Goal: Task Accomplishment & Management: Use online tool/utility

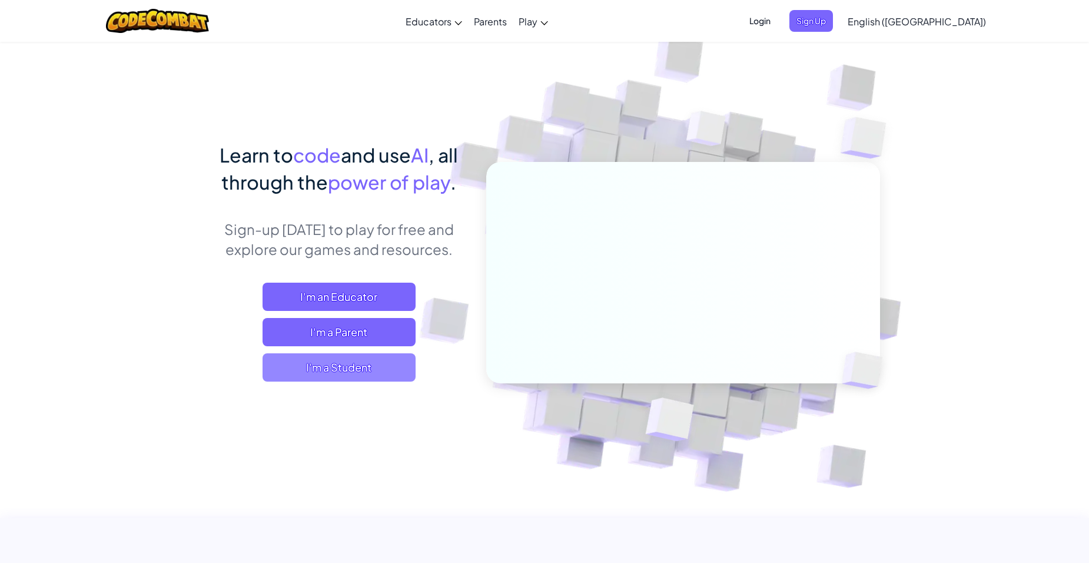
click at [341, 364] on span "I'm a Student" at bounding box center [338, 367] width 153 height 28
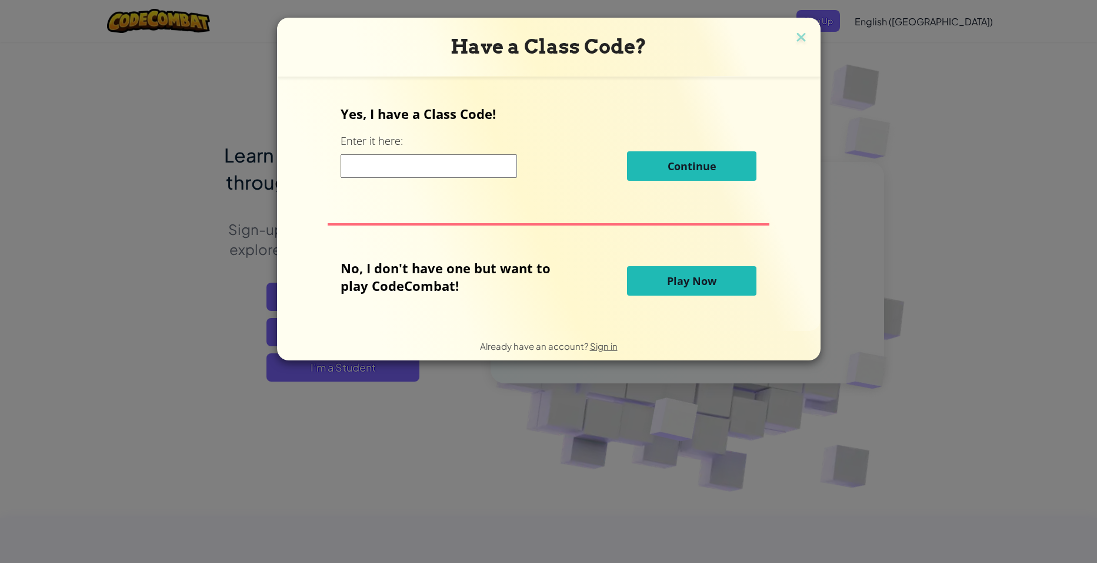
click at [696, 281] on span "Play Now" at bounding box center [691, 281] width 49 height 14
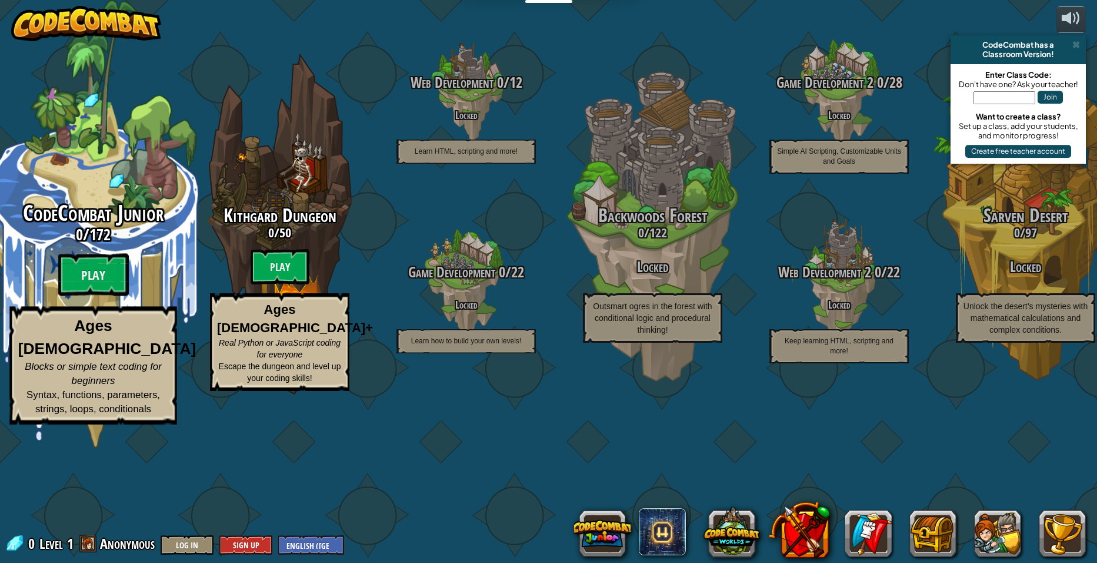
click at [76, 255] on div "CodeCombat Junior 0 / 172 Play Ages [DEMOGRAPHIC_DATA] Blocks or simple text co…" at bounding box center [93, 224] width 224 height 448
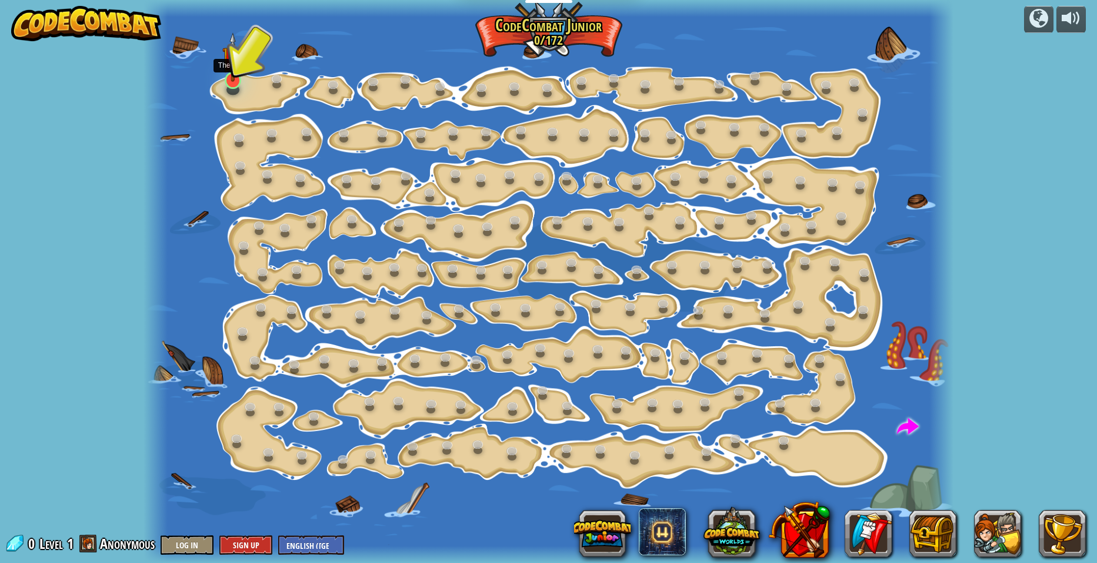
click at [229, 78] on img at bounding box center [233, 56] width 22 height 49
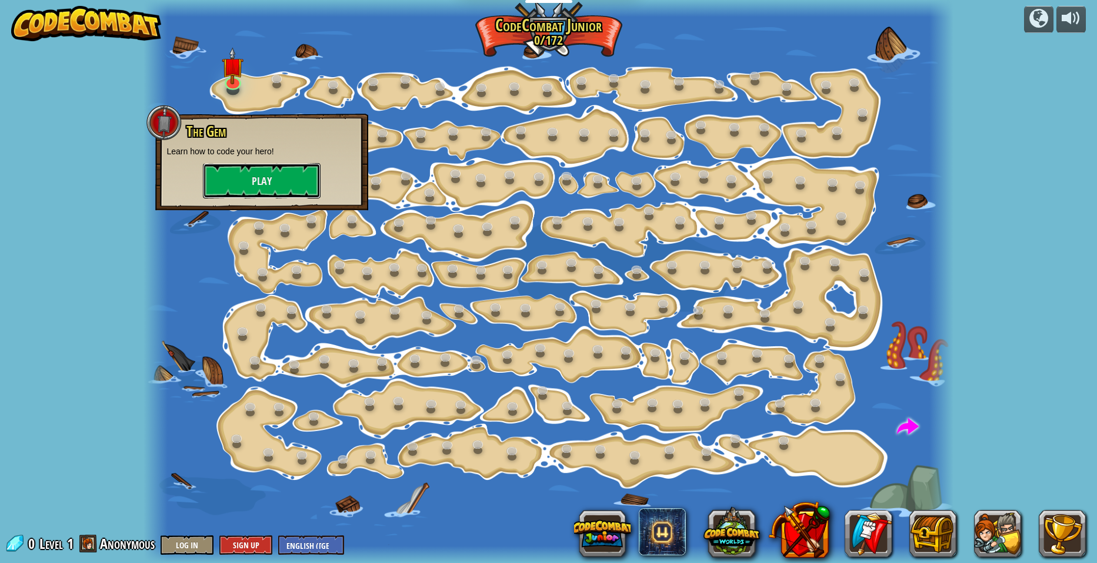
click at [297, 181] on button "Play" at bounding box center [262, 180] width 118 height 35
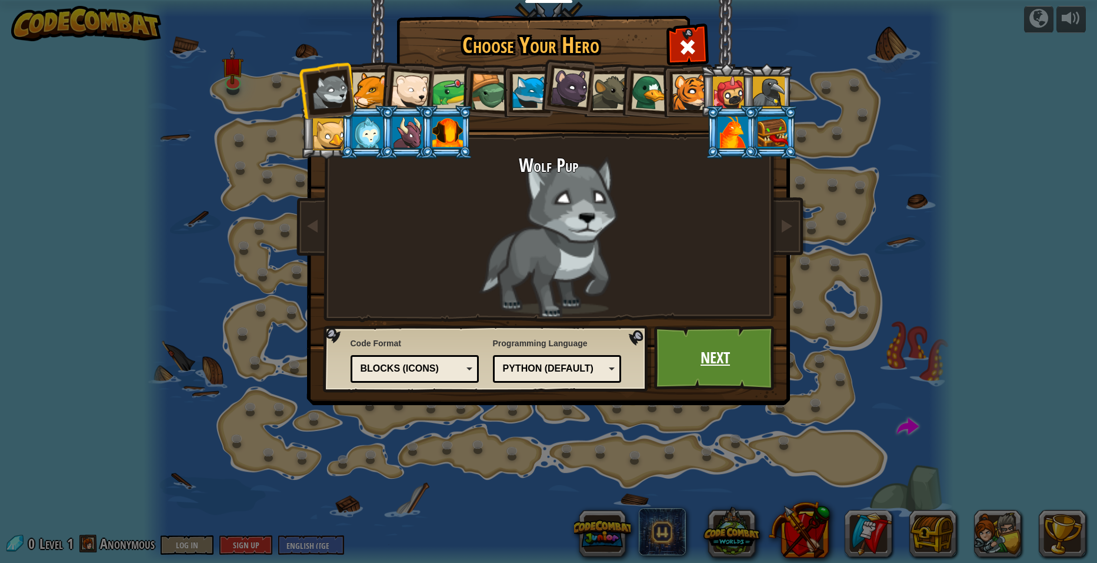
click at [718, 352] on link "Next" at bounding box center [715, 357] width 123 height 65
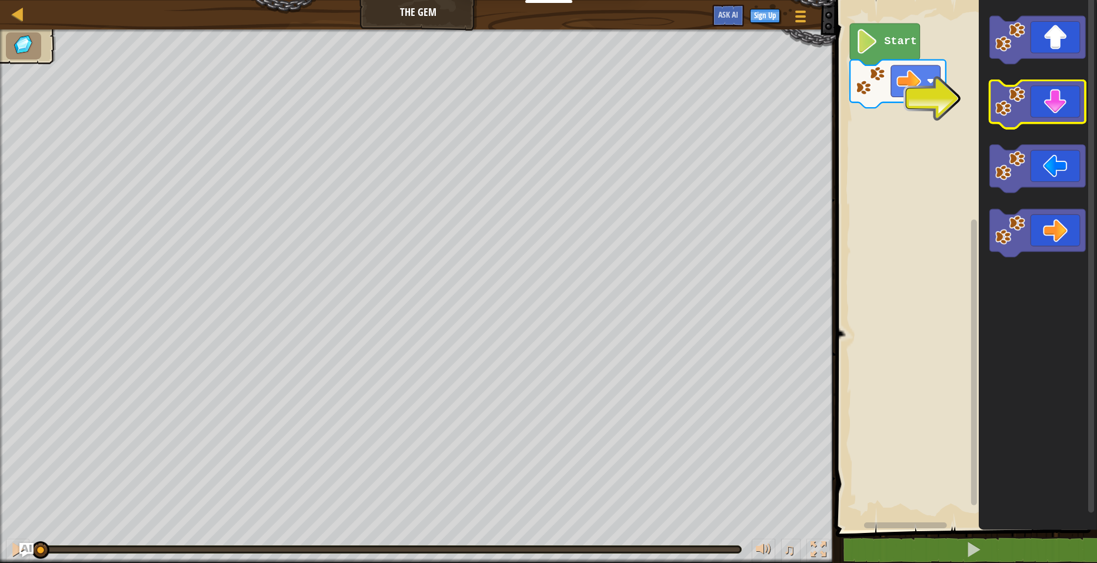
click at [1058, 95] on icon "Blockly Workspace" at bounding box center [1038, 105] width 96 height 48
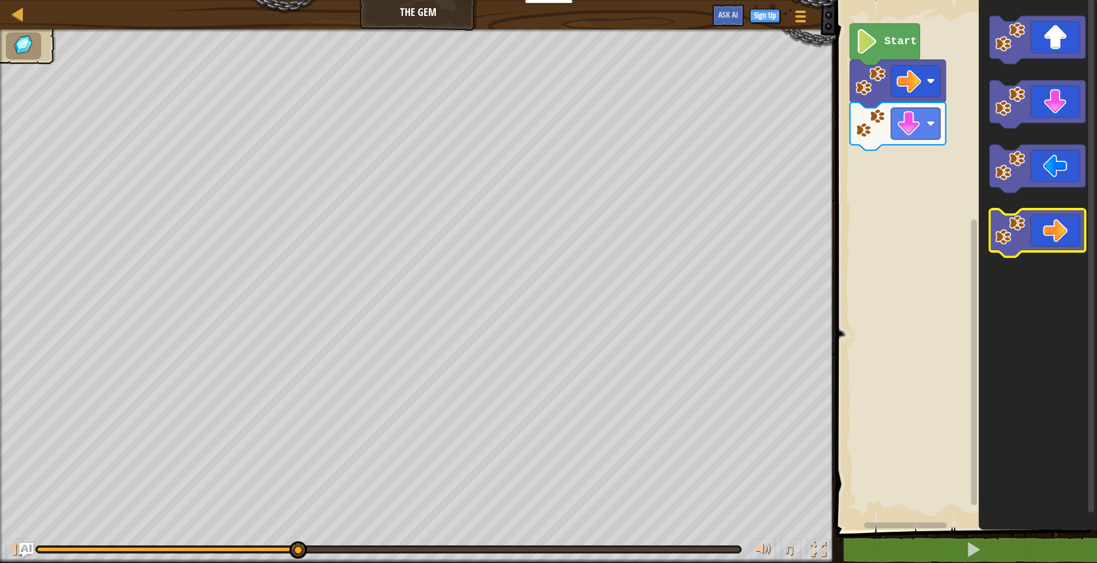
click at [1041, 228] on icon "Blockly Workspace" at bounding box center [1038, 233] width 96 height 48
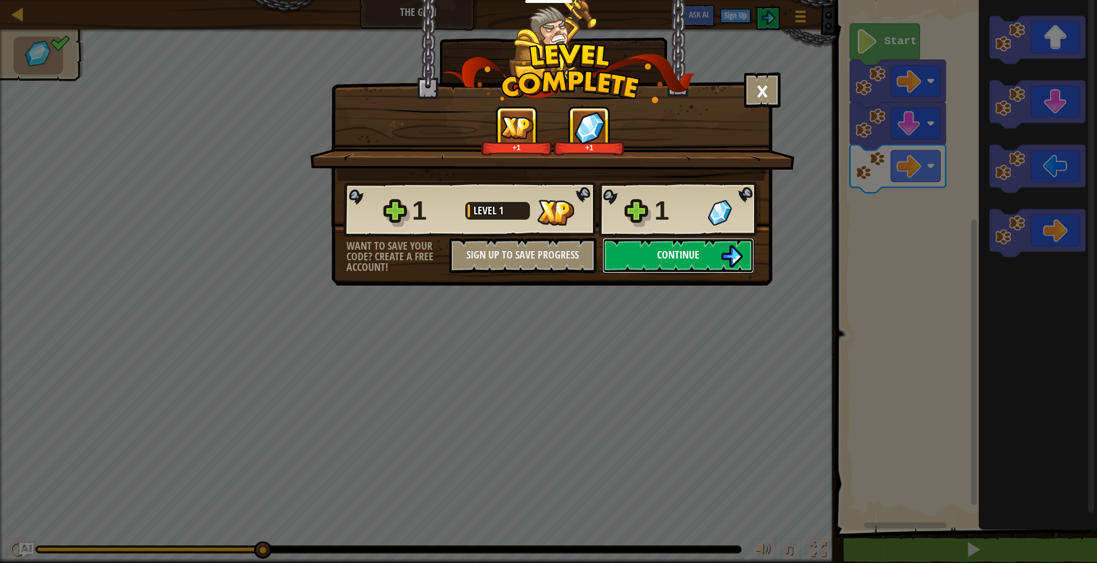
click at [677, 255] on span "Continue" at bounding box center [678, 254] width 42 height 15
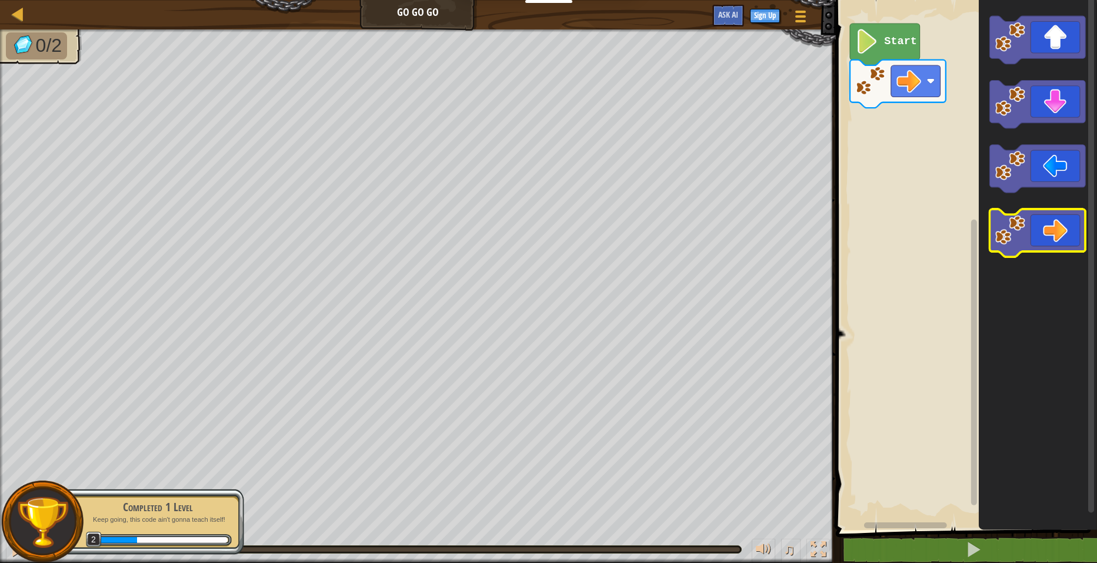
click at [1052, 220] on icon "Blockly Workspace" at bounding box center [1038, 233] width 96 height 48
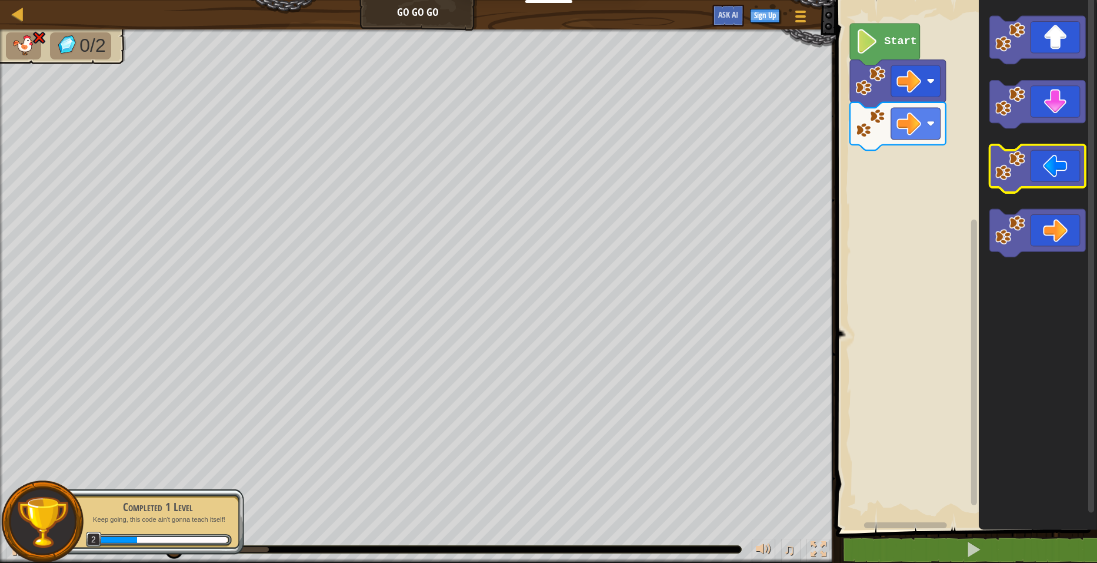
click at [1050, 163] on icon "Blockly Workspace" at bounding box center [1038, 169] width 96 height 48
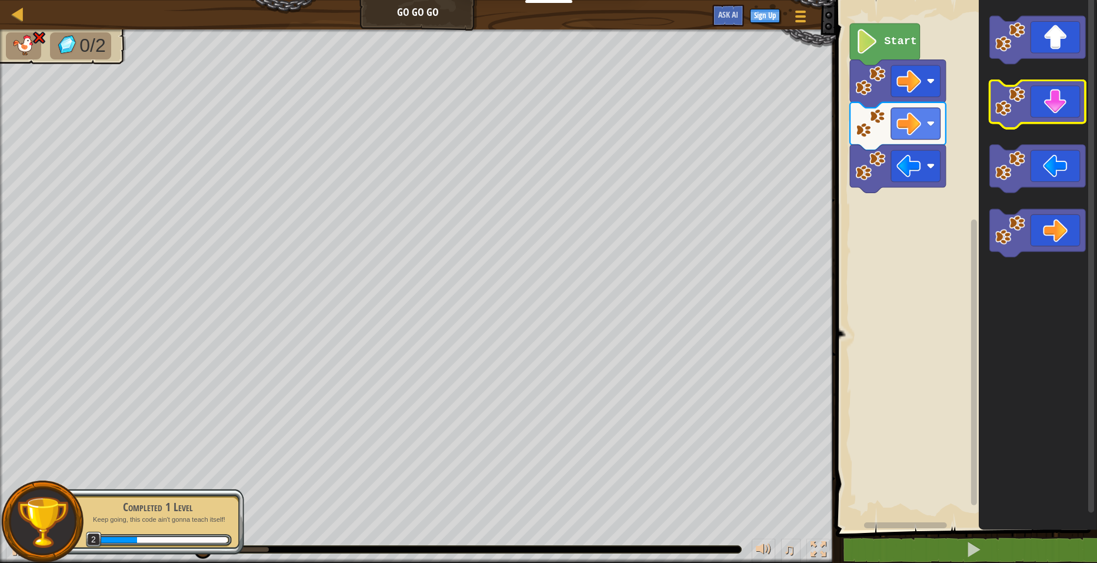
click at [1053, 107] on icon "Blockly Workspace" at bounding box center [1038, 105] width 96 height 48
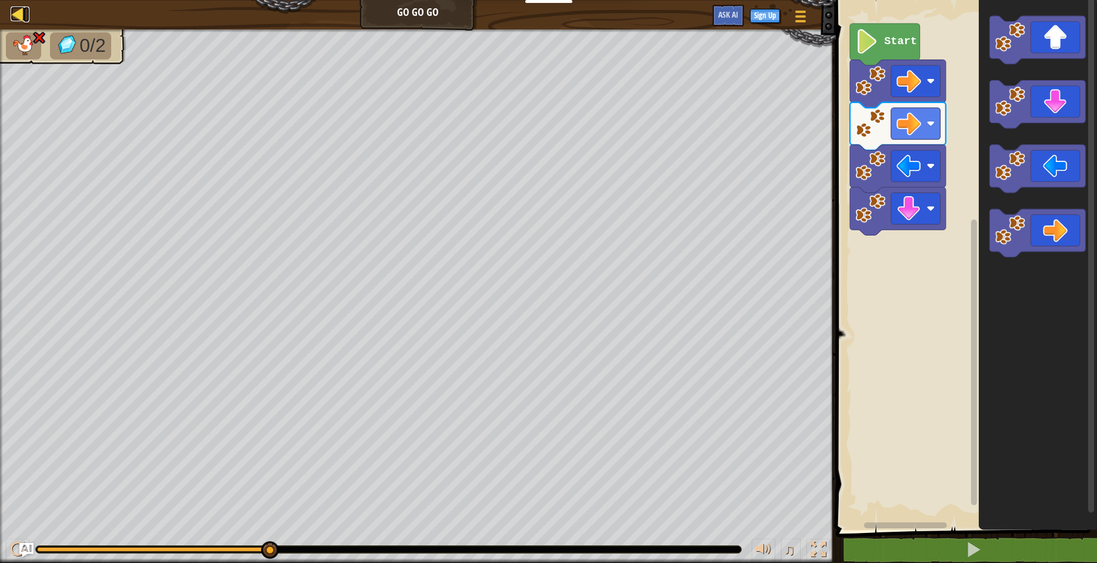
click at [25, 17] on div at bounding box center [18, 13] width 15 height 15
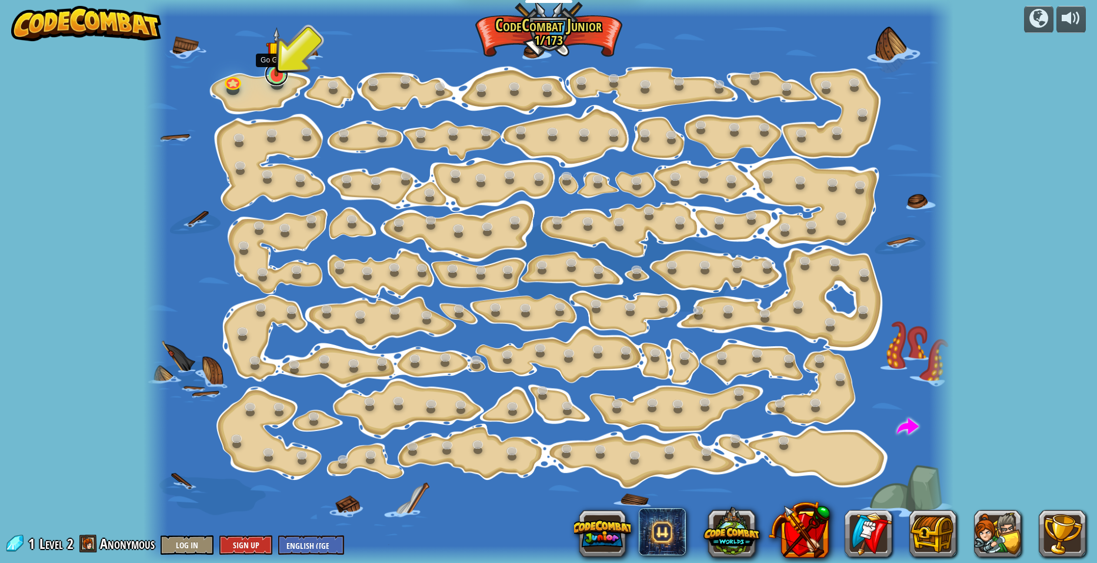
click at [271, 82] on link at bounding box center [277, 74] width 24 height 24
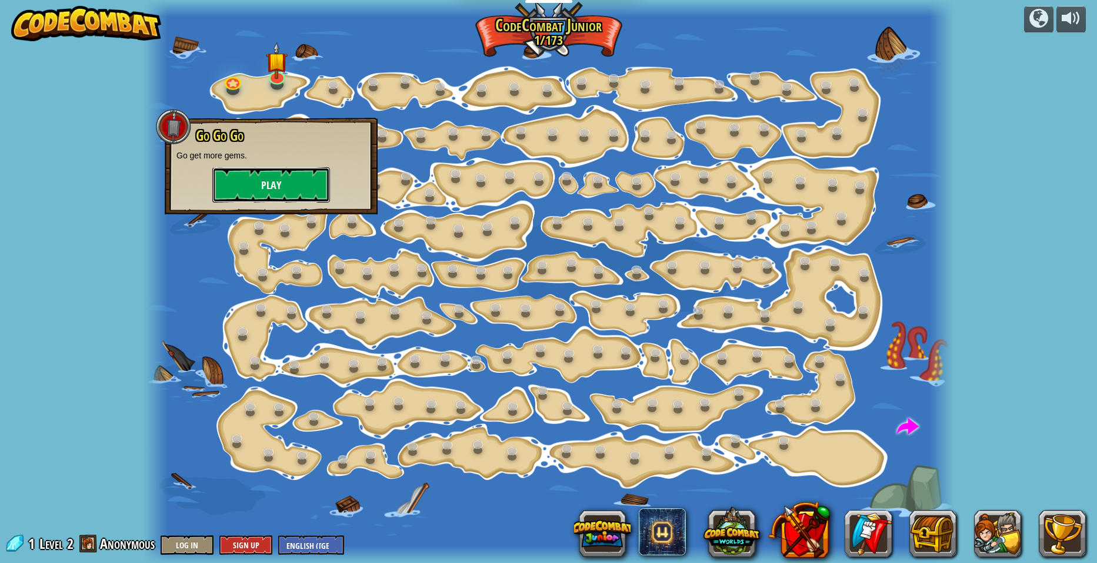
click at [289, 182] on button "Play" at bounding box center [271, 184] width 118 height 35
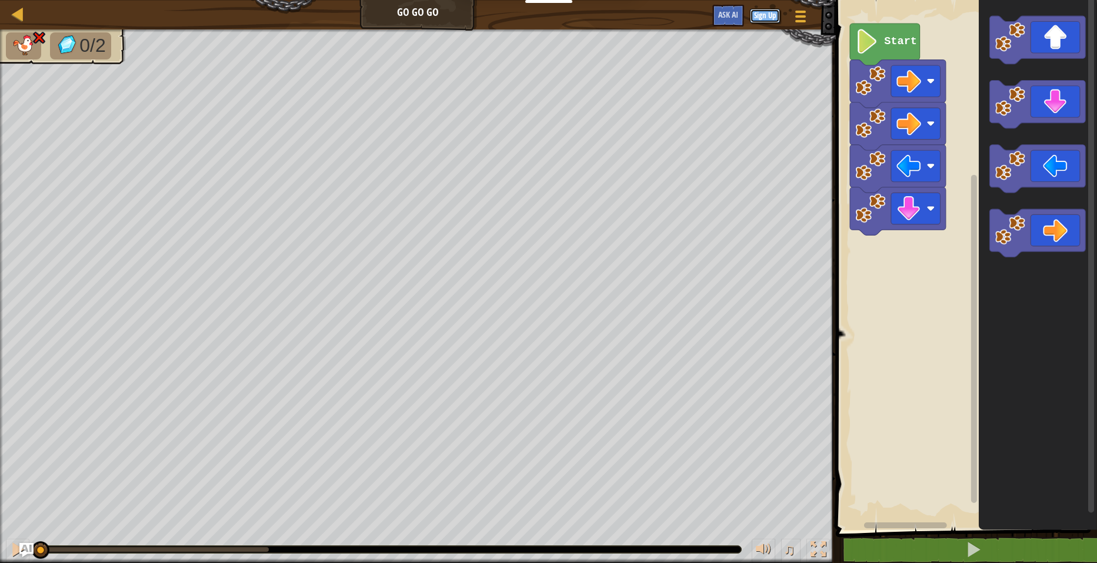
click at [758, 18] on button "Sign Up" at bounding box center [765, 16] width 30 height 14
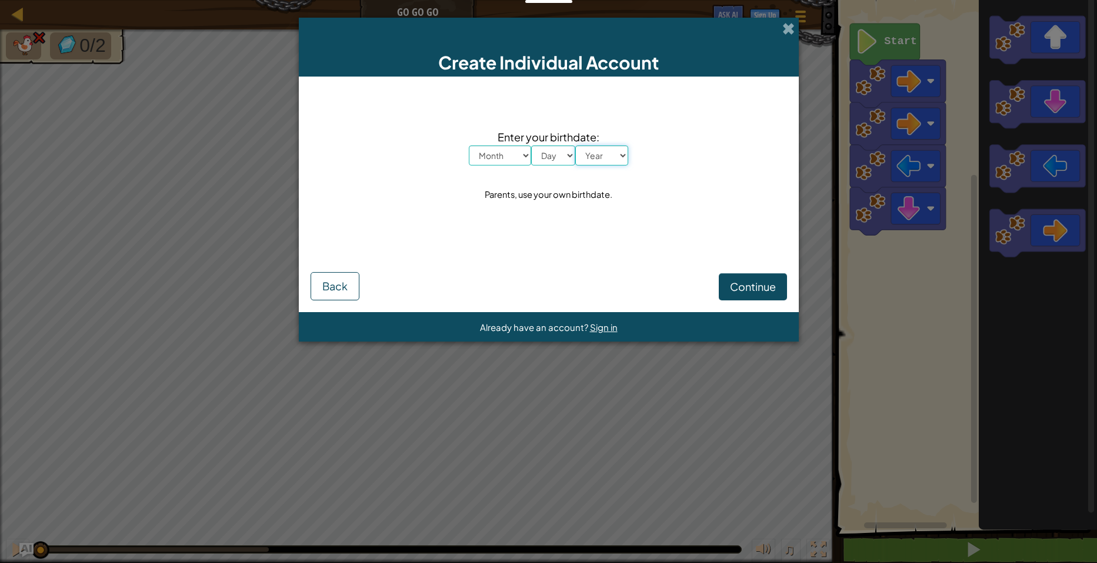
click at [616, 151] on select "Year [DATE] 2024 2023 2022 2021 2020 2019 2018 2017 2016 2015 2014 2013 2012 20…" at bounding box center [601, 155] width 53 height 20
select select "2025"
click at [575, 145] on select "Year [DATE] 2024 2023 2022 2021 2020 2019 2018 2017 2016 2015 2014 2013 2012 20…" at bounding box center [601, 155] width 53 height 20
click at [562, 151] on select "Day 1 2 3 4 5 6 7 8 9 10 11 12 13 14 15 16 17 18 19 20 21 22 23 24 25 26 27 28 …" at bounding box center [553, 155] width 44 height 20
select select "7"
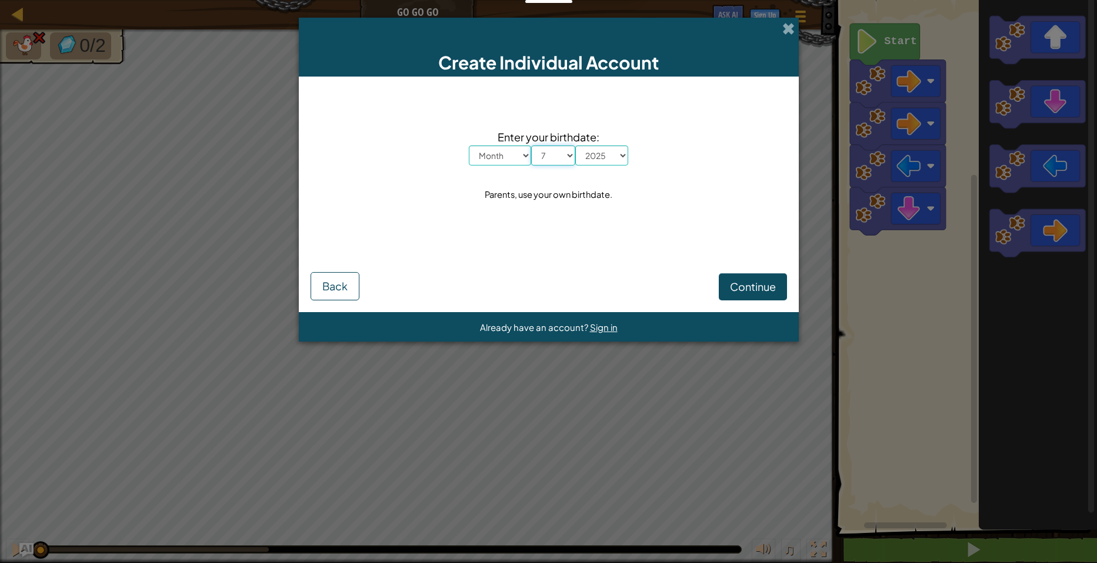
click at [531, 145] on select "Day 1 2 3 4 5 6 7 8 9 10 11 12 13 14 15 16 17 18 19 20 21 22 23 24 25 26 27 28 …" at bounding box center [553, 155] width 44 height 20
click at [524, 152] on select "Month January February March April May June July August September October Novem…" at bounding box center [500, 155] width 62 height 20
select select "1"
click at [469, 145] on select "Month January February March April May June July August September October Novem…" at bounding box center [500, 155] width 62 height 20
click at [734, 279] on button "Continue" at bounding box center [753, 286] width 68 height 27
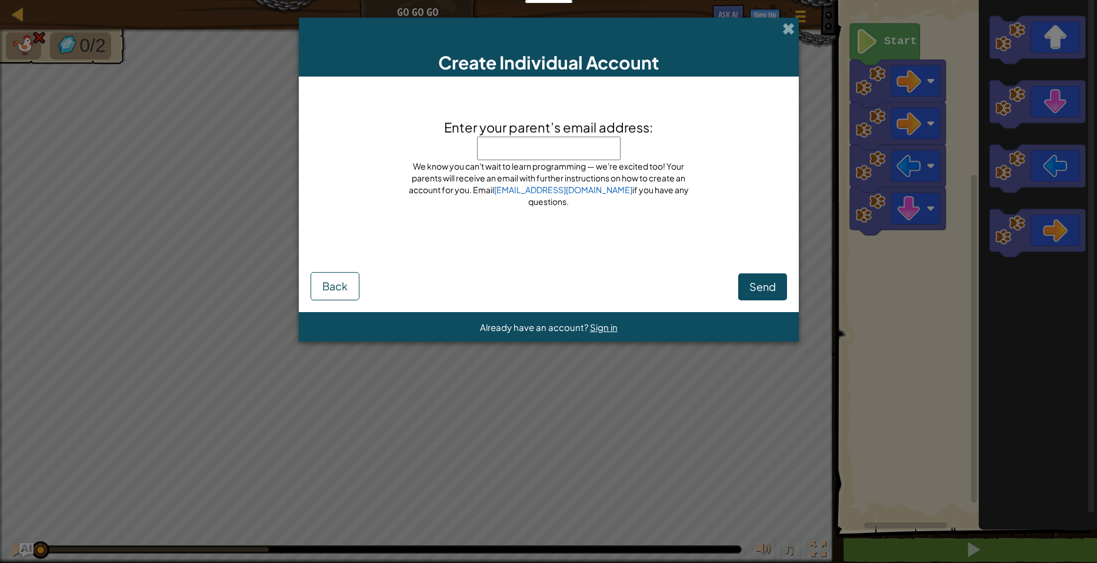
drag, startPoint x: 574, startPoint y: 157, endPoint x: 577, endPoint y: 164, distance: 7.9
click at [577, 164] on div "Enter your parent’s email address: Don't put our email here! Put your parent's …" at bounding box center [549, 167] width 294 height 98
click at [748, 276] on button "Send" at bounding box center [762, 286] width 49 height 27
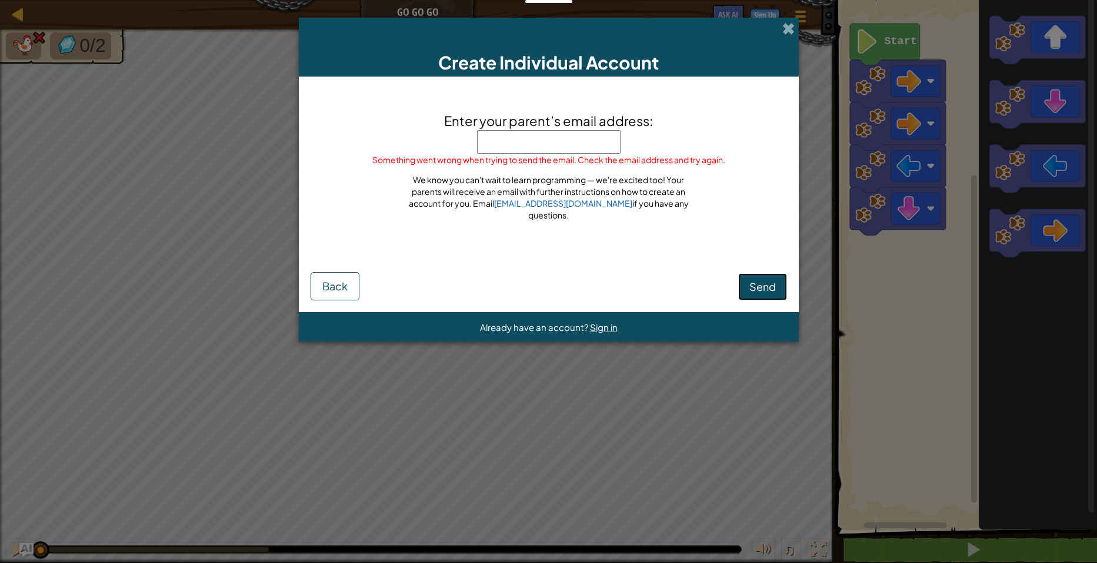
click at [754, 288] on span "Send" at bounding box center [763, 287] width 26 height 14
click at [754, 288] on div "Send Back" at bounding box center [549, 280] width 477 height 39
click at [781, 24] on div "Create Individual Account" at bounding box center [549, 47] width 500 height 59
click at [789, 26] on span at bounding box center [789, 28] width 12 height 12
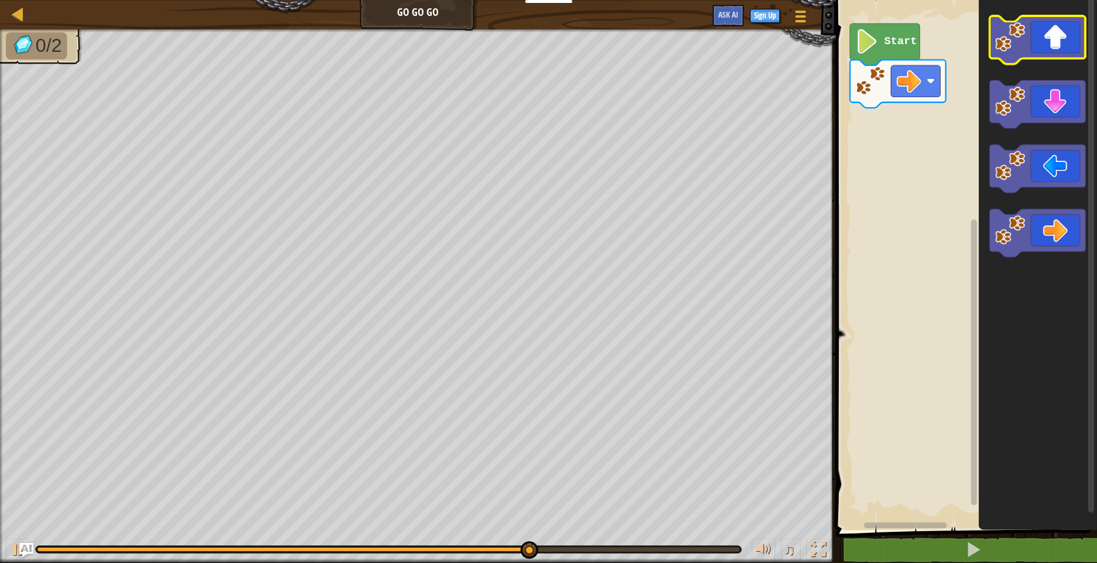
click at [1062, 28] on icon "Blockly Workspace" at bounding box center [1038, 40] width 96 height 48
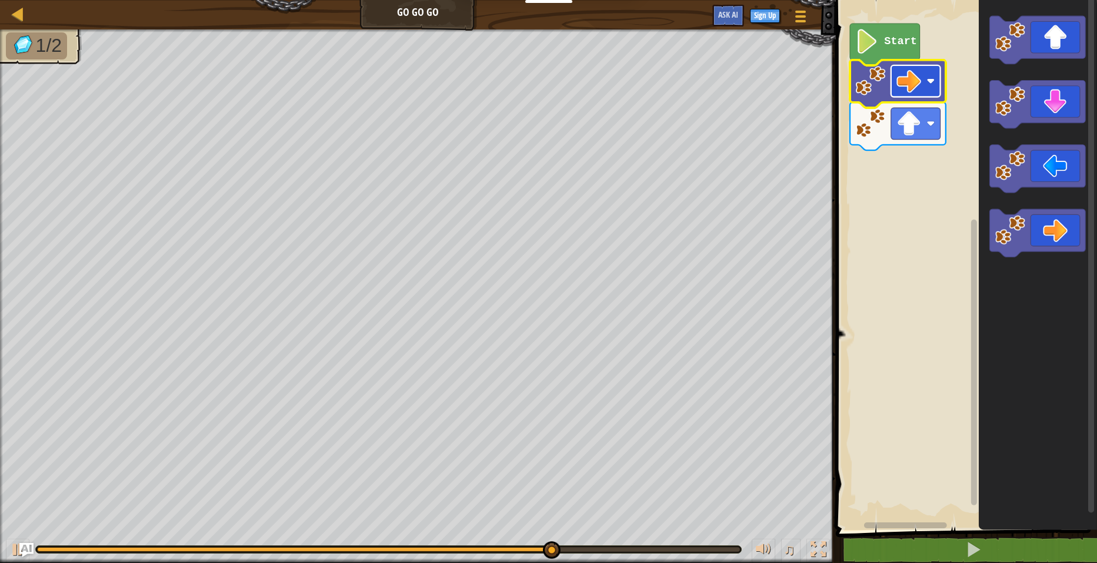
click at [918, 79] on image "Blockly Workspace" at bounding box center [909, 81] width 25 height 25
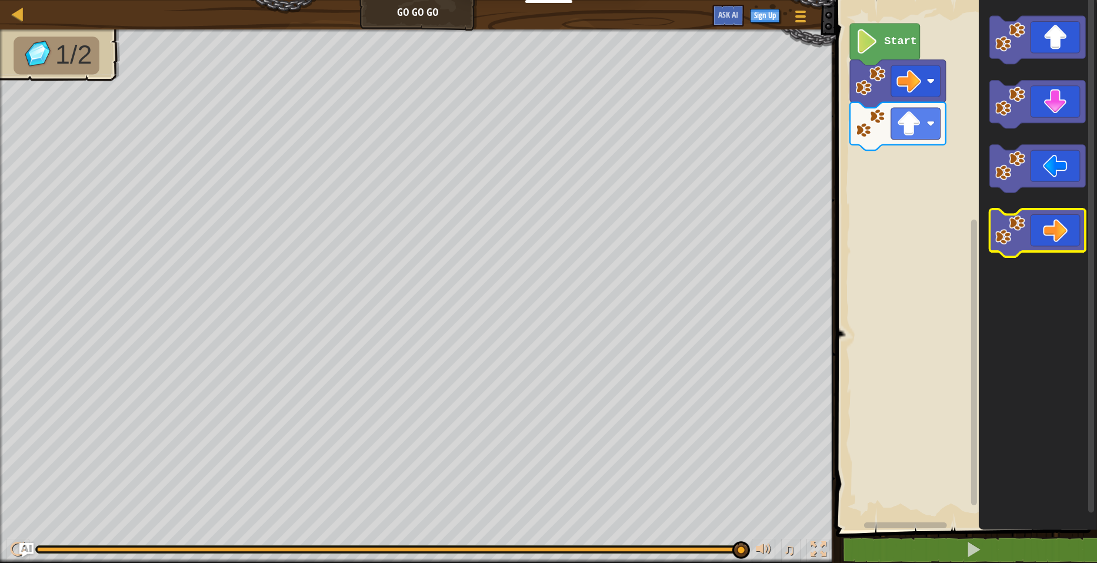
click at [1046, 222] on icon "Blockly Workspace" at bounding box center [1038, 233] width 96 height 48
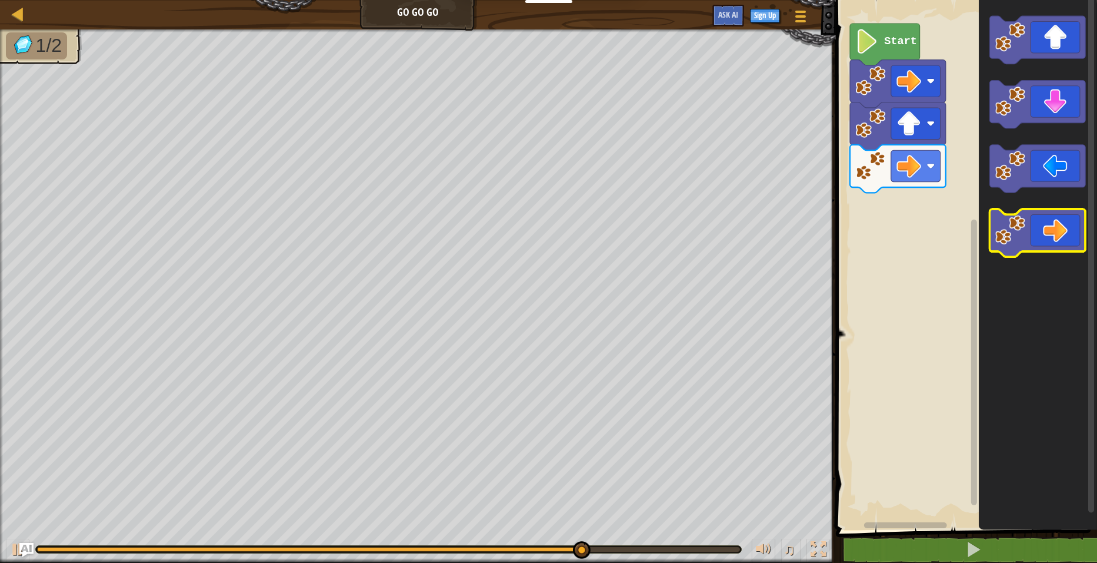
click at [1054, 251] on icon "Blockly Workspace" at bounding box center [1038, 233] width 96 height 48
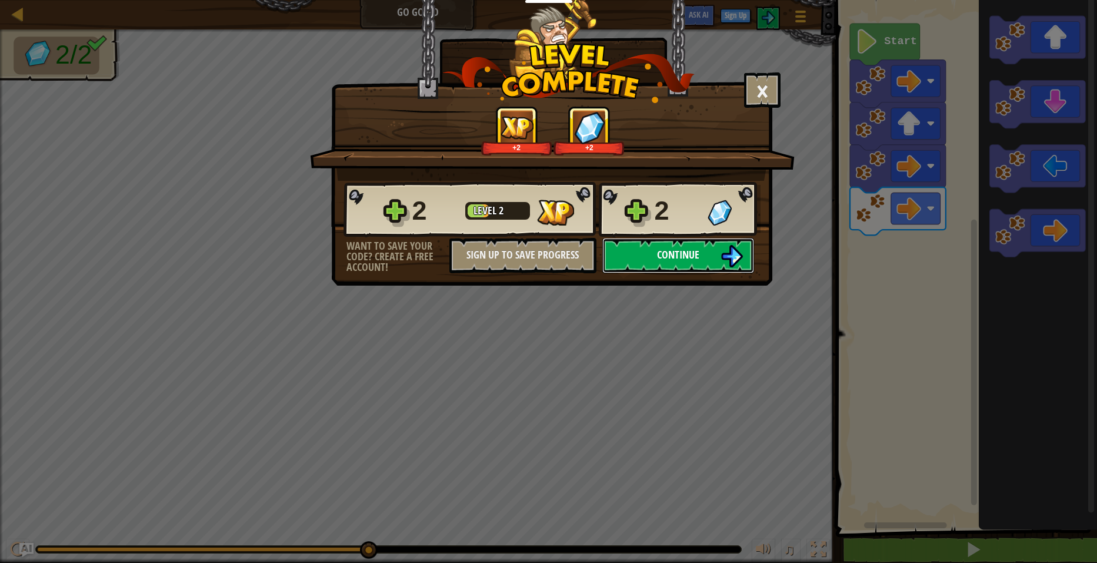
click at [711, 257] on button "Continue" at bounding box center [679, 255] width 152 height 35
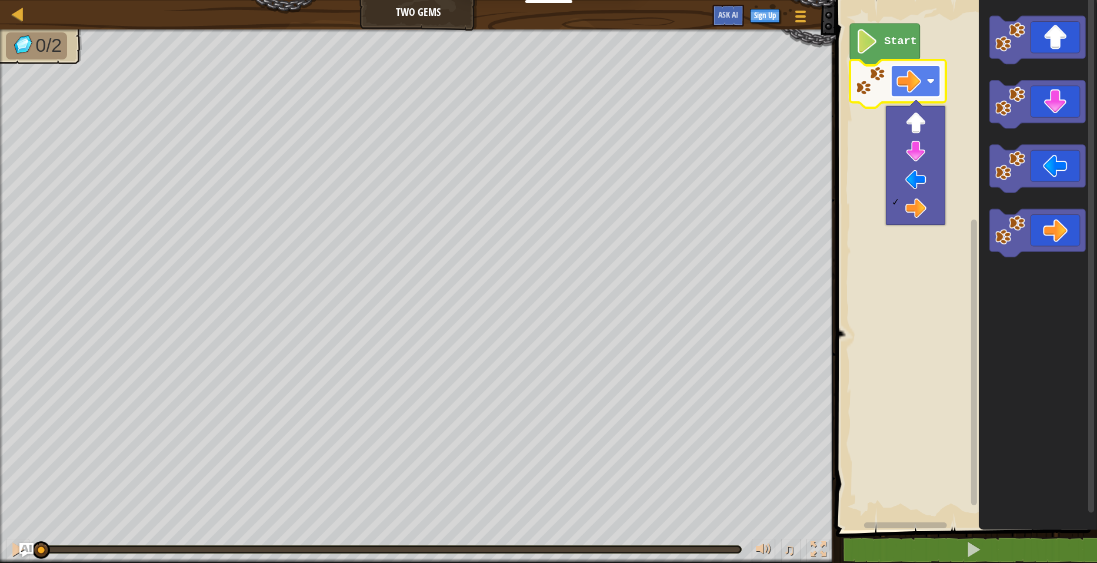
click at [920, 81] on image "Blockly Workspace" at bounding box center [909, 81] width 25 height 25
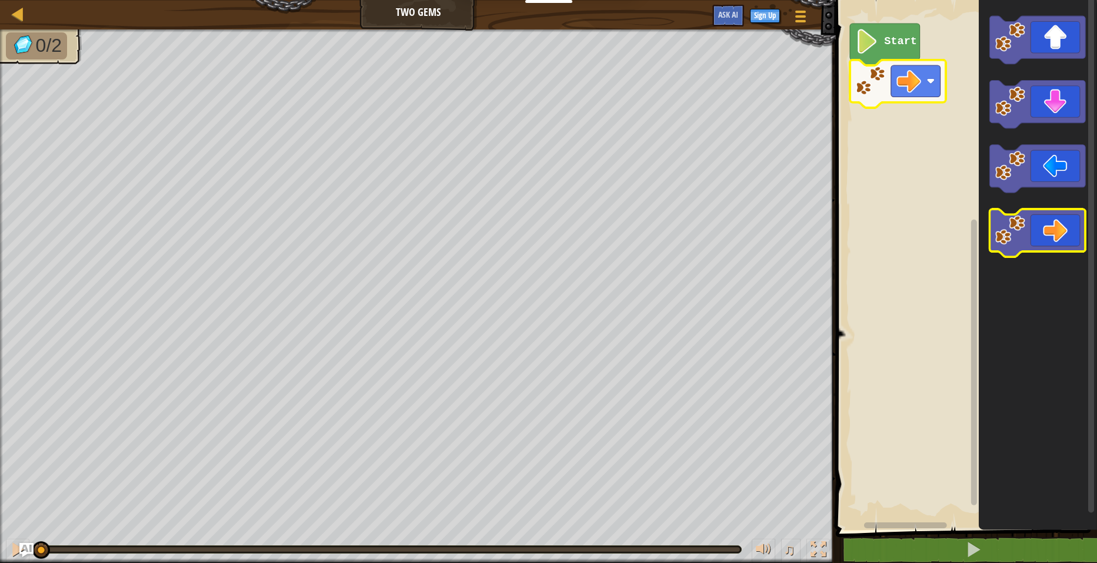
click at [1066, 220] on icon "Blockly Workspace" at bounding box center [1038, 233] width 96 height 48
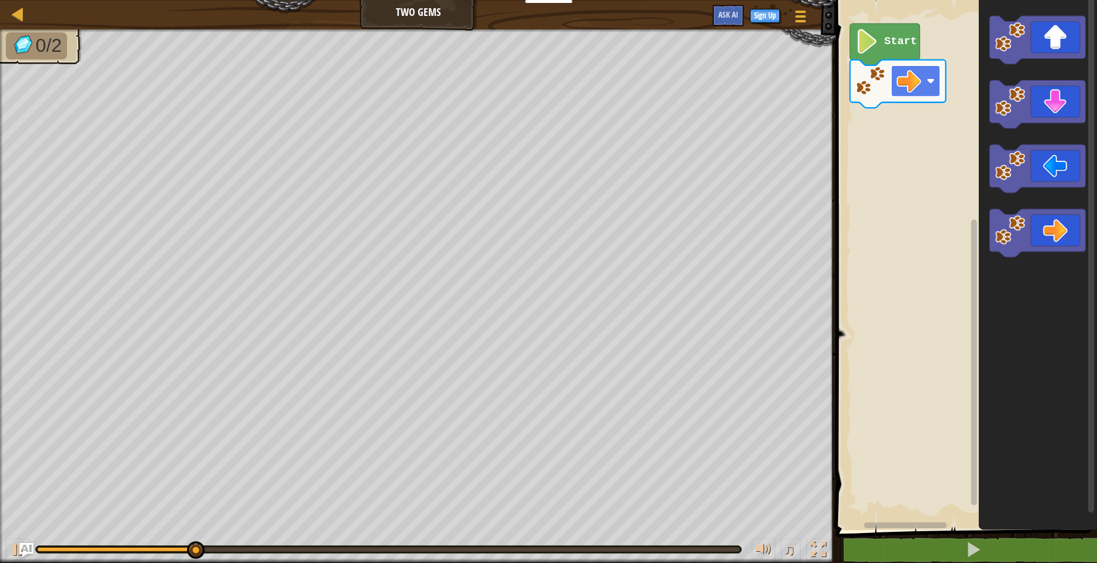
click at [908, 73] on image "Blockly Workspace" at bounding box center [909, 81] width 25 height 25
click at [921, 66] on rect "Blockly Workspace" at bounding box center [915, 81] width 49 height 32
click at [914, 80] on image "Blockly Workspace" at bounding box center [909, 81] width 25 height 25
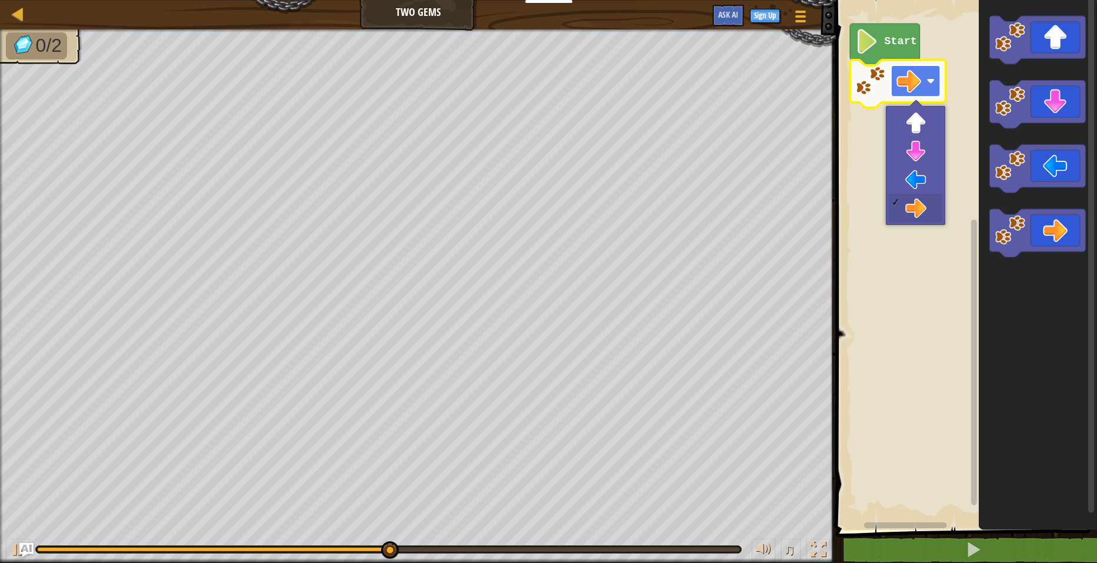
click at [915, 90] on image "Blockly Workspace" at bounding box center [909, 81] width 25 height 25
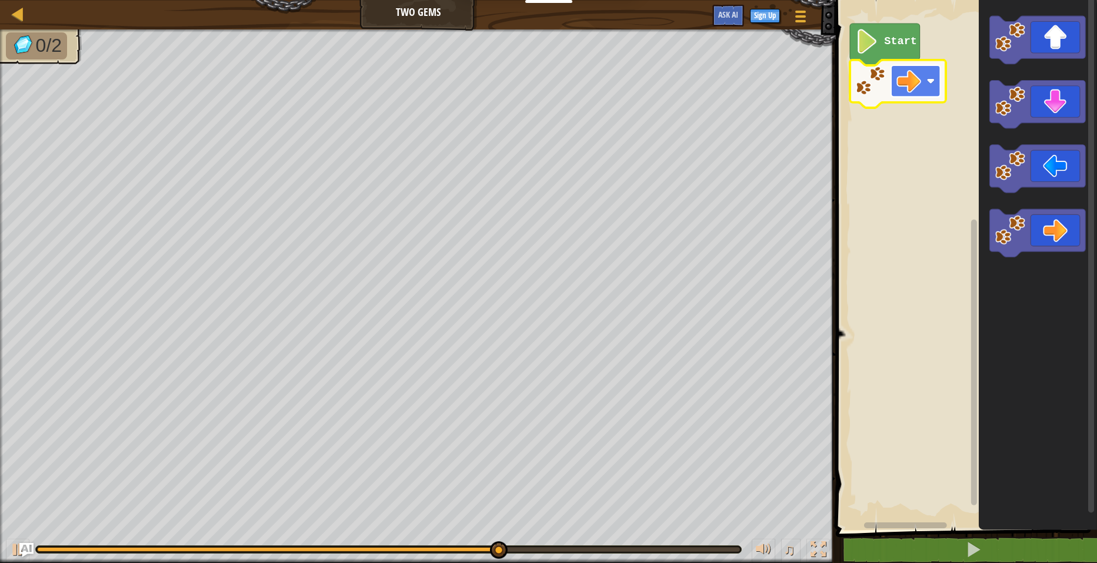
click at [914, 71] on image "Blockly Workspace" at bounding box center [909, 81] width 25 height 25
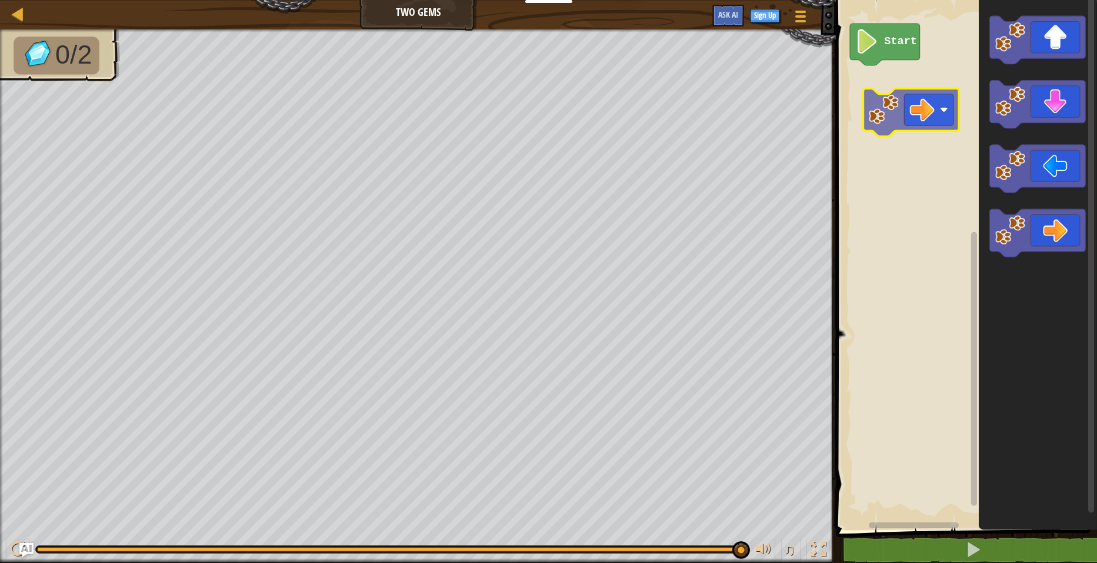
click at [916, 90] on div "Start" at bounding box center [965, 261] width 265 height 535
click at [904, 102] on image "Blockly Workspace" at bounding box center [910, 106] width 25 height 25
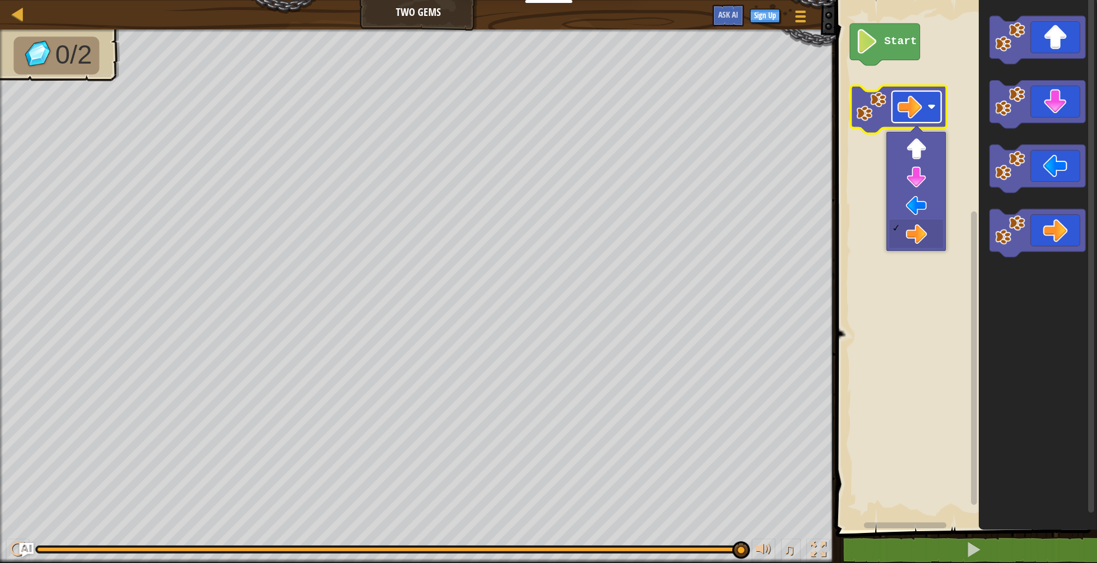
click at [919, 112] on image "Blockly Workspace" at bounding box center [910, 106] width 25 height 25
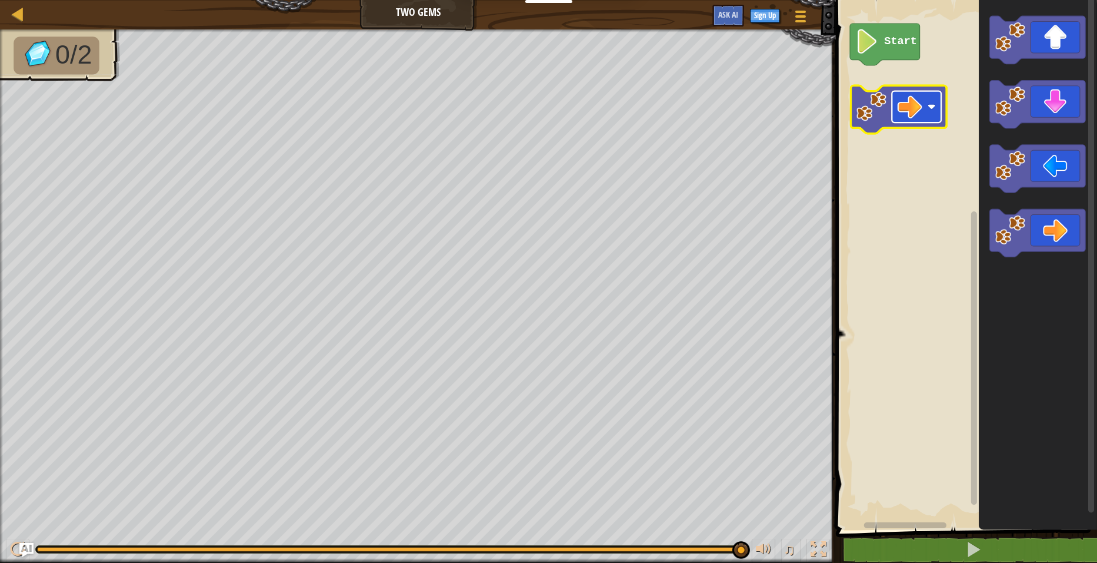
click at [919, 111] on image "Blockly Workspace" at bounding box center [910, 106] width 25 height 25
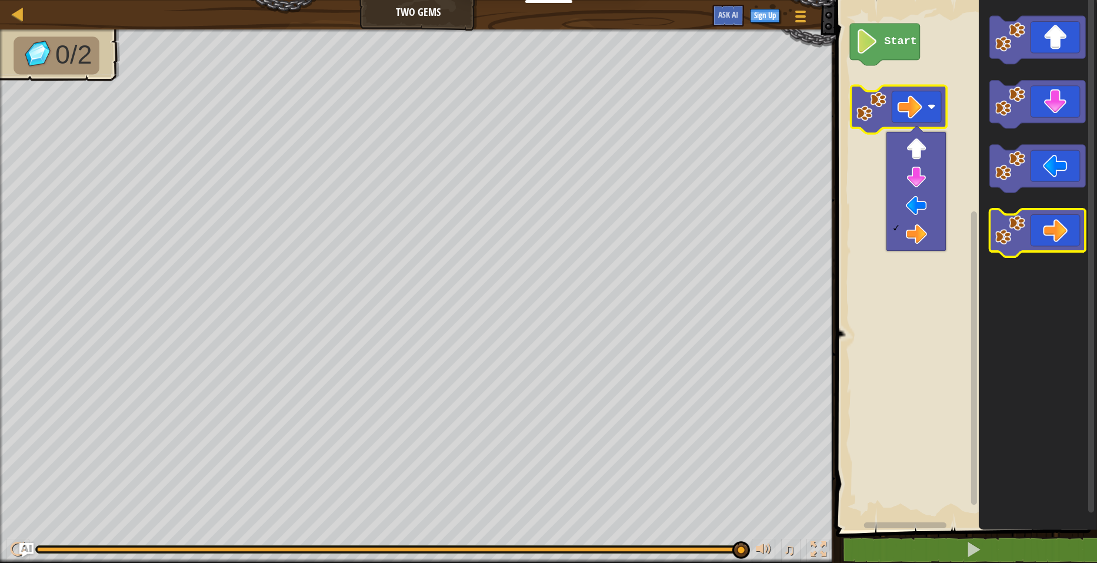
click at [1054, 215] on icon "Blockly Workspace" at bounding box center [1038, 233] width 96 height 48
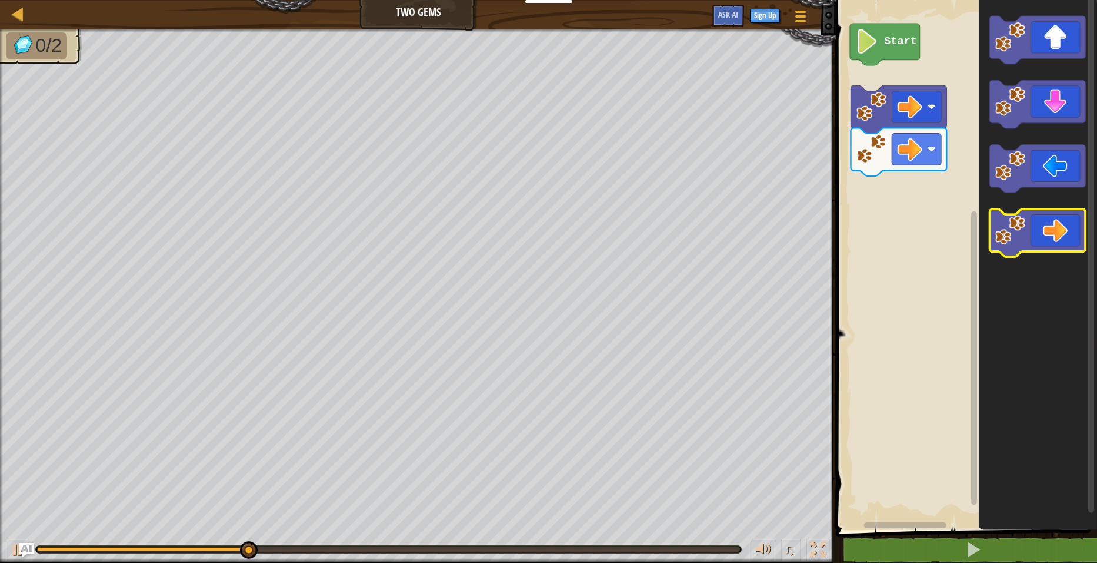
click at [1046, 228] on icon "Blockly Workspace" at bounding box center [1038, 233] width 96 height 48
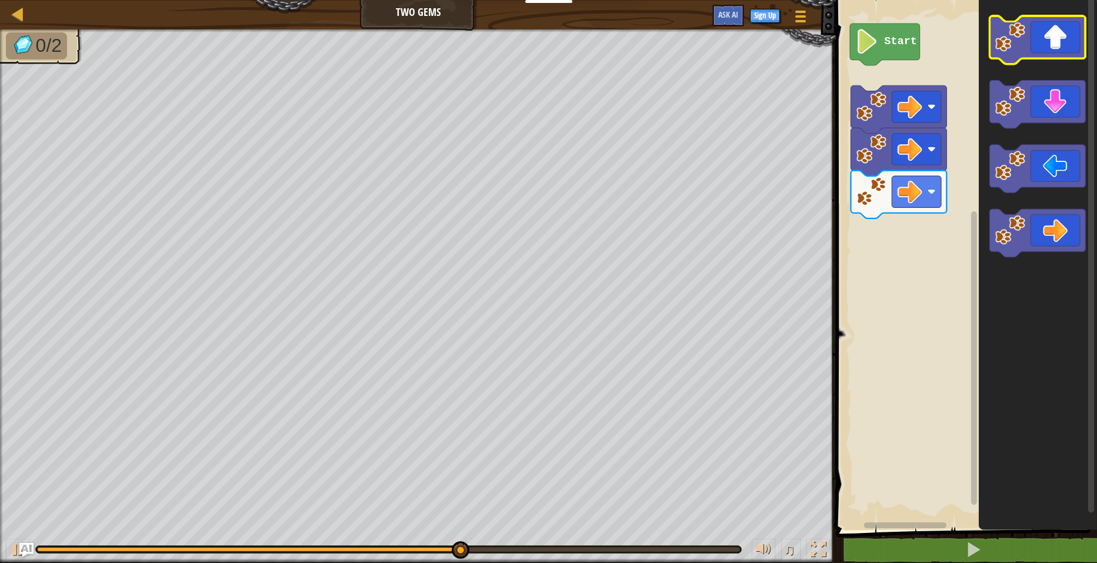
click at [1052, 39] on icon "Blockly Workspace" at bounding box center [1038, 40] width 96 height 48
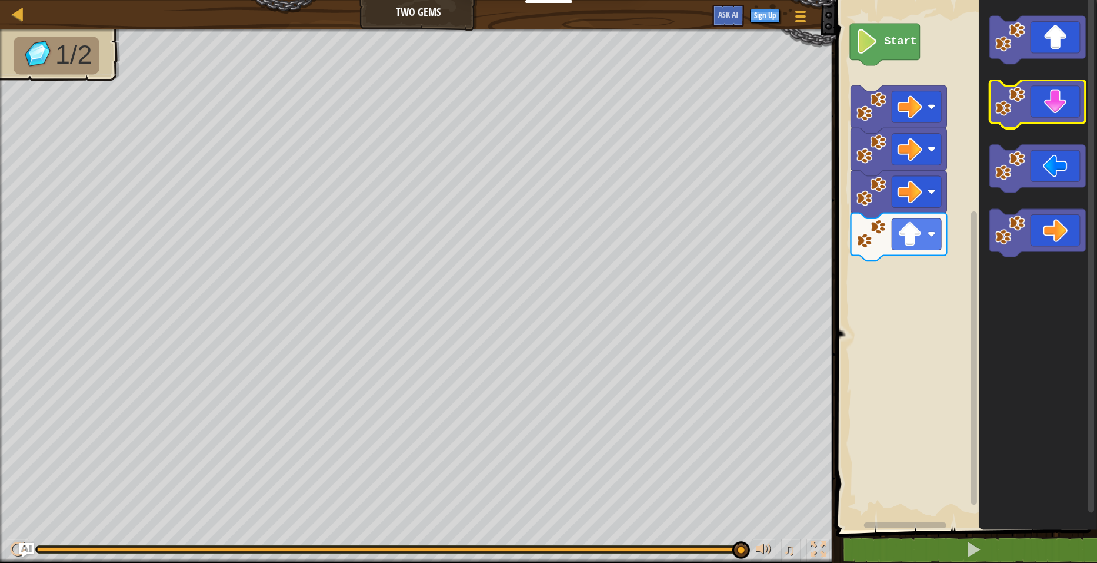
click at [1054, 117] on icon "Blockly Workspace" at bounding box center [1038, 105] width 96 height 48
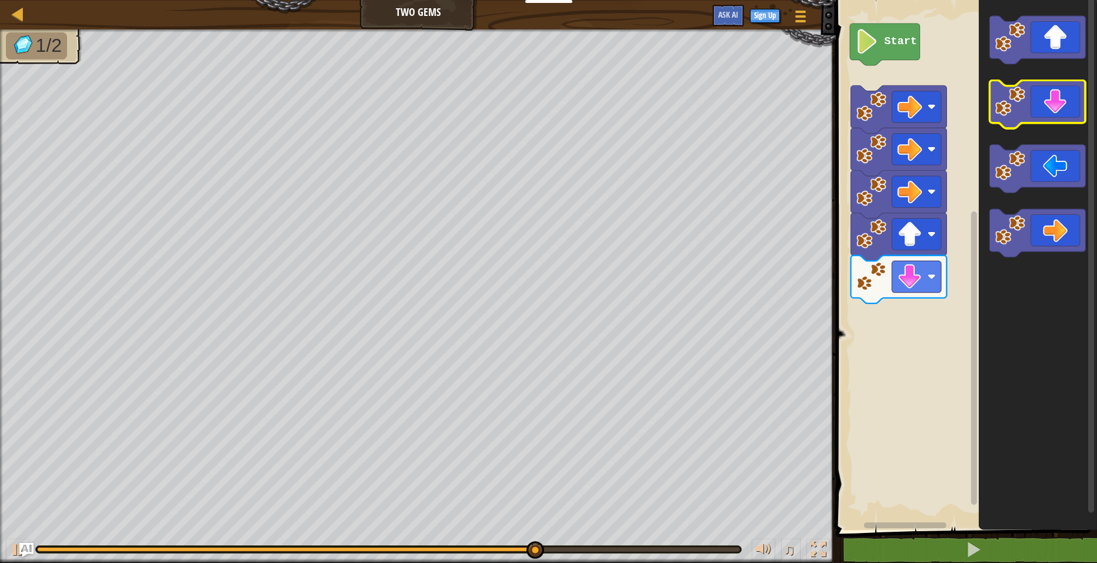
click at [1054, 117] on icon "Blockly Workspace" at bounding box center [1038, 105] width 96 height 48
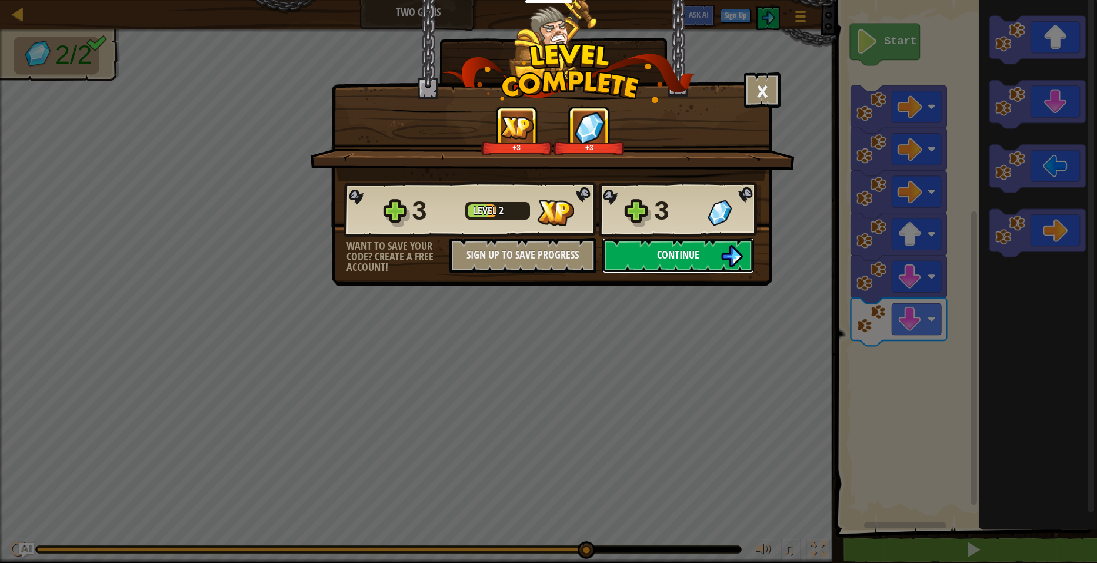
click at [677, 250] on span "Continue" at bounding box center [678, 254] width 42 height 15
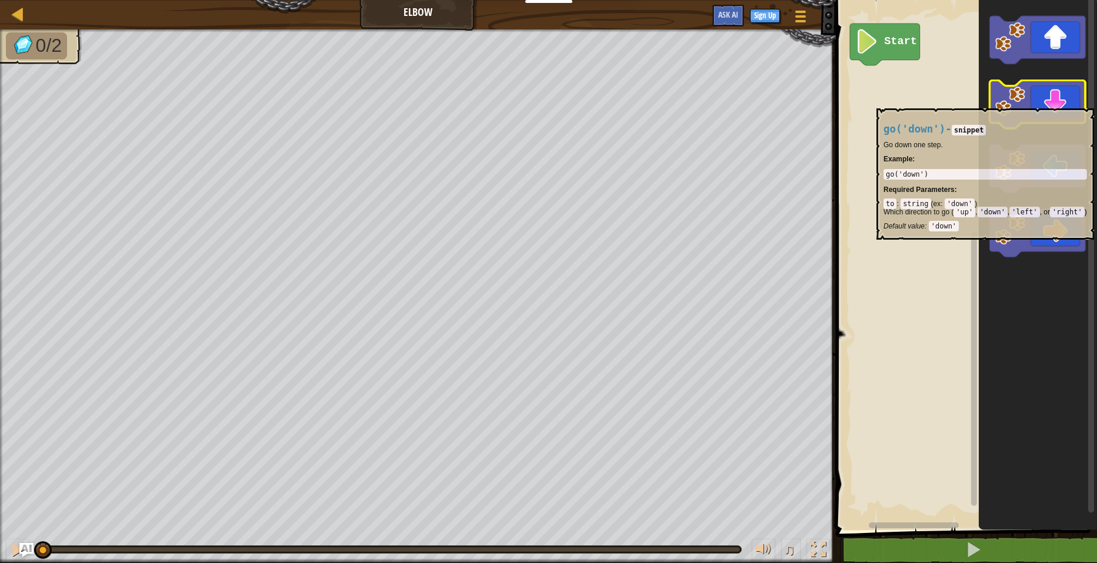
click at [1055, 102] on icon "Blockly Workspace" at bounding box center [1038, 105] width 96 height 48
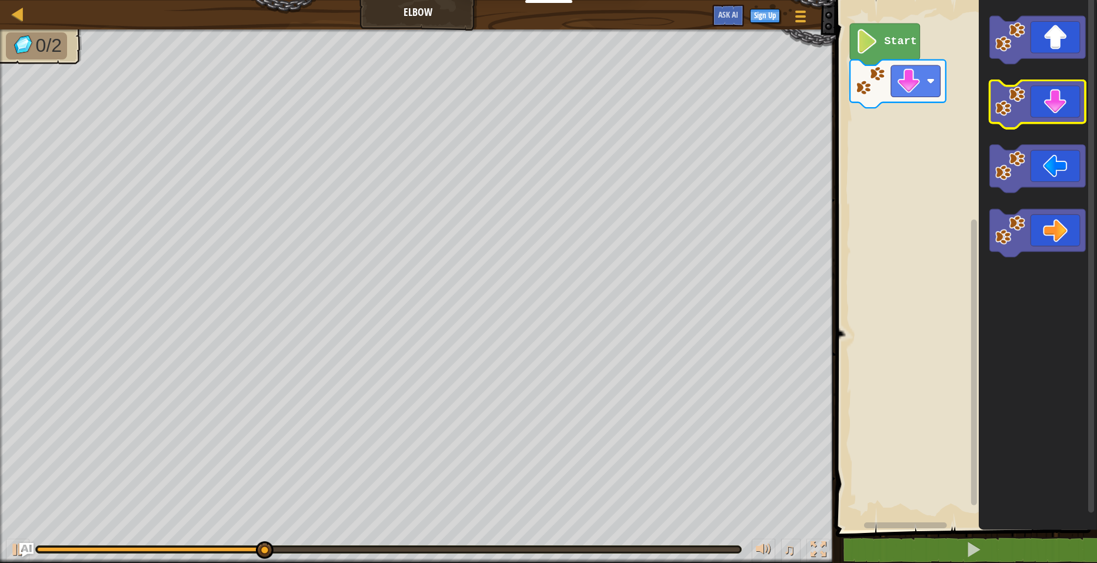
click at [1054, 110] on icon "Blockly Workspace" at bounding box center [1038, 105] width 96 height 48
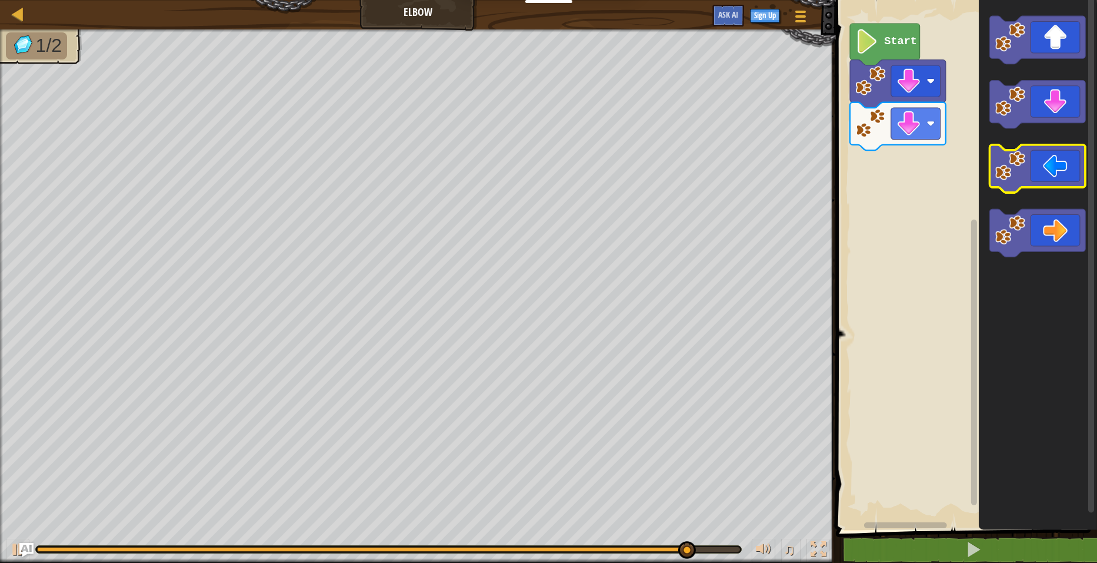
click at [1044, 177] on icon "Blockly Workspace" at bounding box center [1038, 169] width 96 height 48
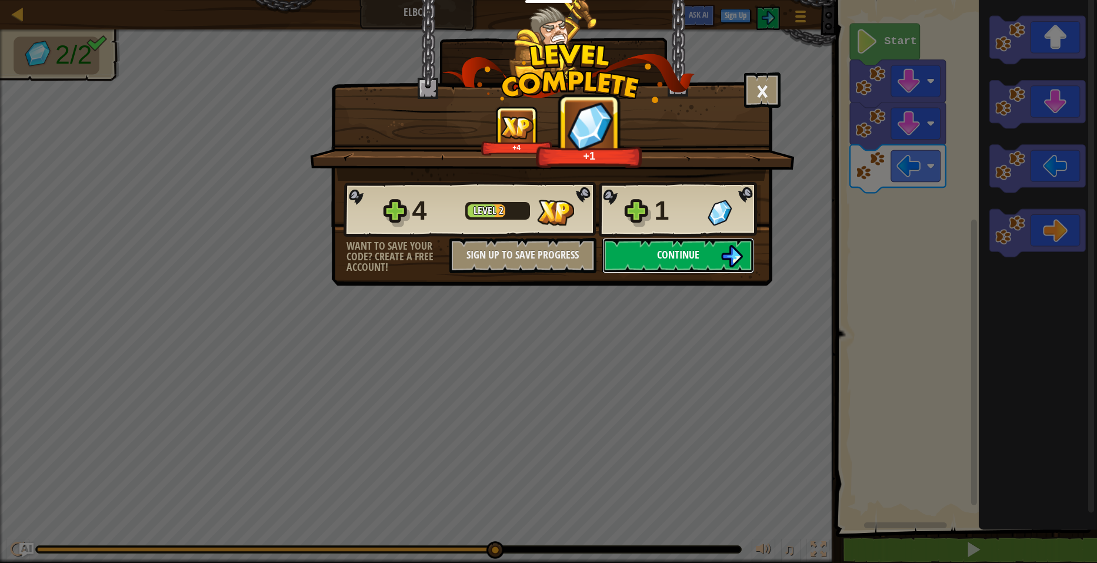
click at [677, 251] on span "Continue" at bounding box center [678, 254] width 42 height 15
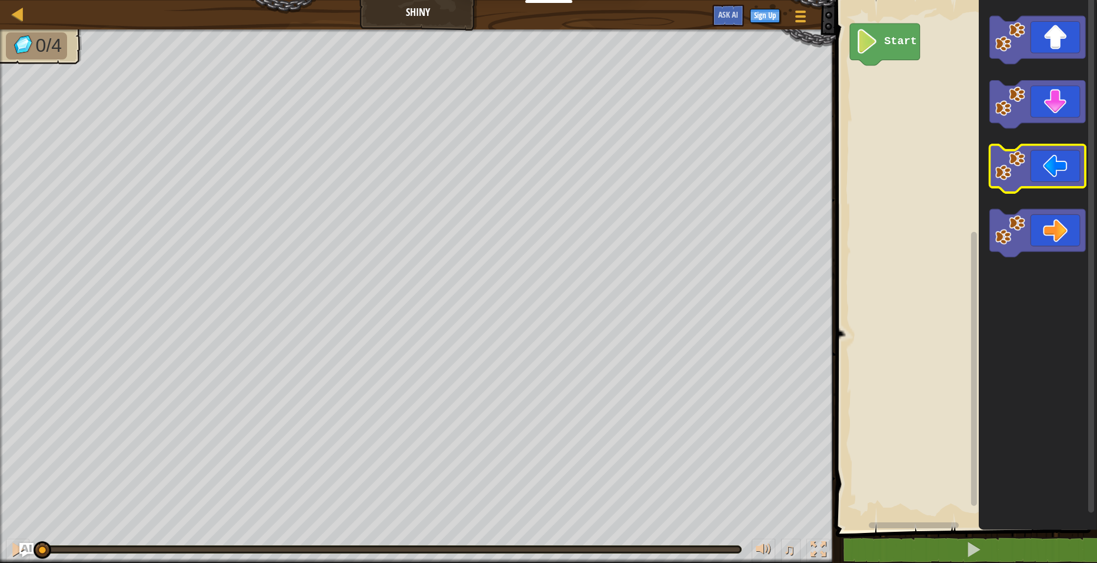
click at [1052, 165] on icon "Blockly Workspace" at bounding box center [1038, 169] width 96 height 48
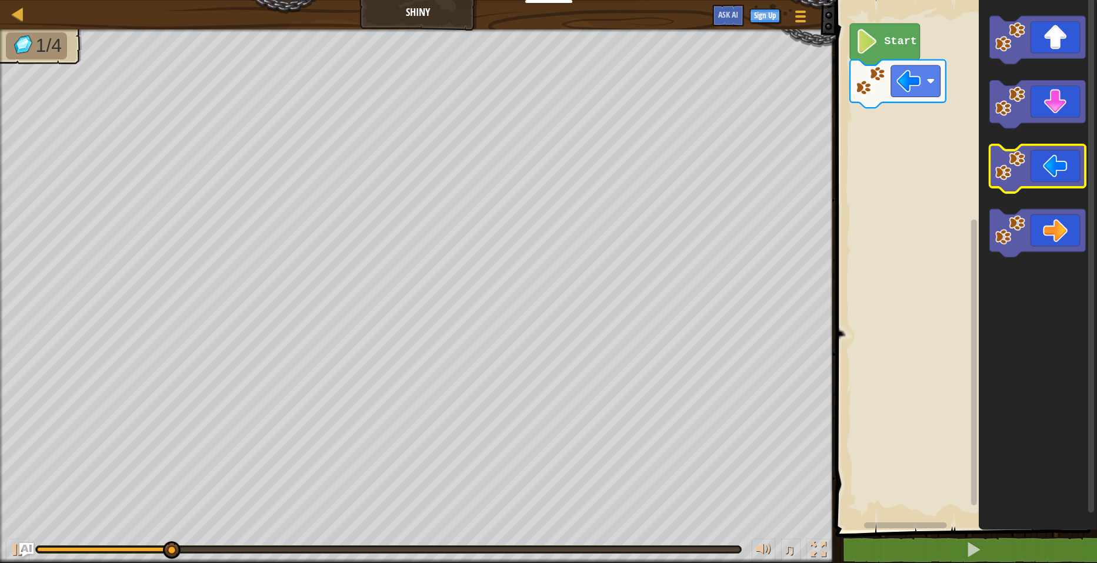
click at [1034, 168] on icon "Blockly Workspace" at bounding box center [1038, 169] width 96 height 48
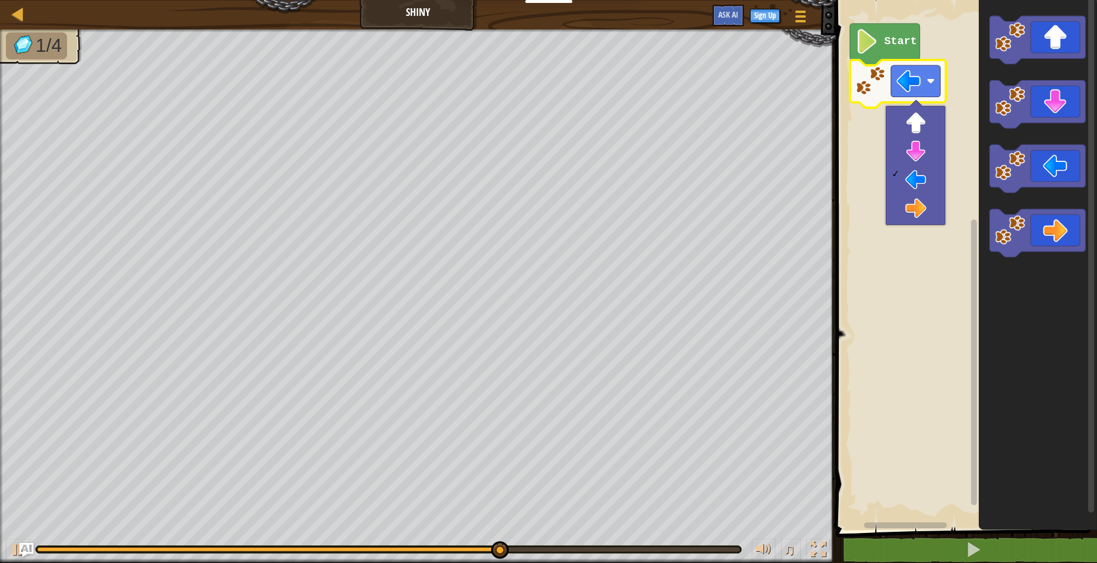
click at [854, 161] on rect "Blockly Workspace" at bounding box center [965, 261] width 265 height 535
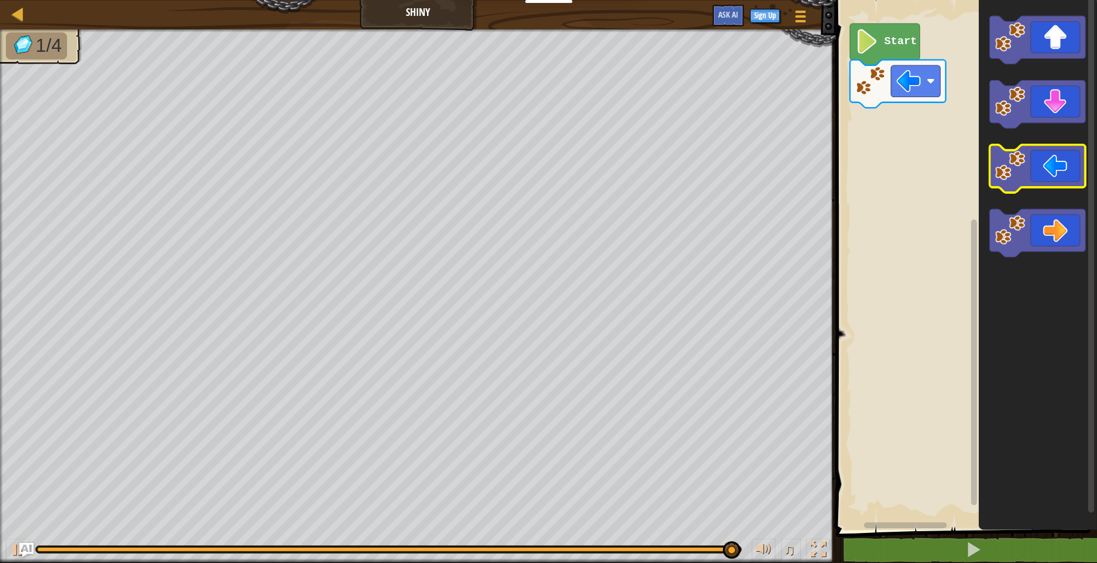
click at [1028, 165] on icon "Blockly Workspace" at bounding box center [1038, 169] width 96 height 48
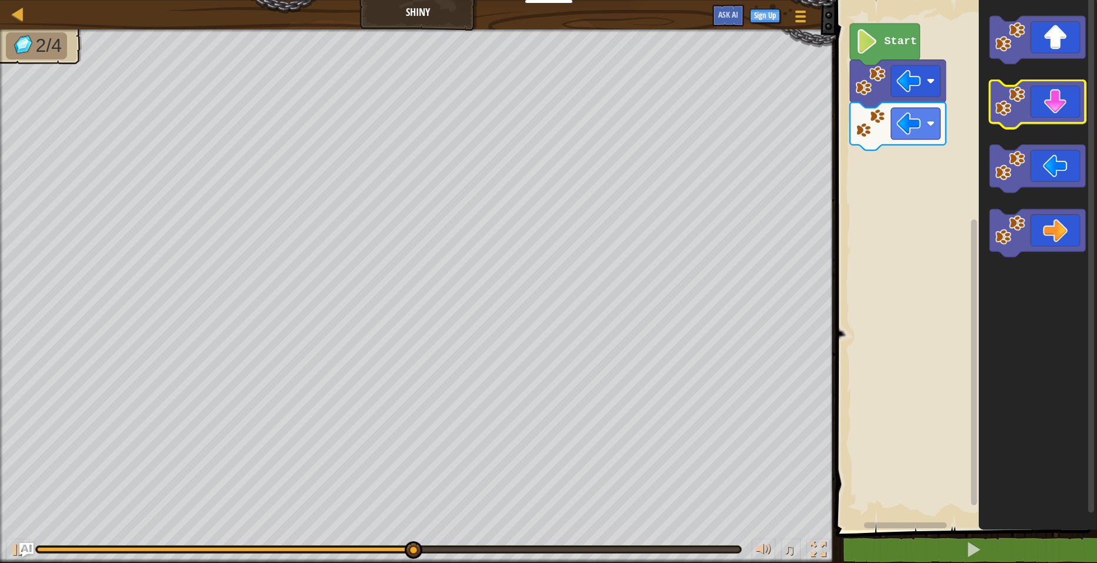
click at [1042, 104] on icon "Blockly Workspace" at bounding box center [1038, 105] width 96 height 48
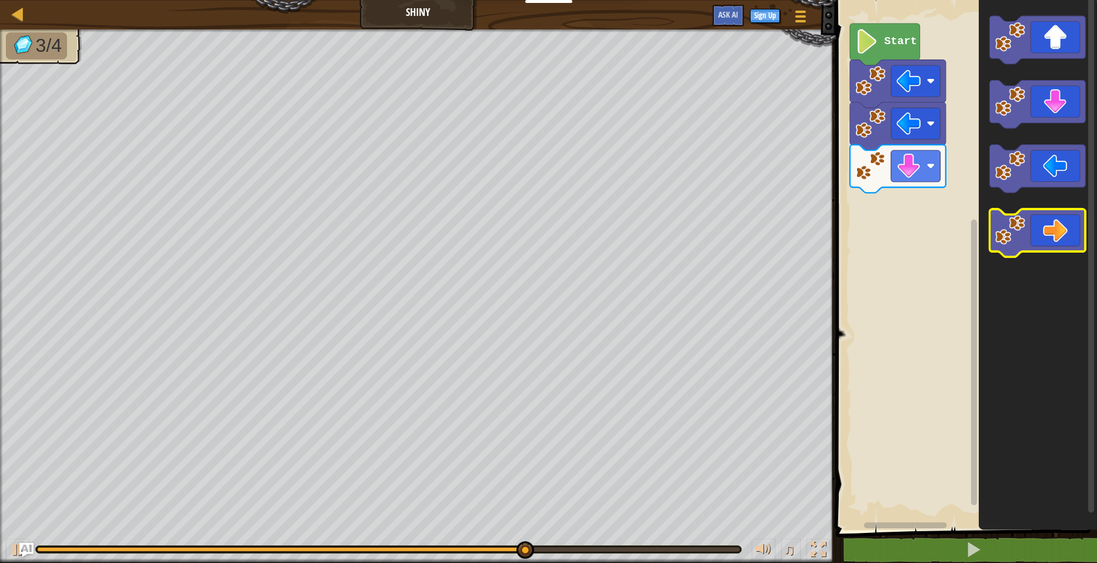
click at [1059, 226] on icon "Blockly Workspace" at bounding box center [1038, 233] width 96 height 48
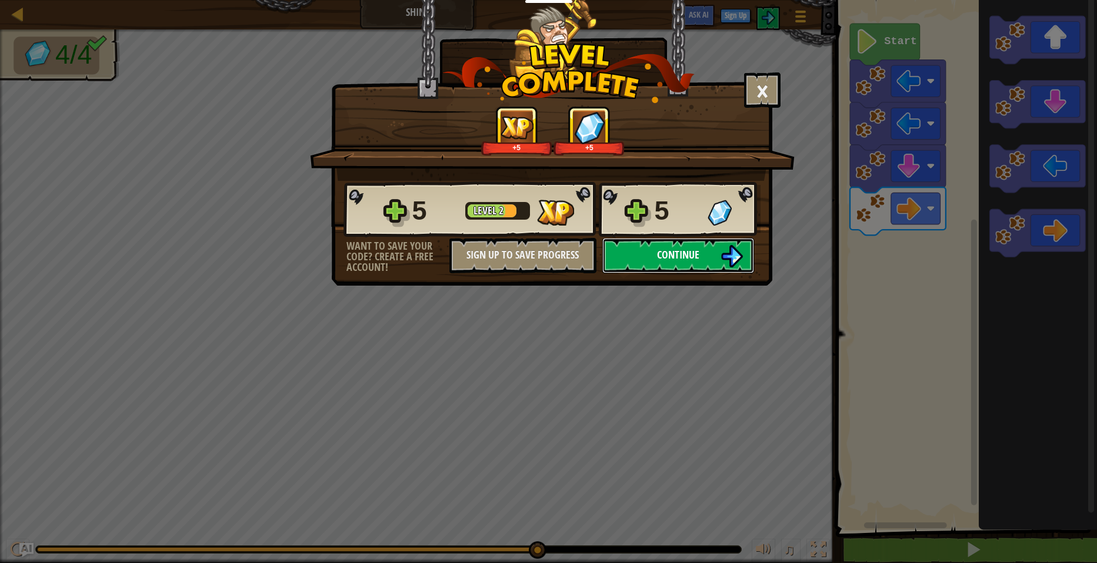
click at [676, 255] on span "Continue" at bounding box center [678, 254] width 42 height 15
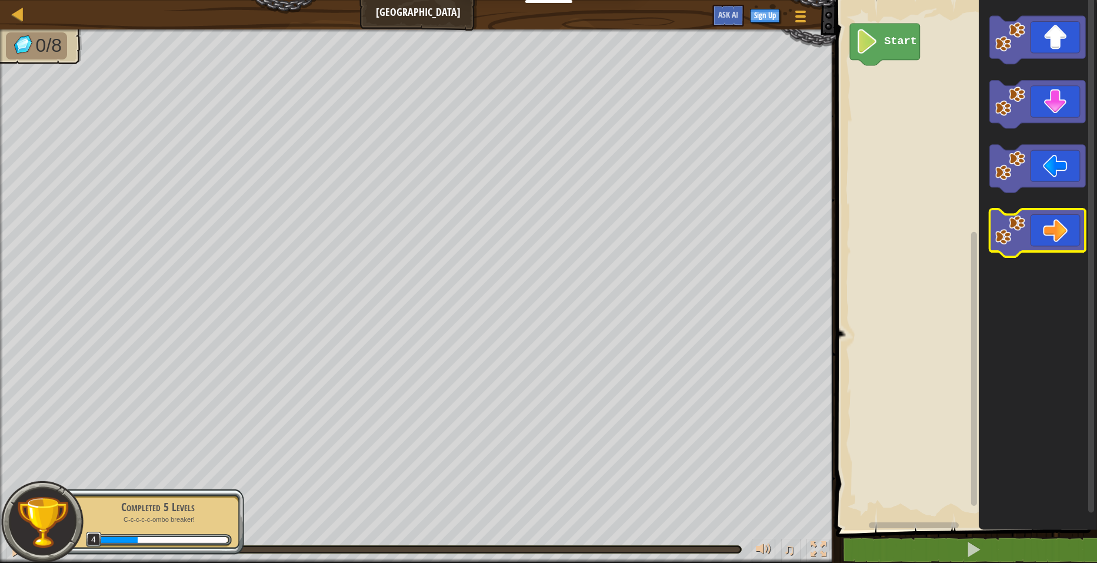
click at [1027, 231] on icon "Blockly Workspace" at bounding box center [1038, 233] width 96 height 48
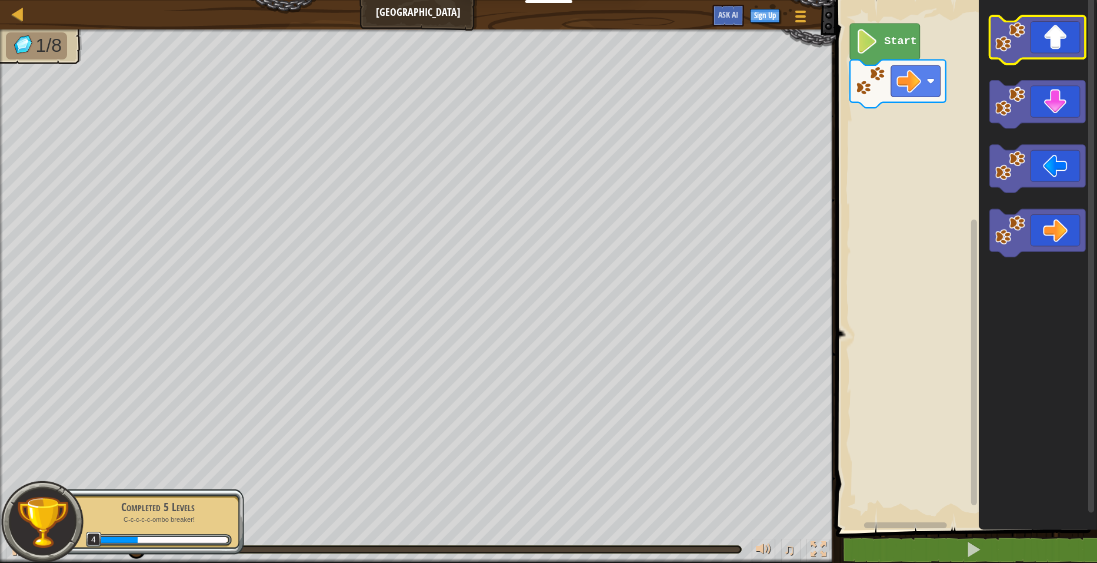
click at [1050, 31] on icon "Blockly Workspace" at bounding box center [1038, 40] width 96 height 48
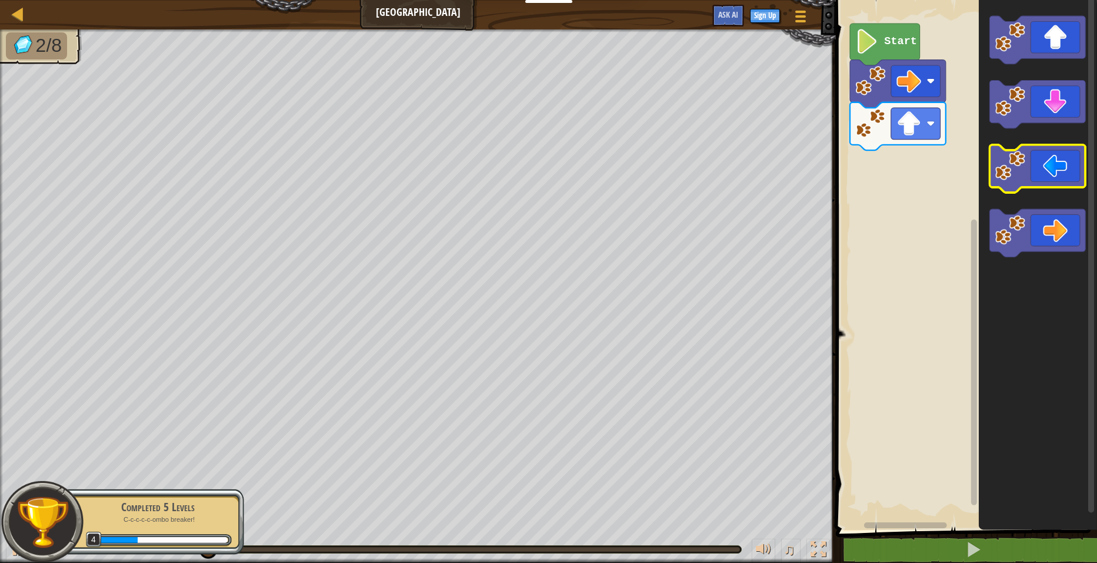
click at [1041, 168] on icon "Blockly Workspace" at bounding box center [1038, 169] width 96 height 48
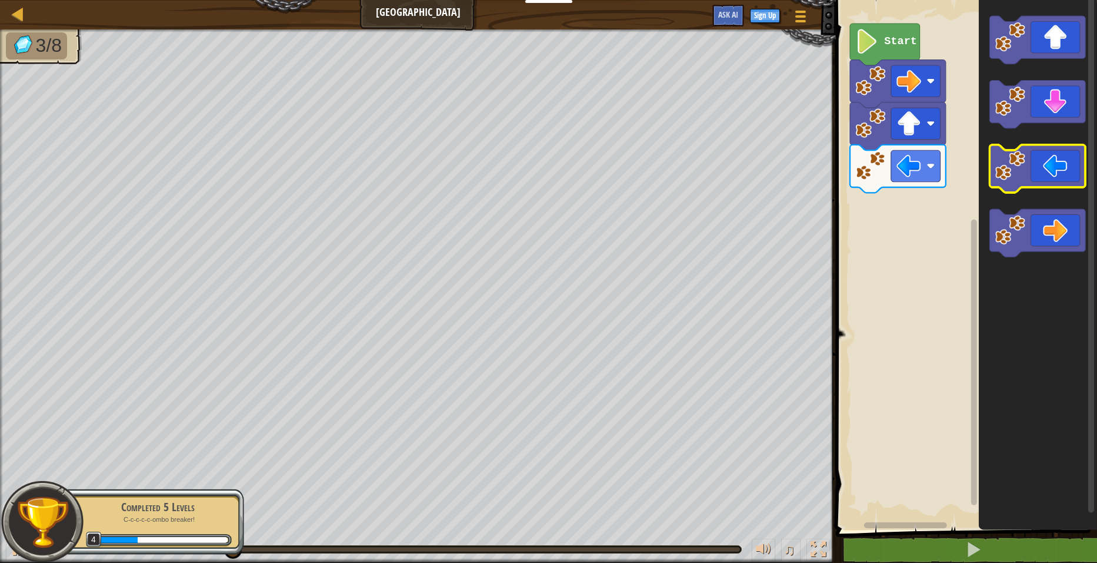
click at [1038, 170] on icon "Blockly Workspace" at bounding box center [1038, 169] width 96 height 48
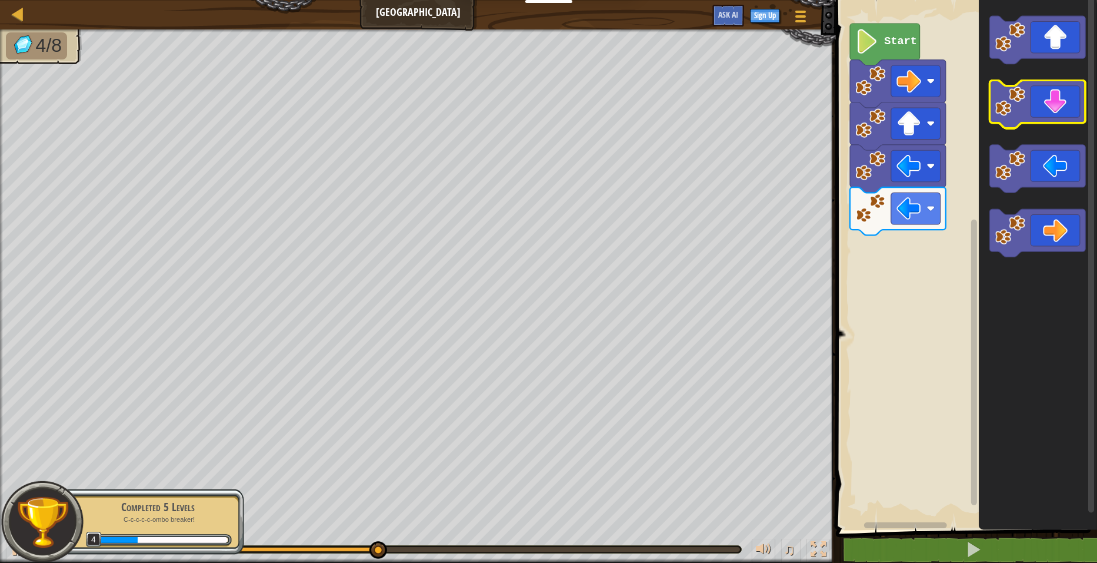
click at [1049, 87] on icon "Blockly Workspace" at bounding box center [1038, 105] width 96 height 48
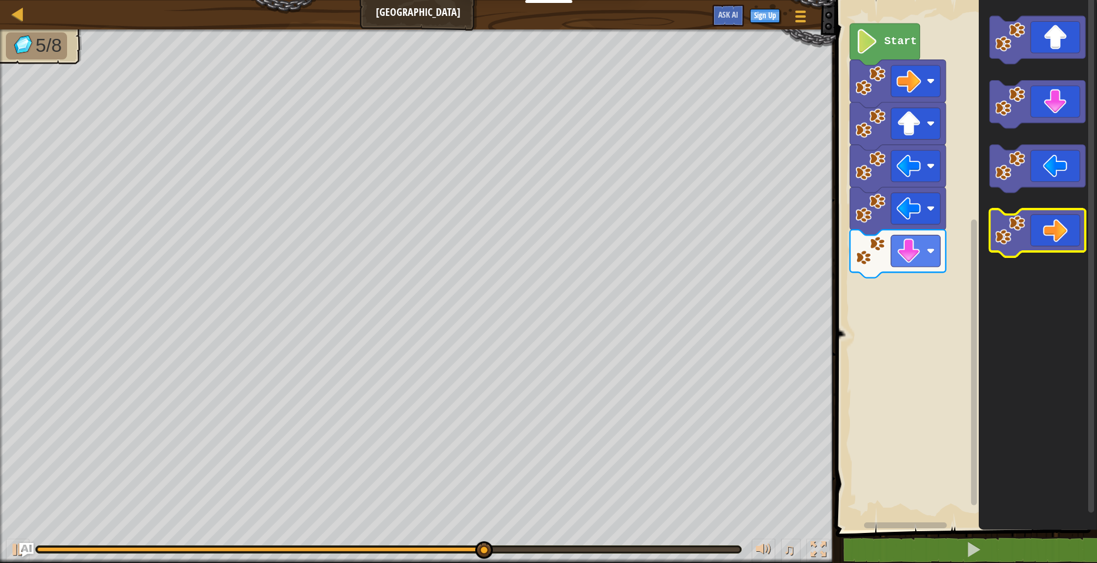
click at [1059, 224] on icon "Blockly Workspace" at bounding box center [1038, 233] width 96 height 48
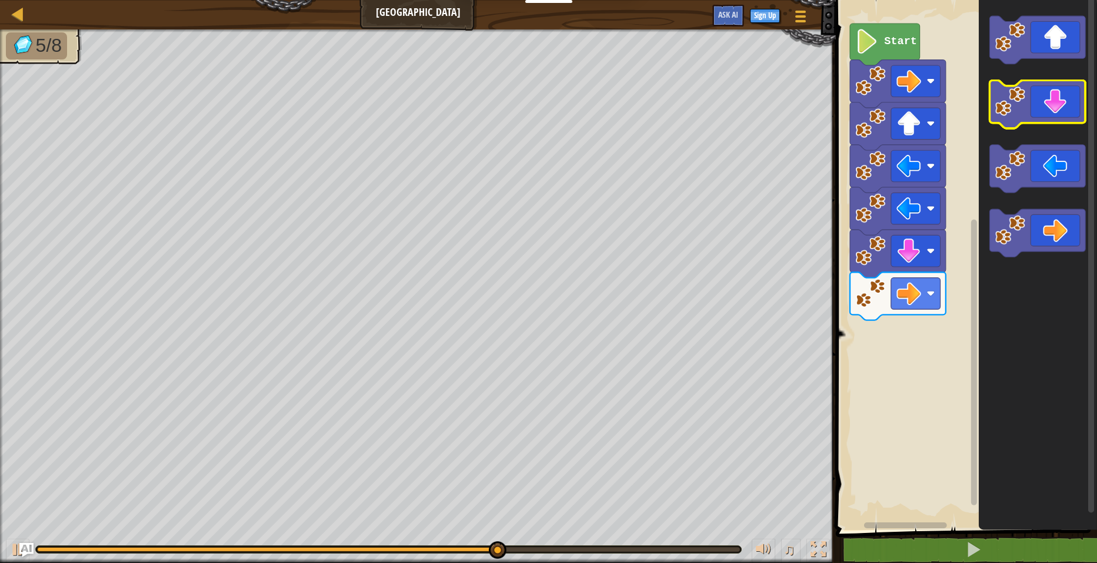
click at [1051, 99] on icon "Blockly Workspace" at bounding box center [1038, 105] width 96 height 48
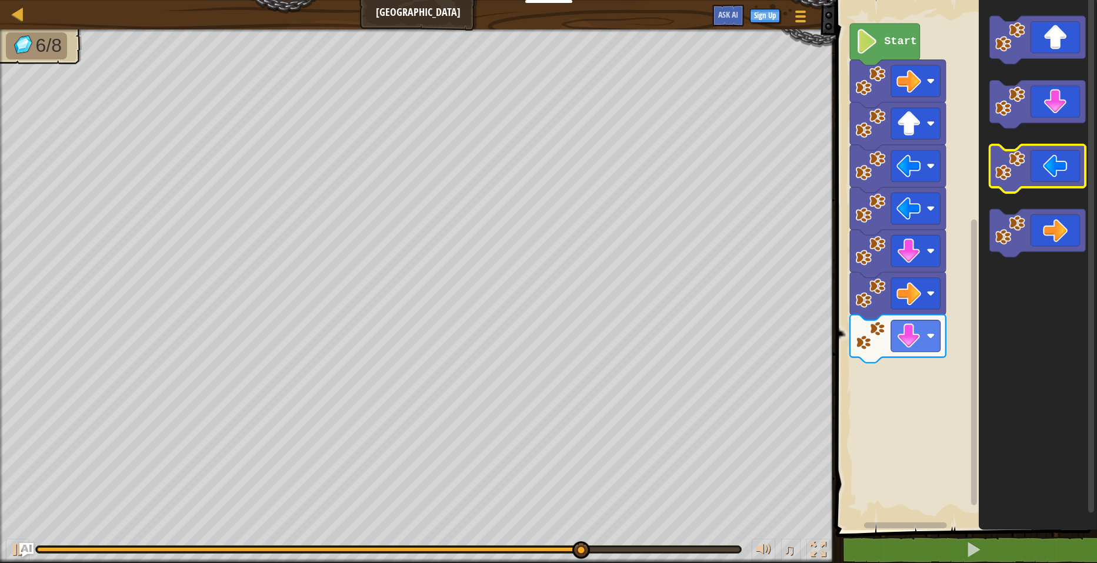
click at [1033, 173] on icon "Blockly Workspace" at bounding box center [1038, 169] width 96 height 48
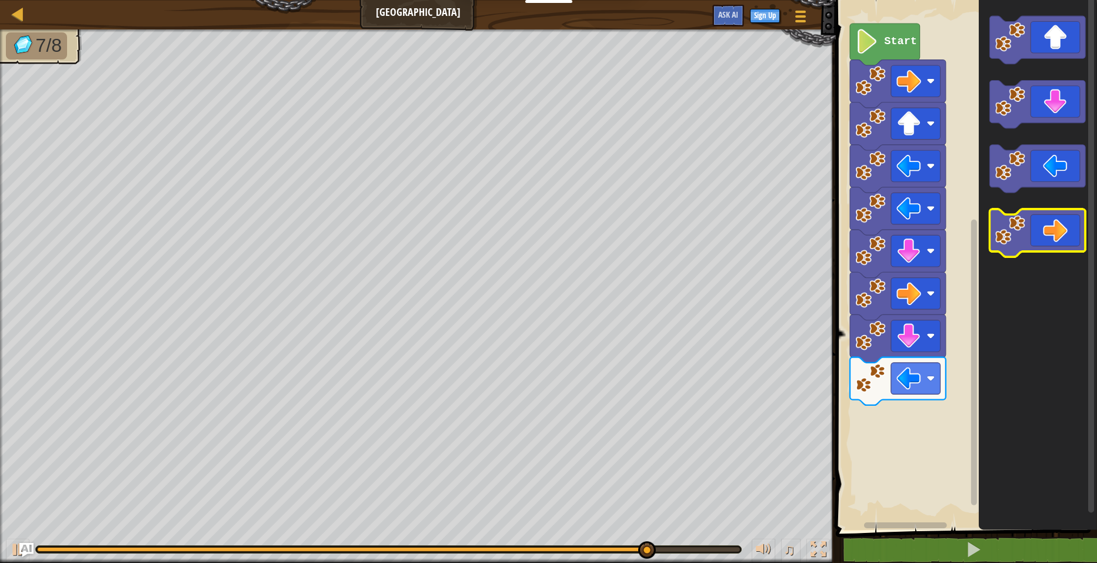
click at [1037, 214] on icon "Blockly Workspace" at bounding box center [1038, 233] width 96 height 48
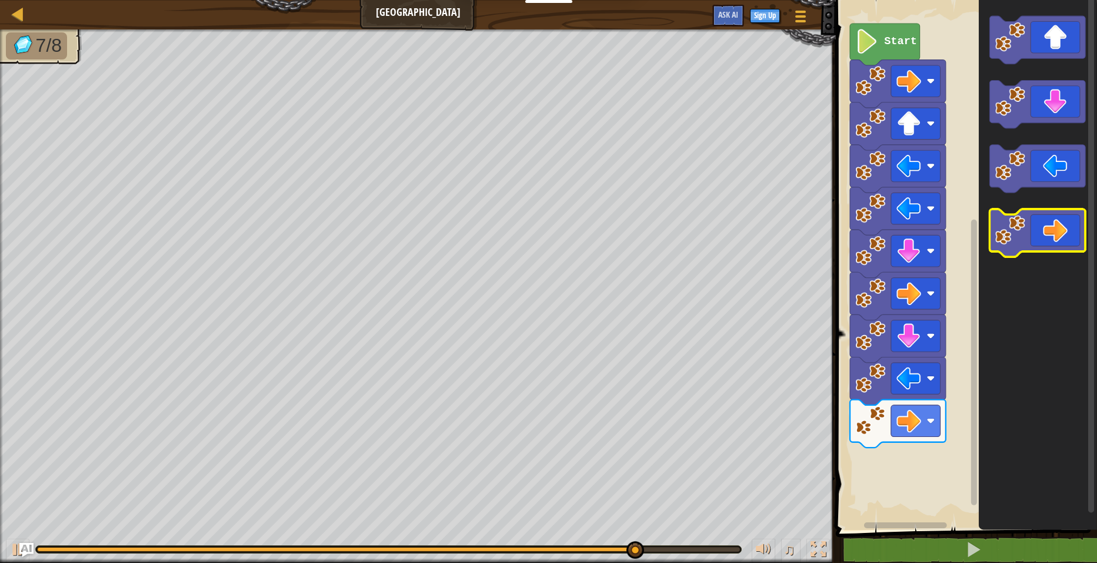
click at [1037, 219] on icon "Blockly Workspace" at bounding box center [1038, 233] width 96 height 48
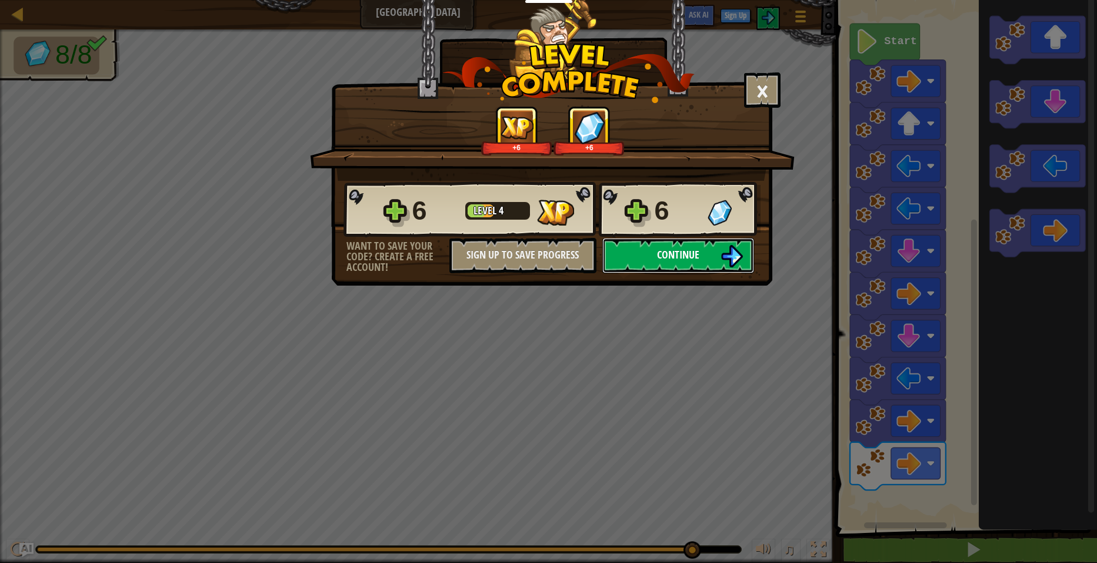
click at [671, 252] on span "Continue" at bounding box center [678, 254] width 42 height 15
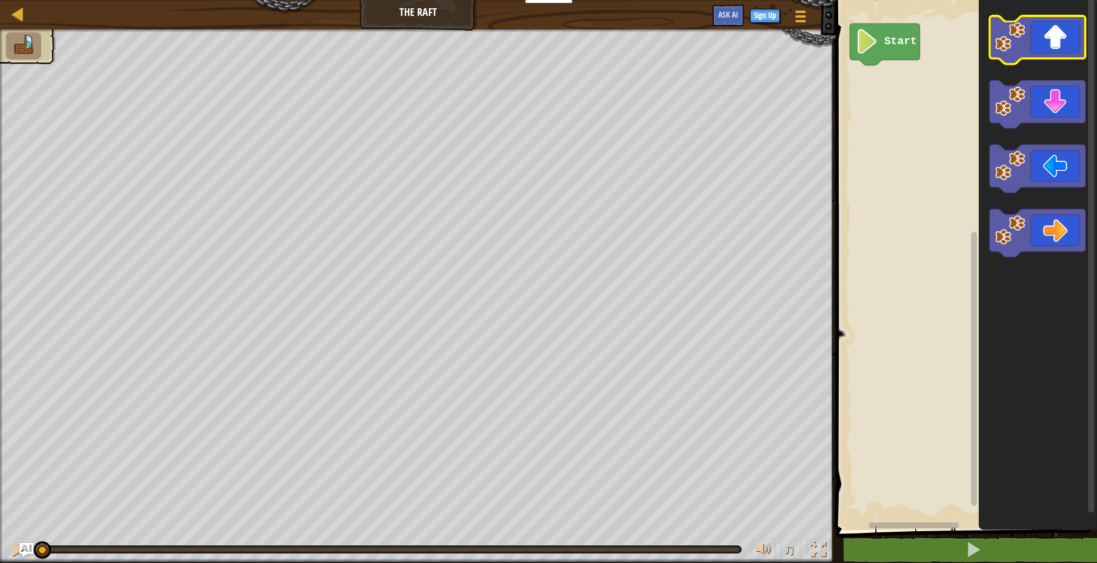
click at [1043, 58] on icon "Blockly Workspace" at bounding box center [1038, 40] width 96 height 48
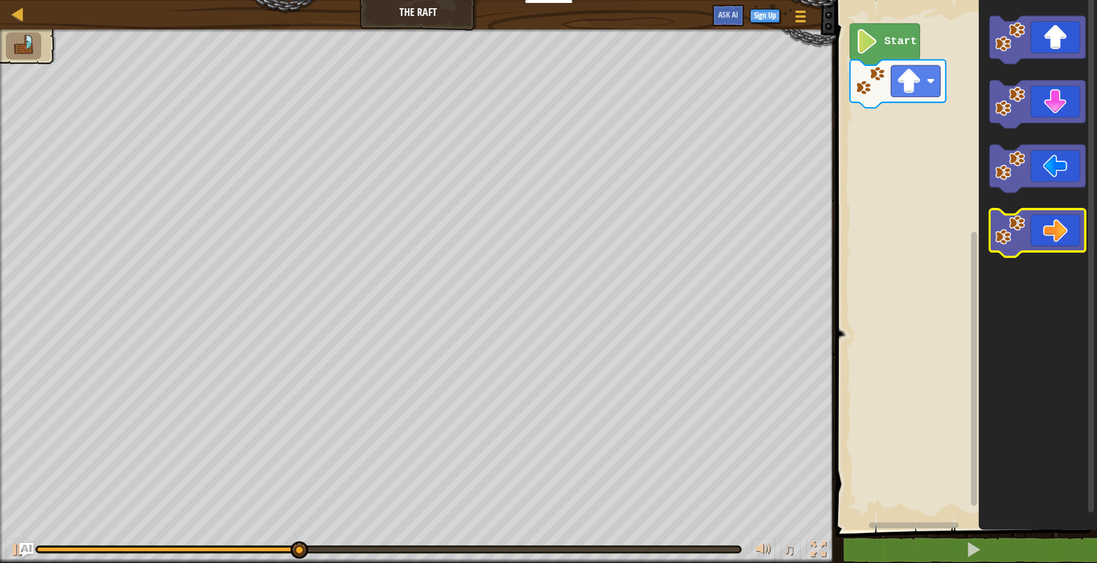
click at [1066, 226] on icon "Blockly Workspace" at bounding box center [1038, 233] width 96 height 48
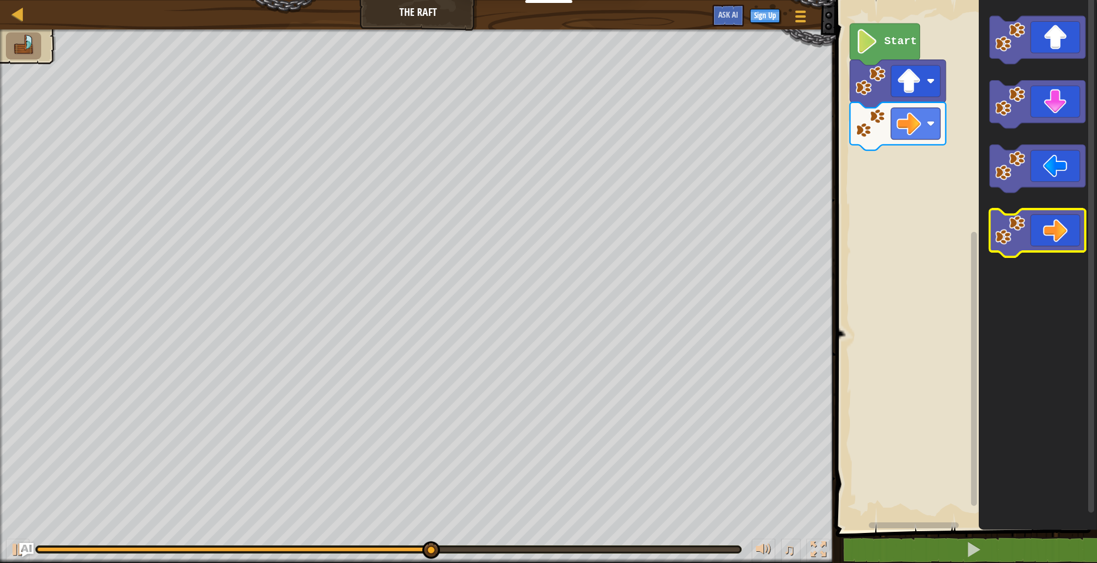
click at [1042, 234] on icon "Blockly Workspace" at bounding box center [1038, 233] width 96 height 48
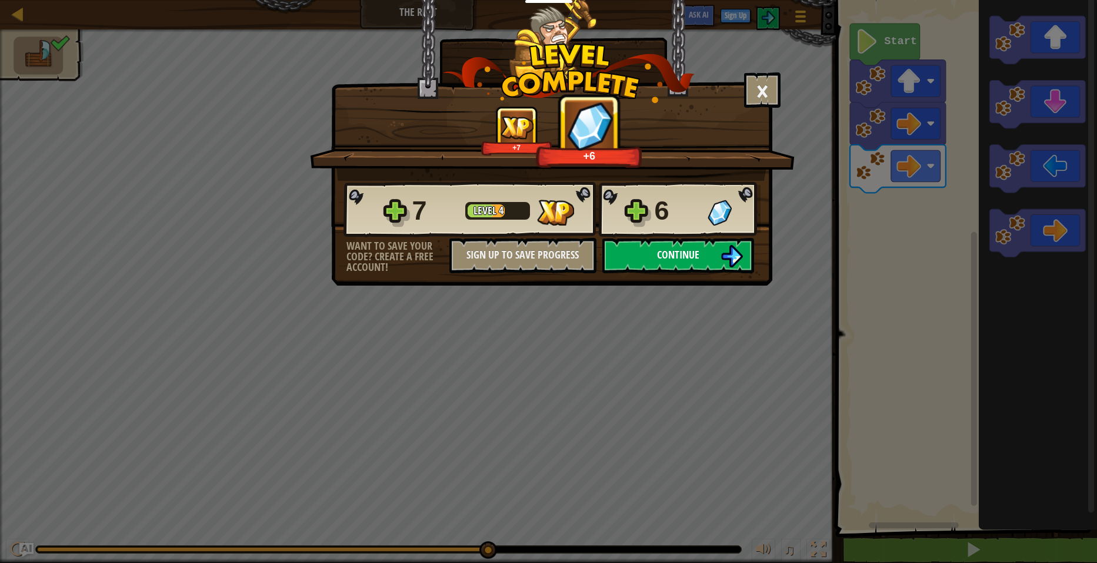
click at [693, 248] on span "Continue" at bounding box center [678, 254] width 42 height 15
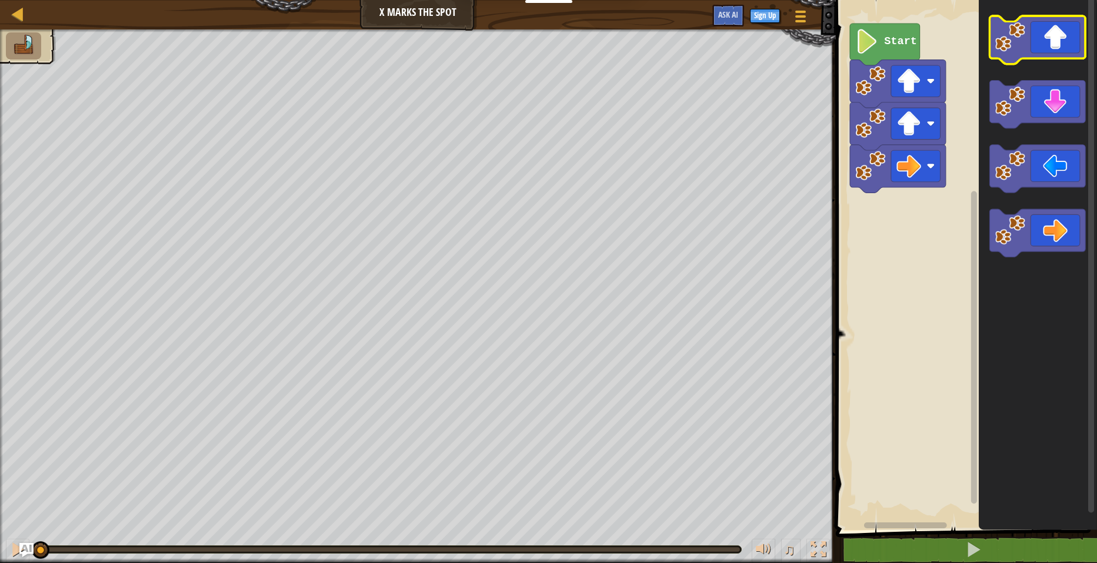
click at [1056, 45] on icon "Blockly Workspace" at bounding box center [1038, 40] width 96 height 48
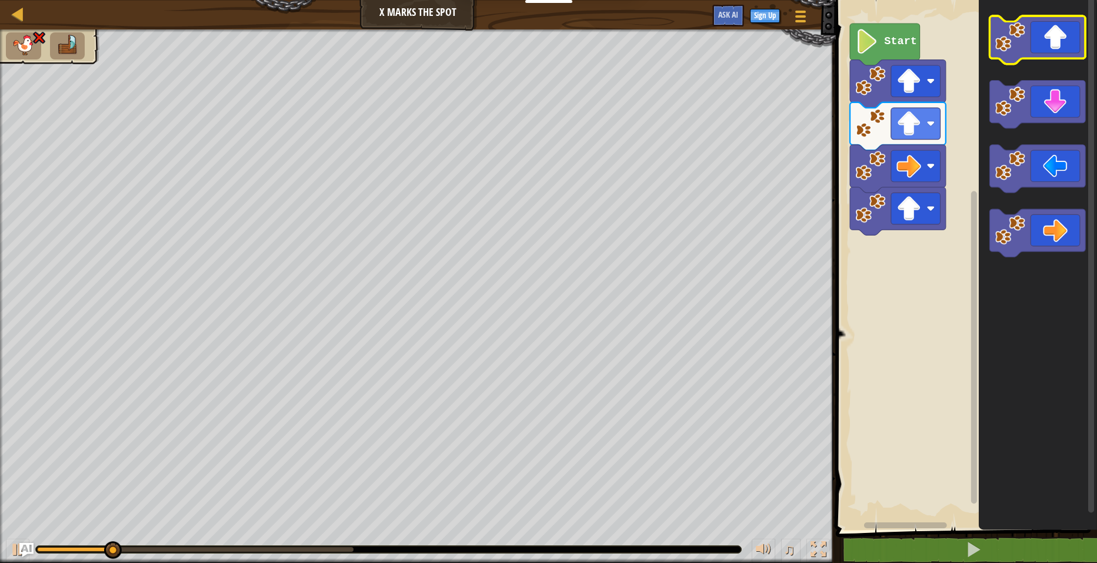
click at [1042, 35] on icon "Blockly Workspace" at bounding box center [1038, 40] width 96 height 48
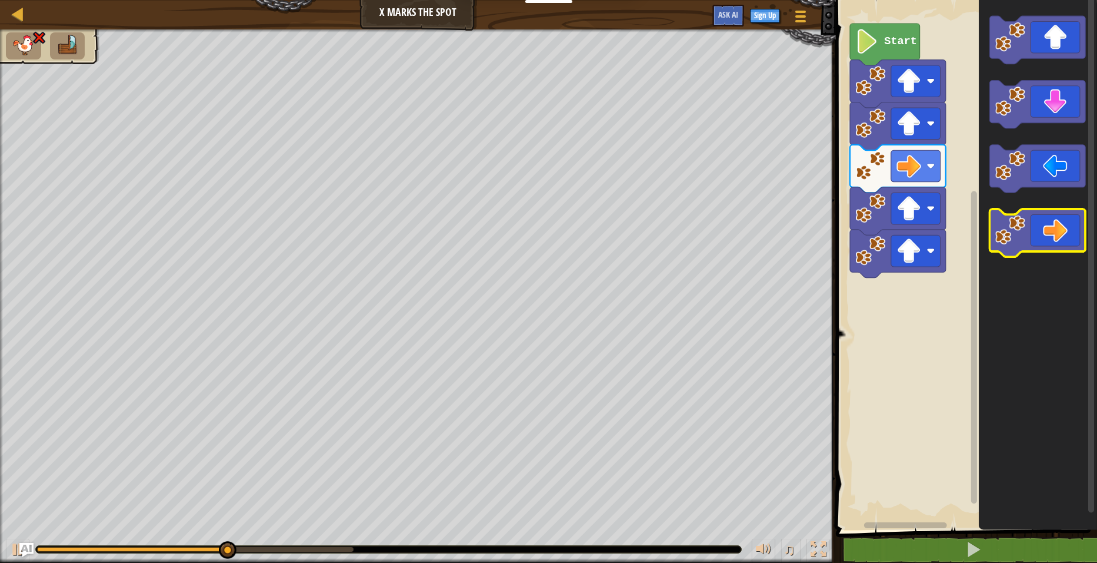
click at [1053, 221] on icon "Blockly Workspace" at bounding box center [1038, 233] width 96 height 48
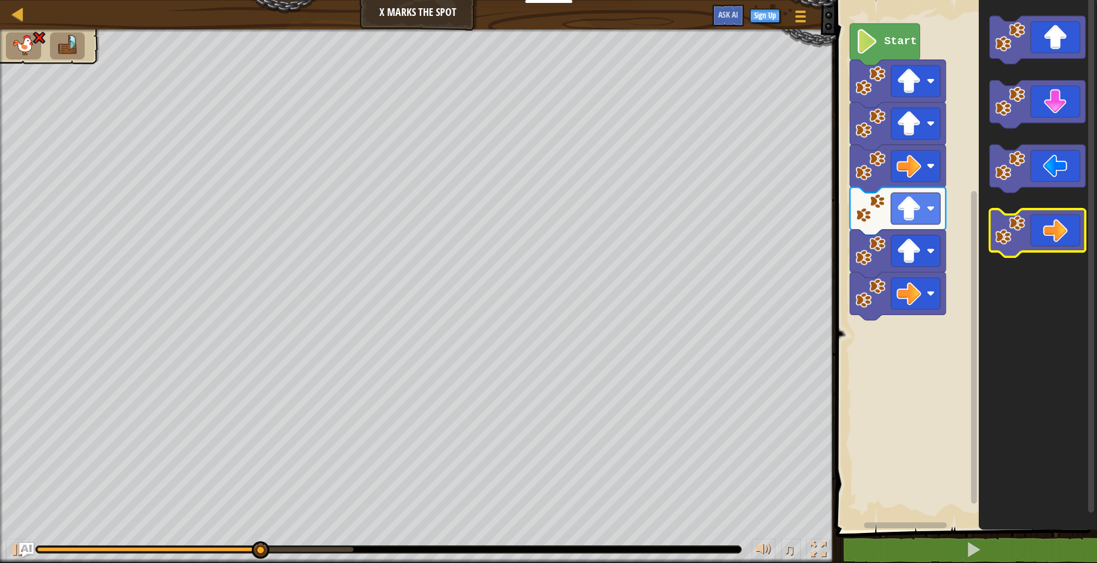
click at [1053, 221] on icon "Blockly Workspace" at bounding box center [1038, 233] width 96 height 48
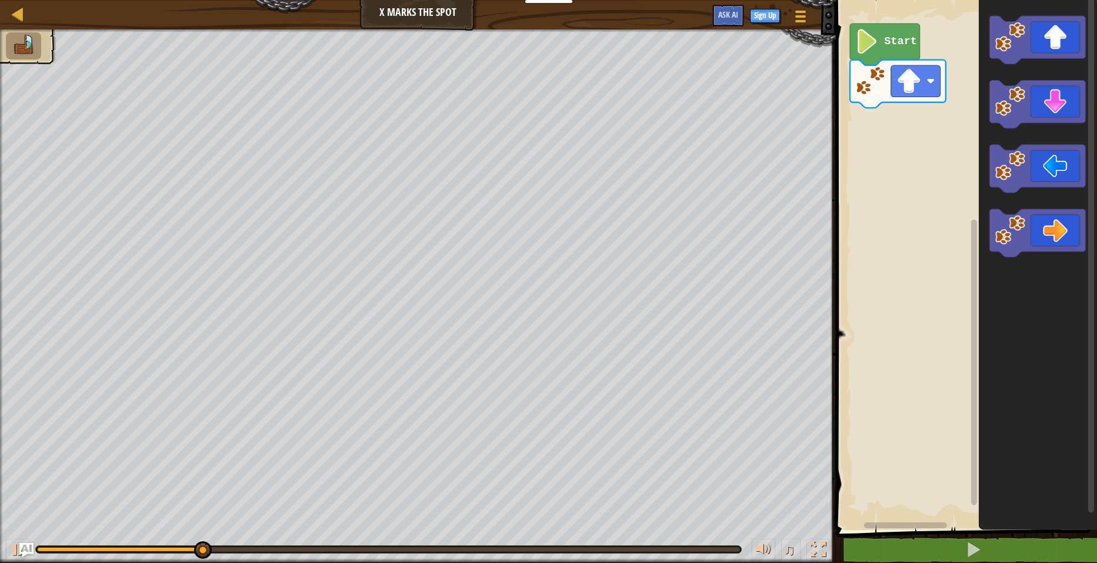
click at [1055, 65] on icon "Blockly Workspace" at bounding box center [1038, 261] width 118 height 535
click at [1054, 51] on icon "Blockly Workspace" at bounding box center [1038, 40] width 96 height 48
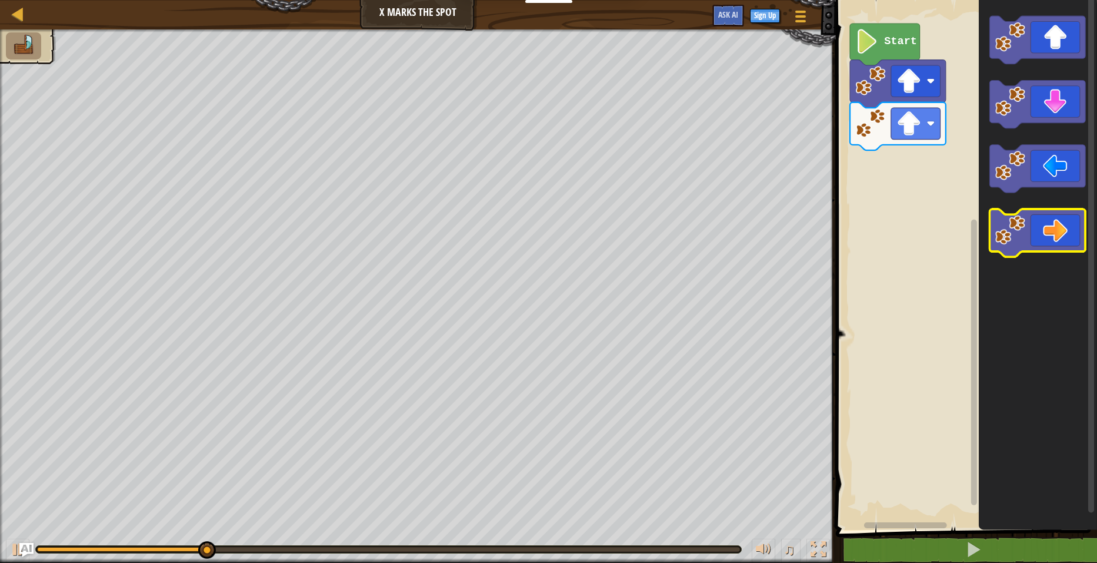
click at [1062, 227] on icon "Blockly Workspace" at bounding box center [1038, 233] width 96 height 48
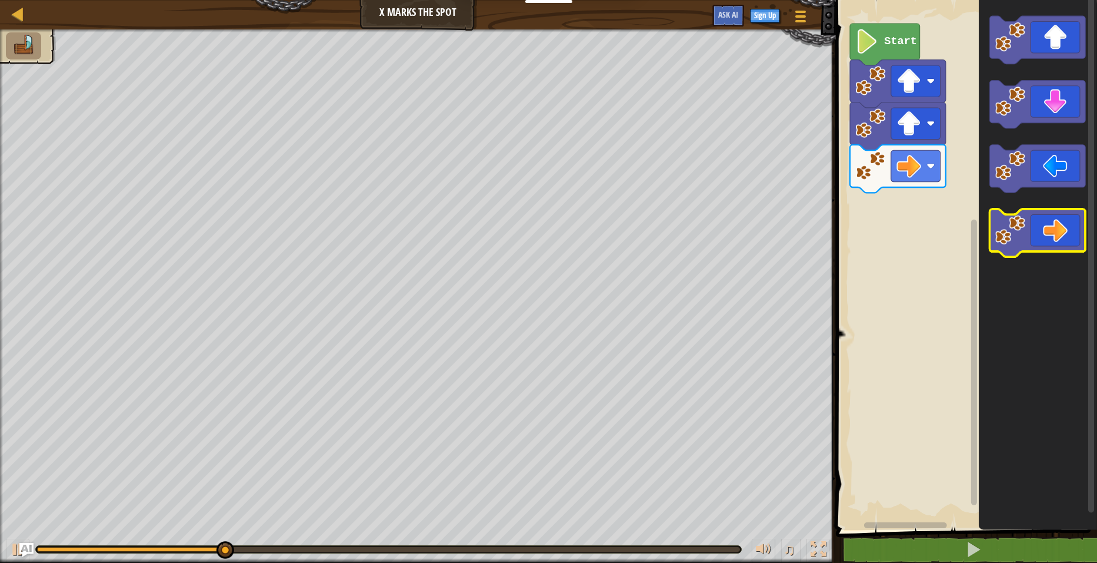
click at [1061, 228] on icon "Blockly Workspace" at bounding box center [1038, 233] width 96 height 48
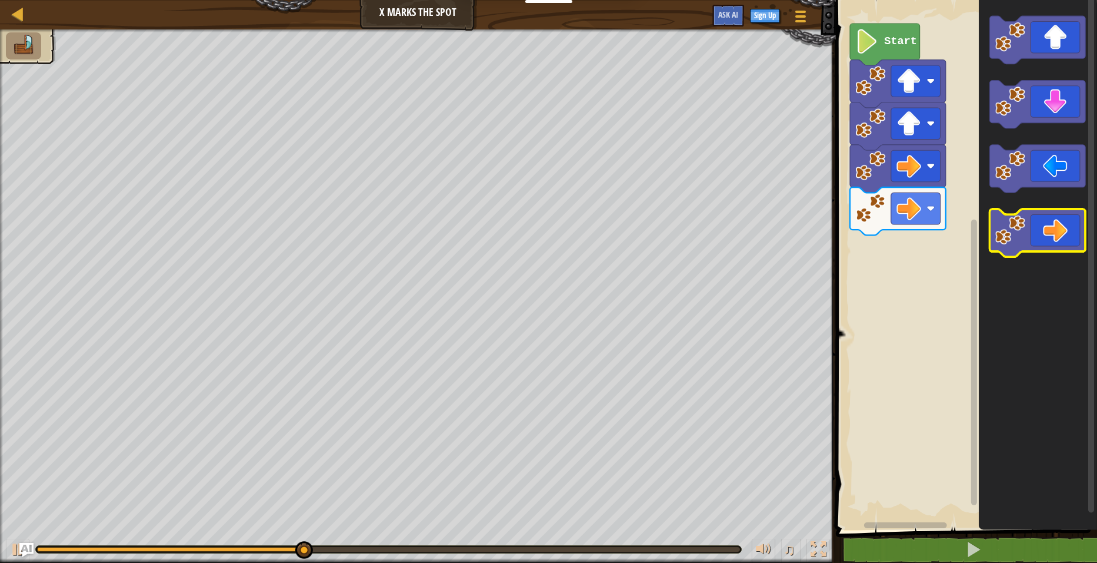
click at [1057, 231] on icon "Blockly Workspace" at bounding box center [1038, 233] width 96 height 48
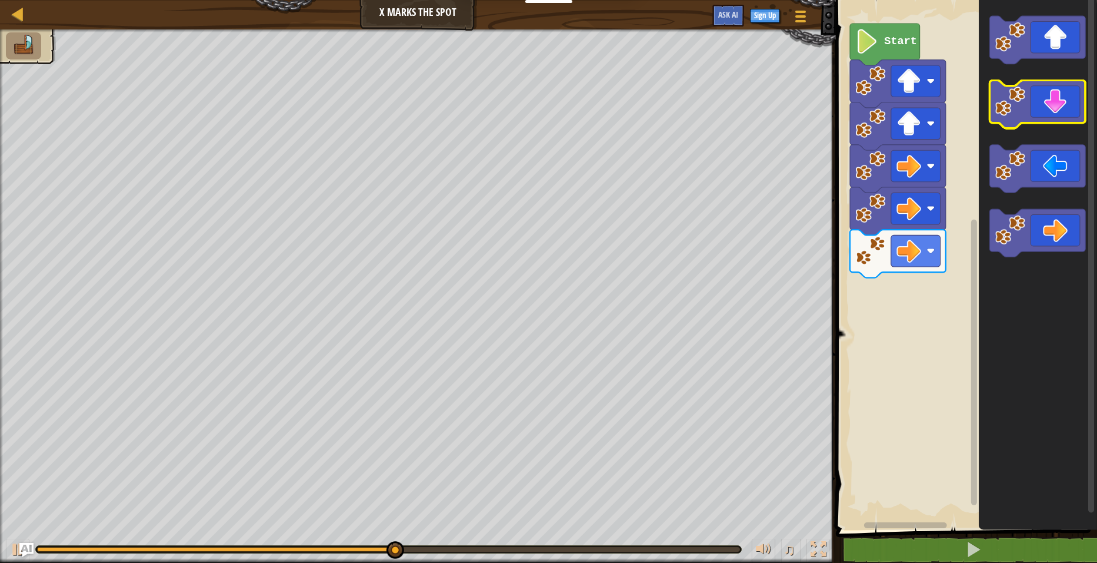
click at [1059, 113] on icon "Blockly Workspace" at bounding box center [1038, 105] width 96 height 48
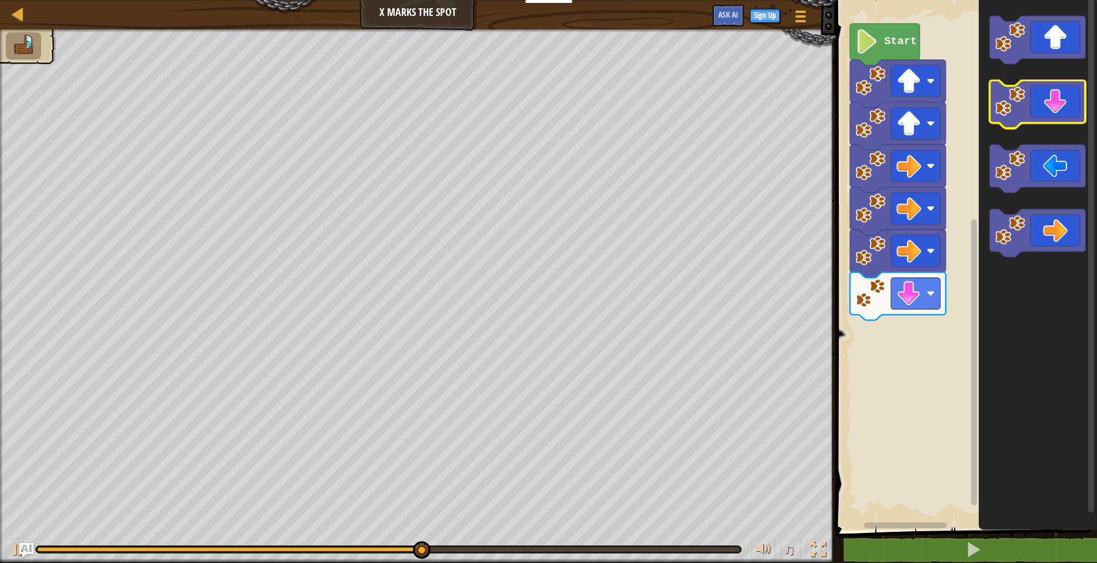
click at [1059, 113] on icon "Blockly Workspace" at bounding box center [1038, 105] width 96 height 48
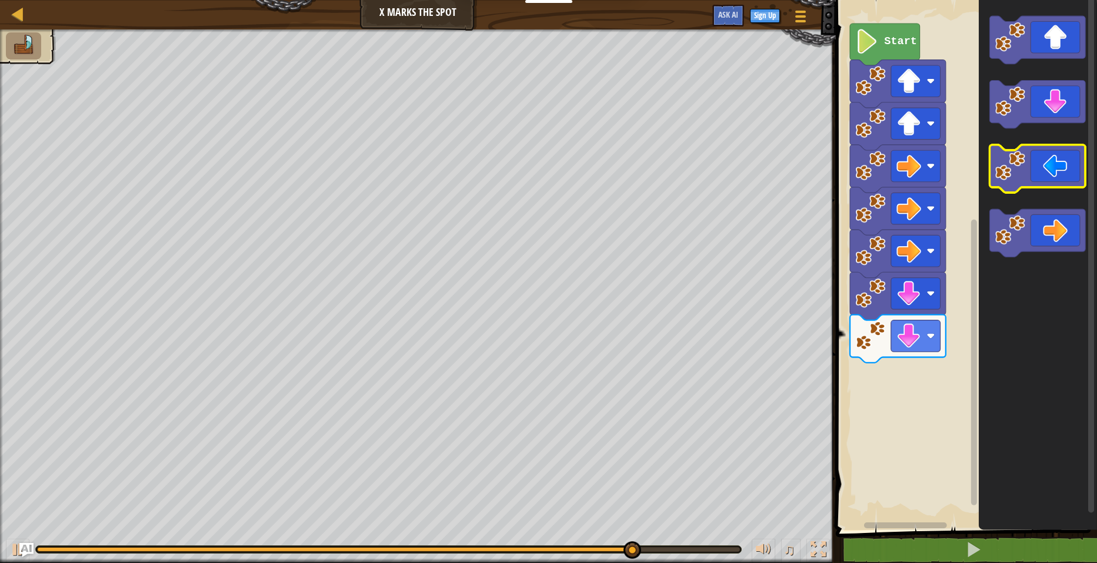
click at [1026, 163] on image "Blockly Workspace" at bounding box center [1011, 166] width 30 height 30
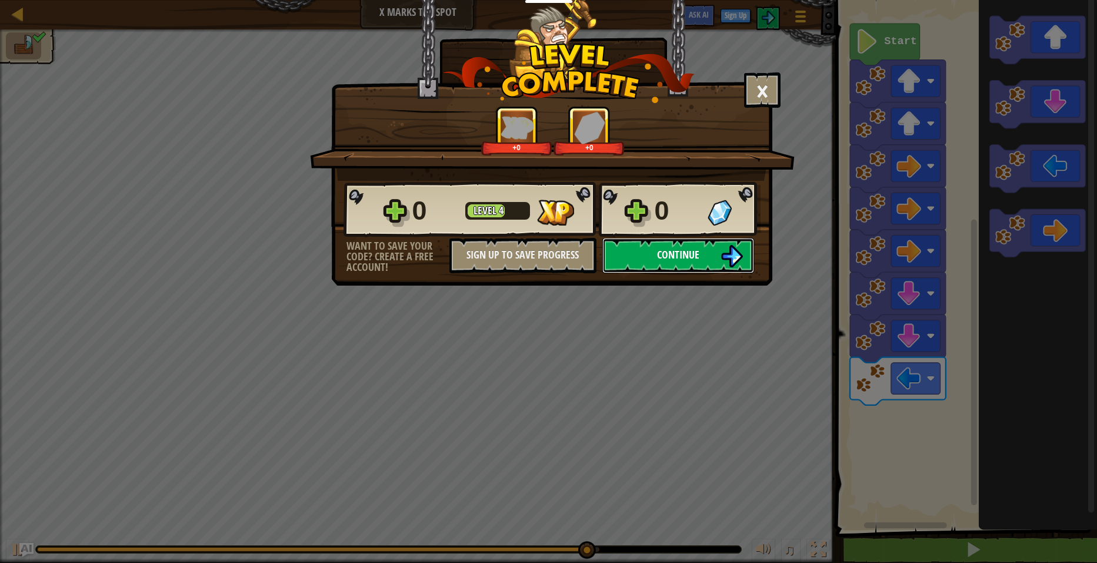
click at [669, 256] on span "Continue" at bounding box center [678, 254] width 42 height 15
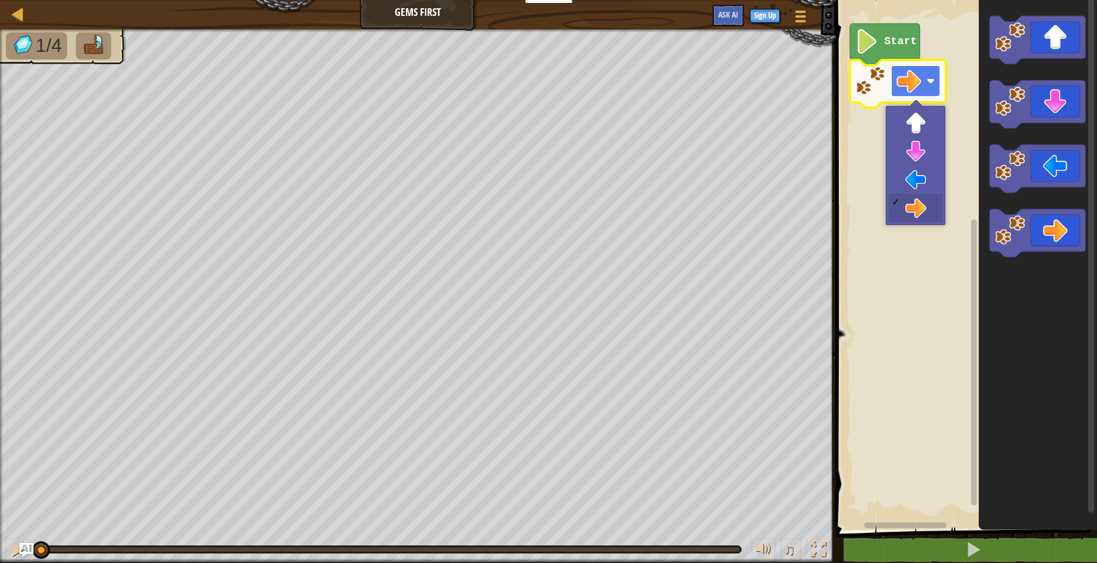
click at [920, 75] on image "Blockly Workspace" at bounding box center [909, 81] width 25 height 25
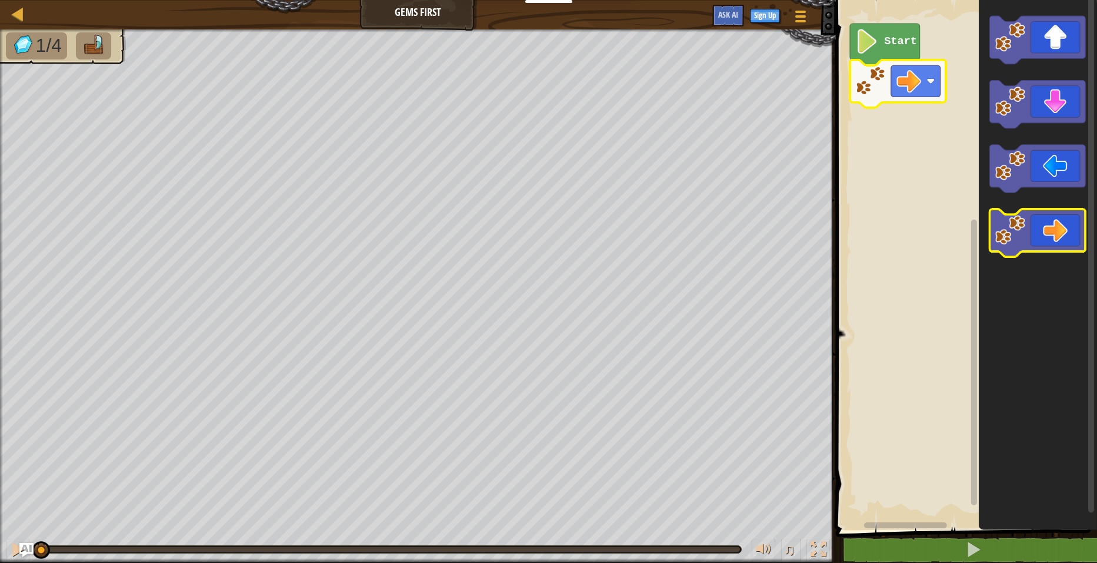
click at [1056, 221] on icon "Blockly Workspace" at bounding box center [1038, 233] width 96 height 48
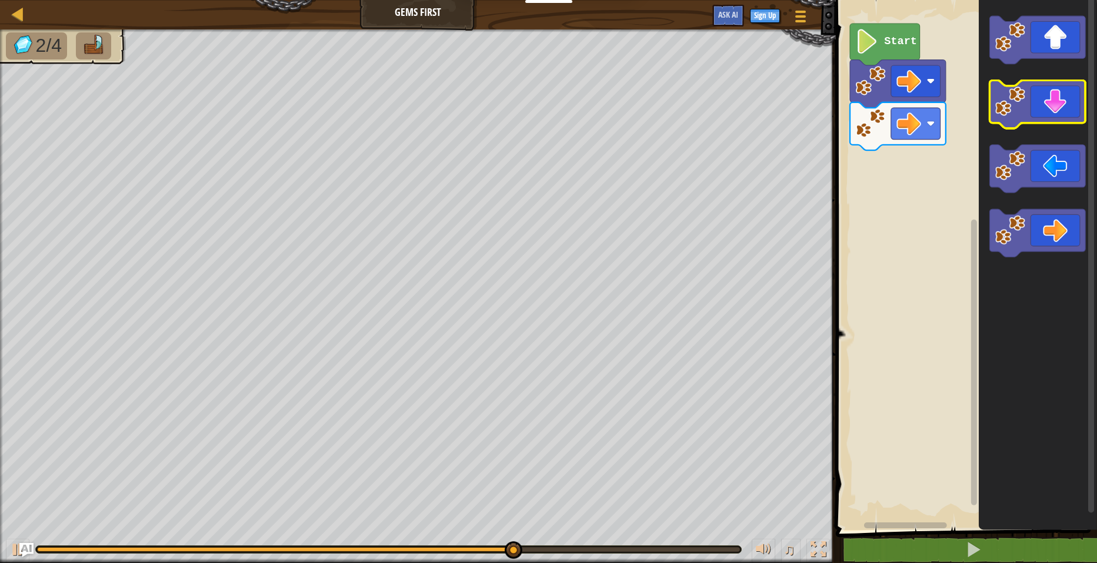
click at [1052, 115] on icon "Blockly Workspace" at bounding box center [1038, 105] width 96 height 48
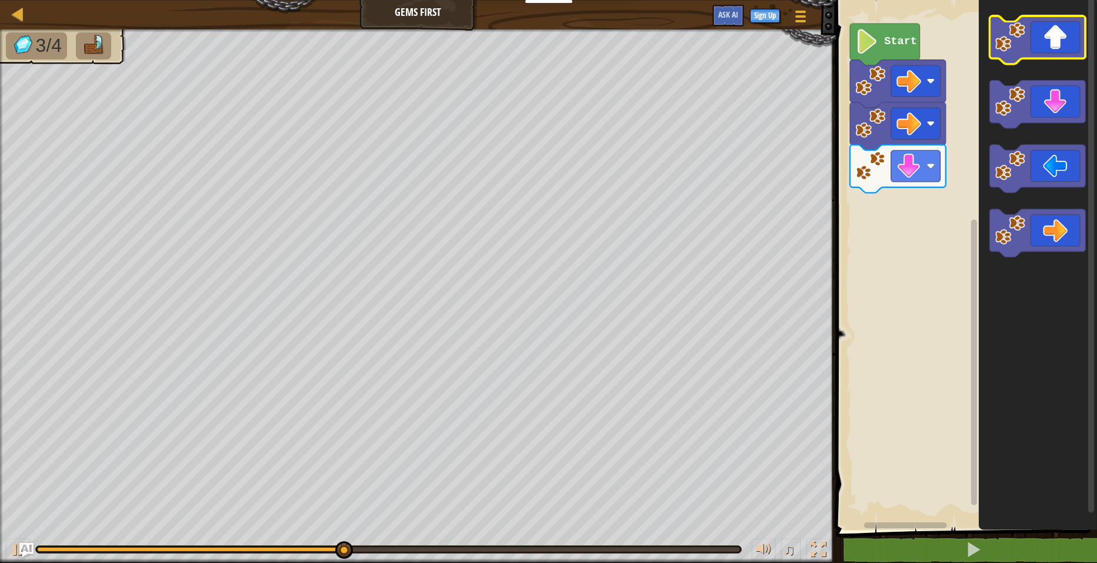
click at [1070, 24] on icon "Blockly Workspace" at bounding box center [1038, 40] width 96 height 48
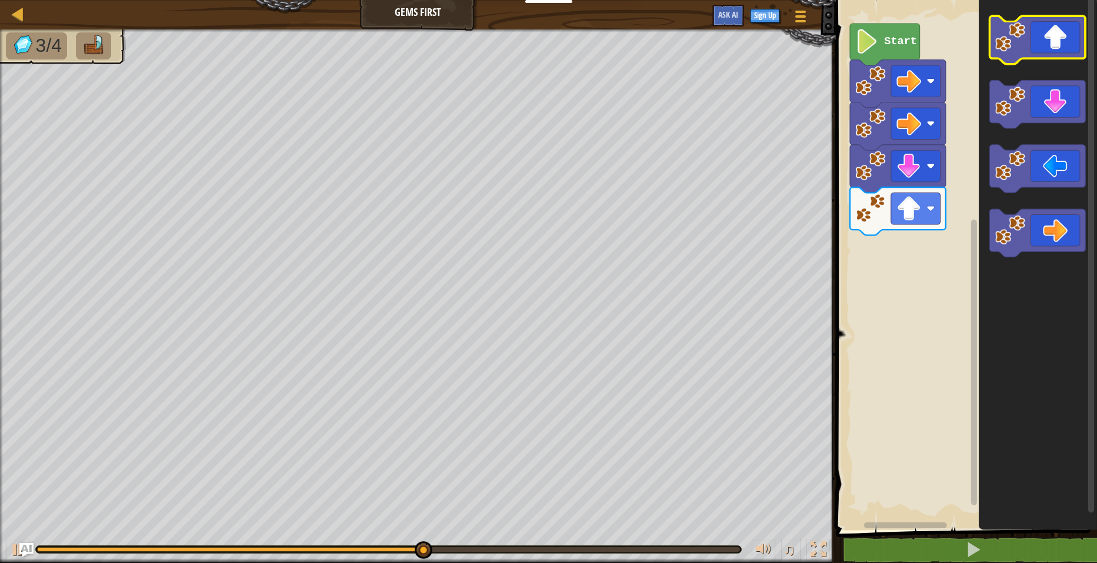
click at [1053, 48] on icon "Blockly Workspace" at bounding box center [1038, 40] width 96 height 48
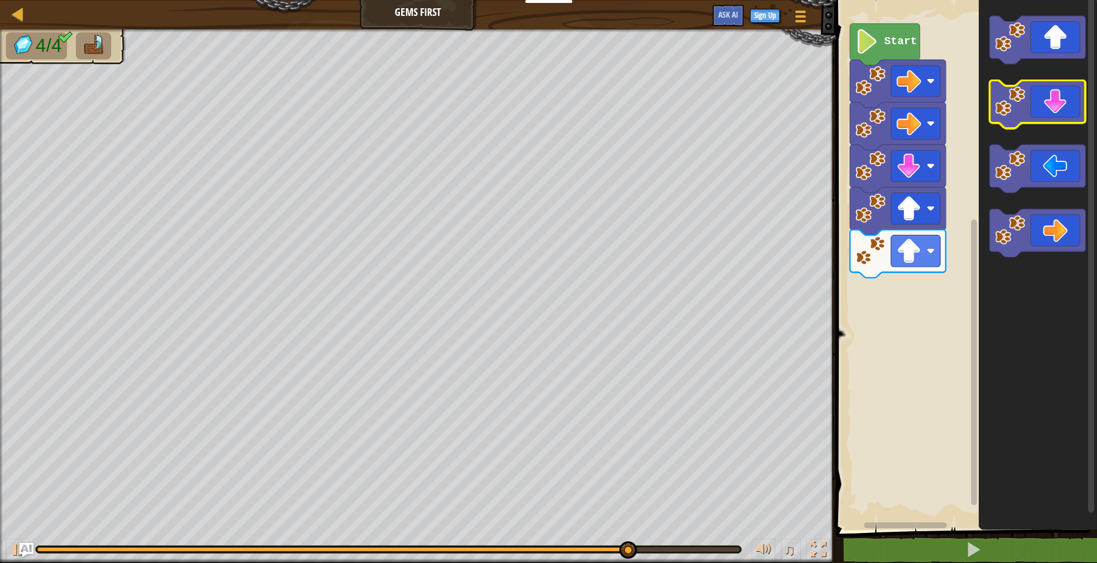
click at [1044, 107] on icon "Blockly Workspace" at bounding box center [1038, 105] width 96 height 48
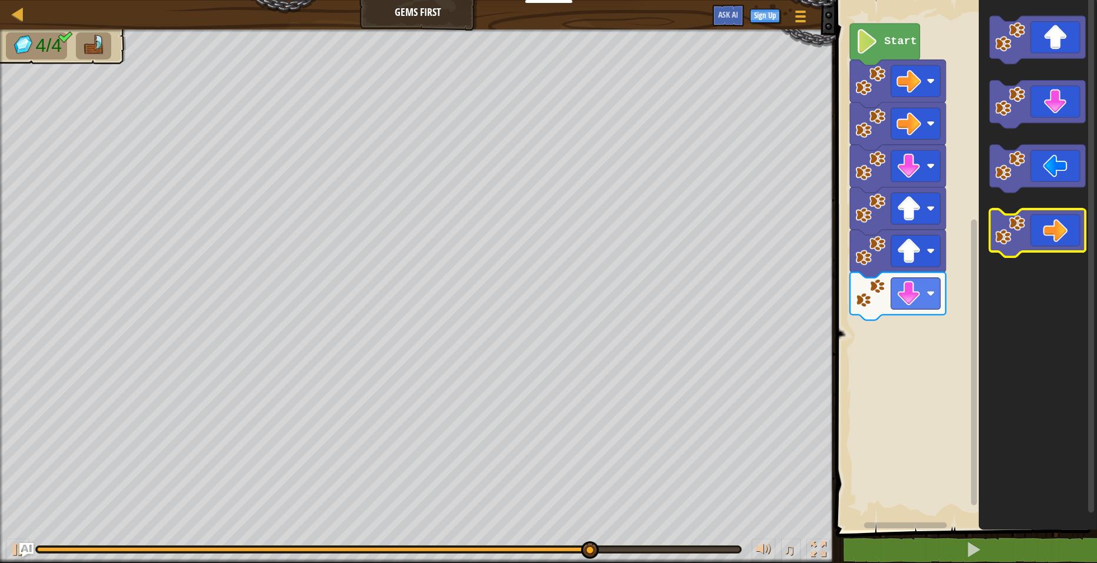
click at [1052, 222] on icon "Blockly Workspace" at bounding box center [1038, 233] width 96 height 48
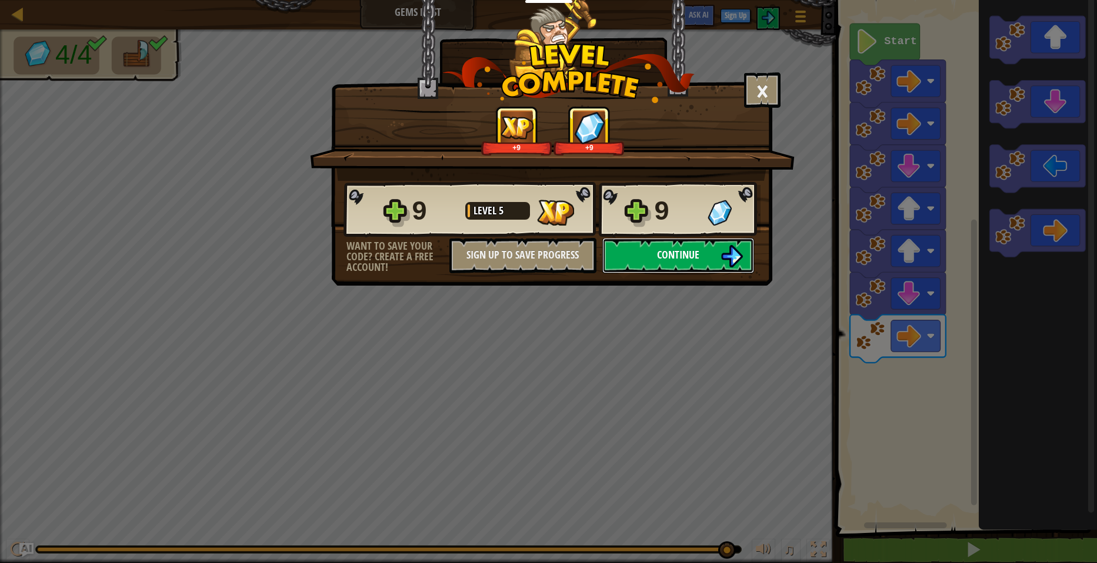
click at [683, 259] on span "Continue" at bounding box center [678, 254] width 42 height 15
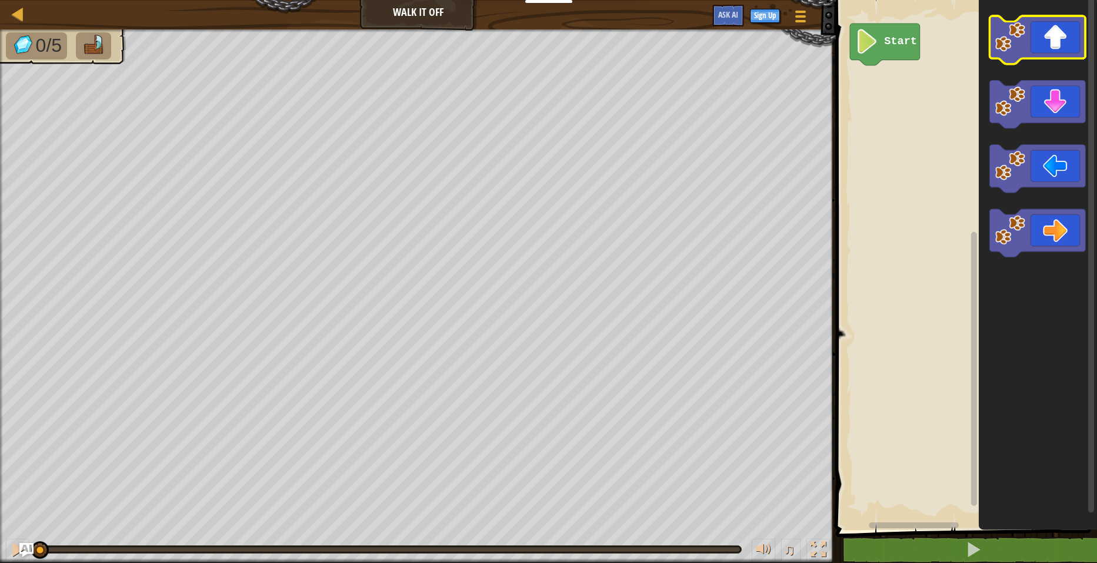
click at [1060, 44] on icon "Blockly Workspace" at bounding box center [1038, 40] width 96 height 48
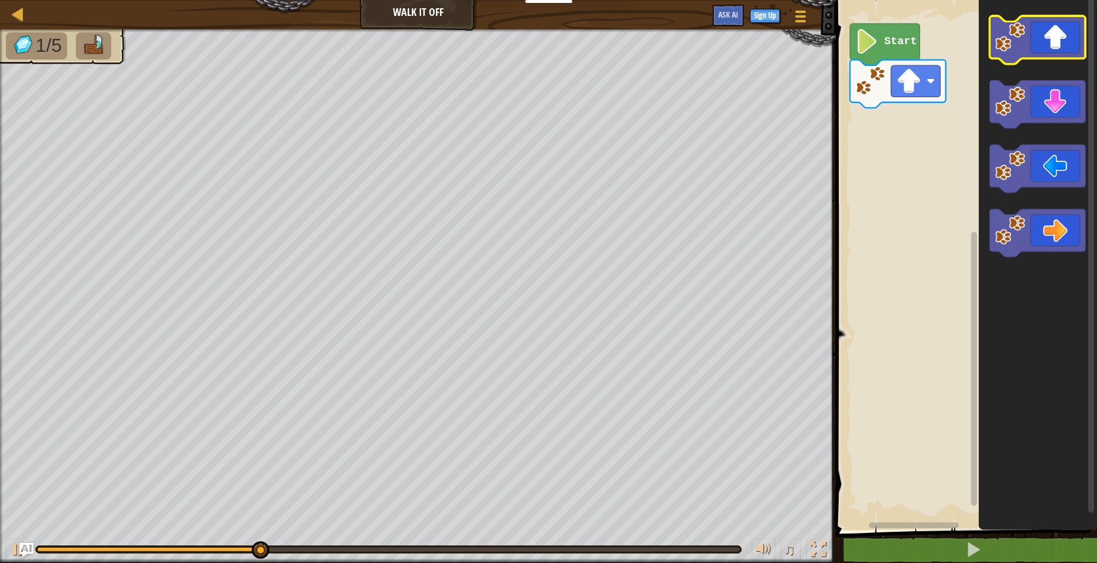
click at [1060, 44] on icon "Blockly Workspace" at bounding box center [1038, 40] width 96 height 48
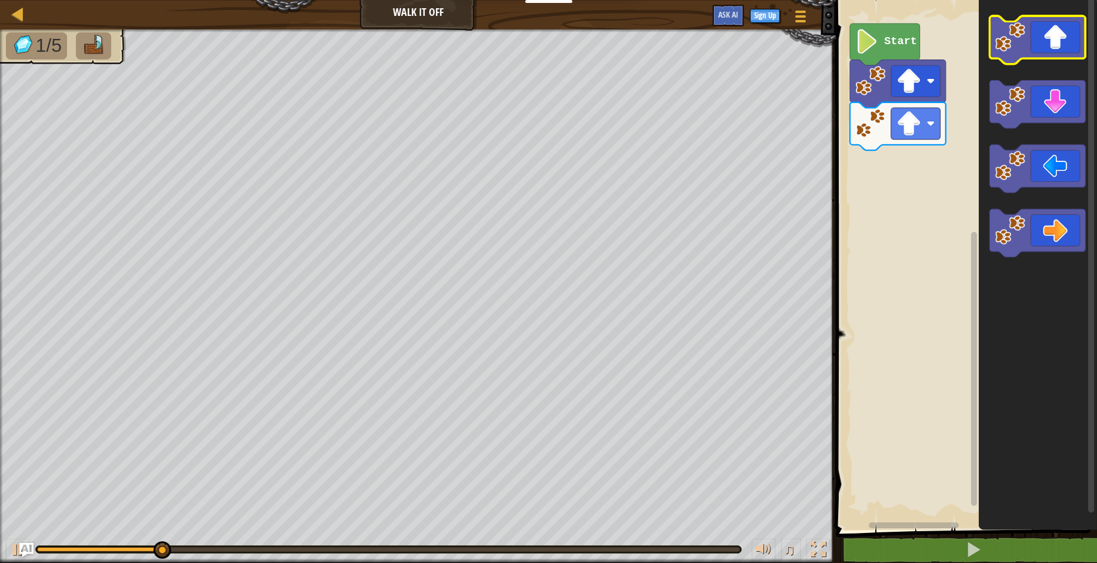
click at [1060, 44] on icon "Blockly Workspace" at bounding box center [1038, 40] width 96 height 48
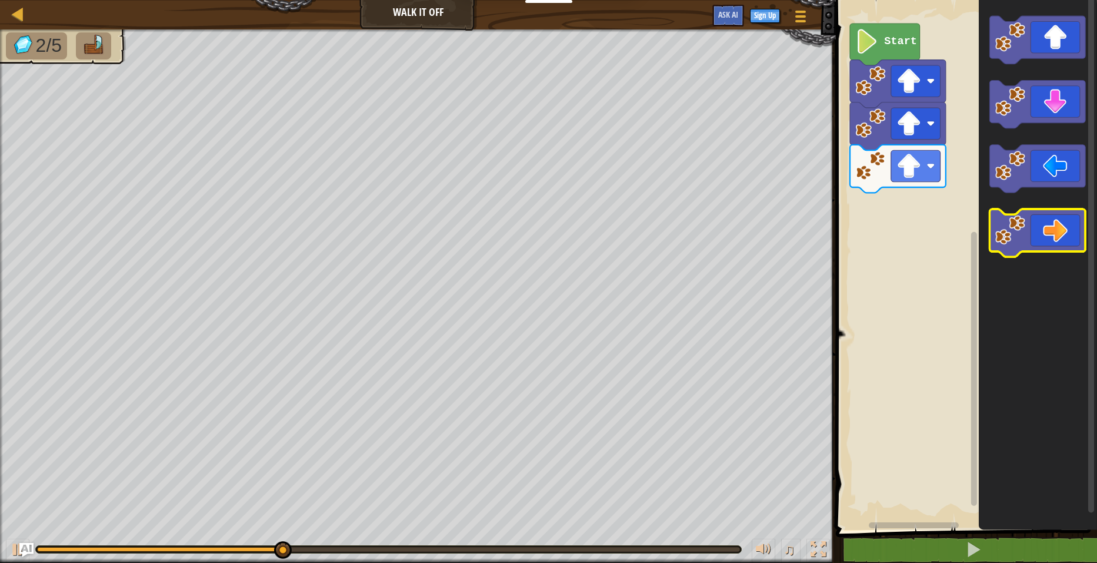
click at [1054, 225] on icon "Blockly Workspace" at bounding box center [1038, 233] width 96 height 48
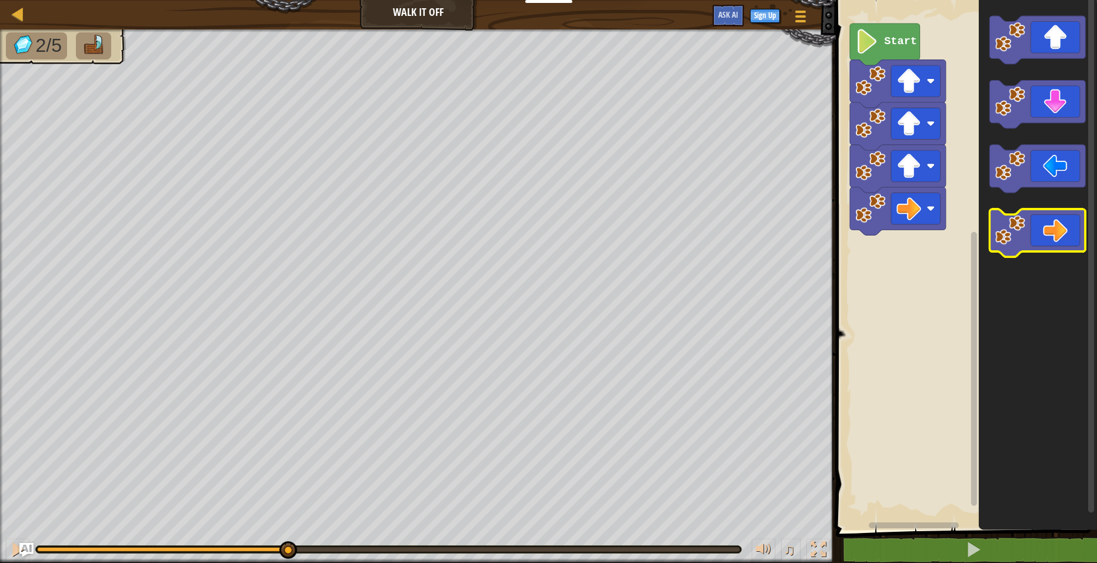
click at [1054, 226] on icon "Blockly Workspace" at bounding box center [1038, 233] width 96 height 48
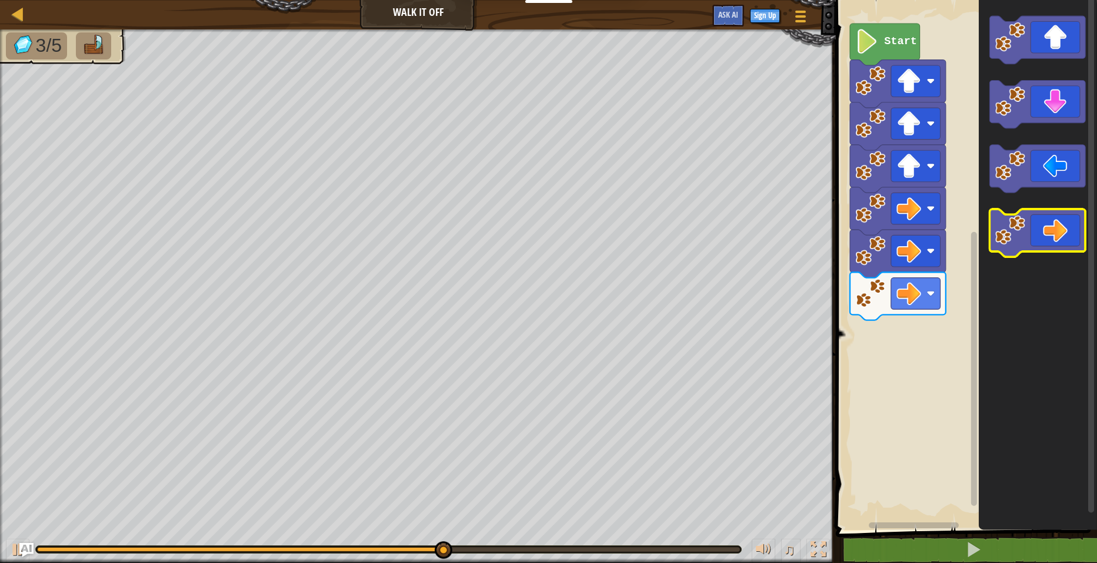
click at [1056, 223] on icon "Blockly Workspace" at bounding box center [1038, 233] width 96 height 48
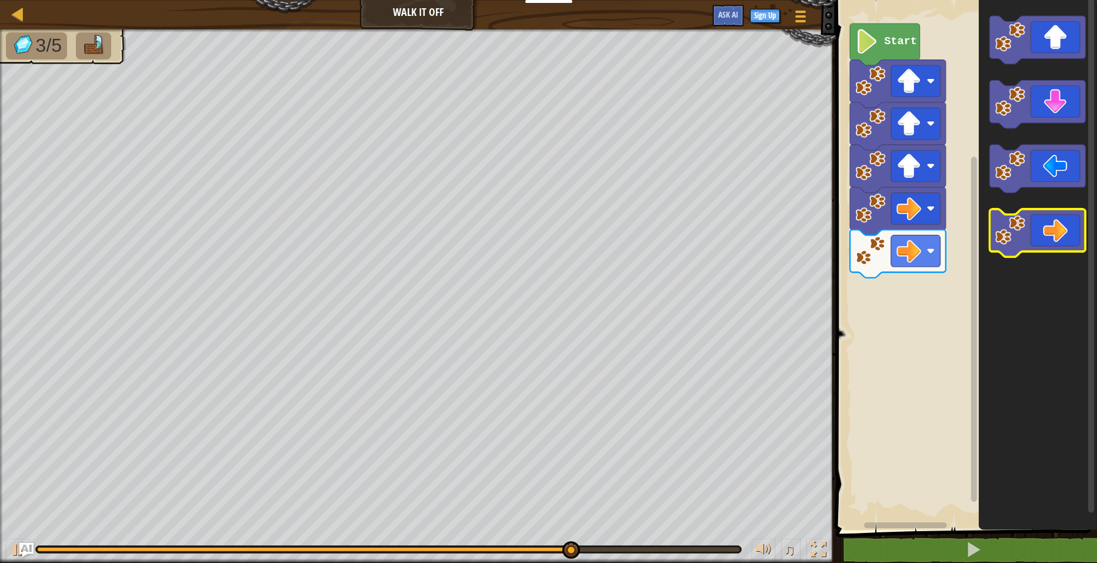
click at [1023, 222] on image "Blockly Workspace" at bounding box center [1011, 230] width 30 height 30
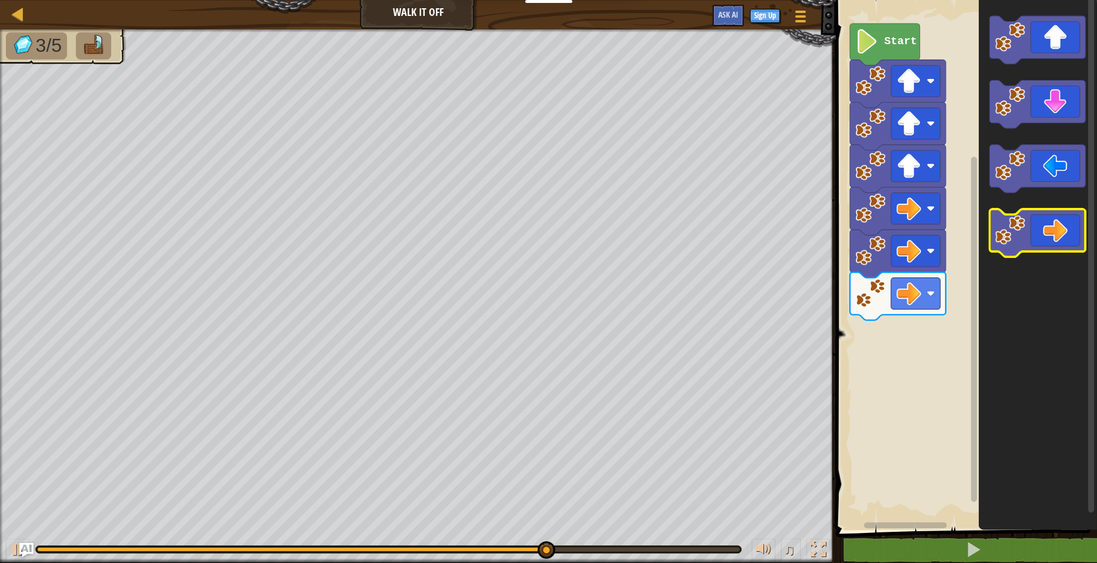
click at [1022, 228] on image "Blockly Workspace" at bounding box center [1011, 230] width 30 height 30
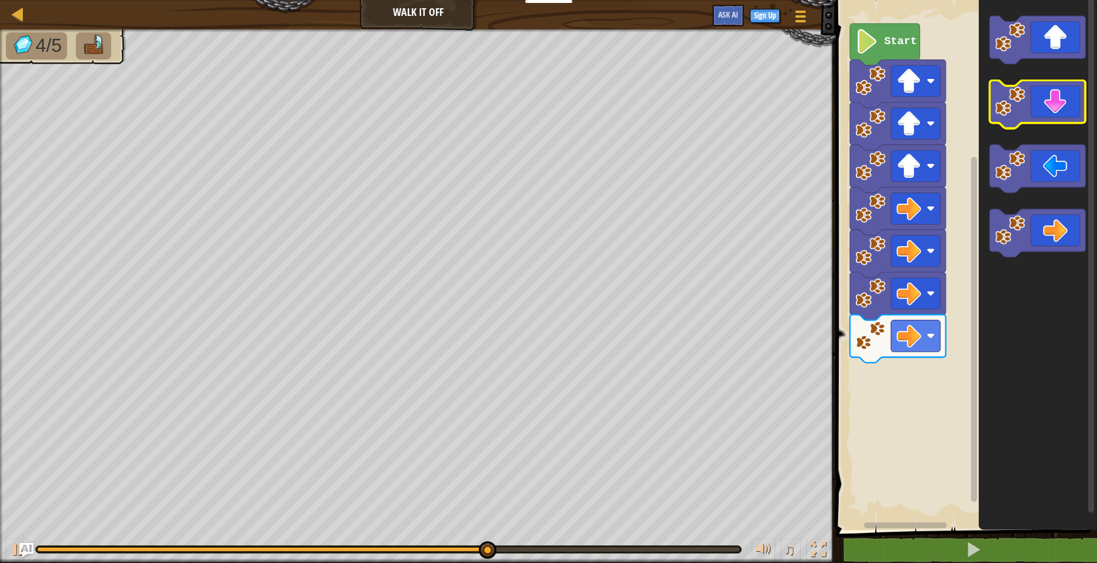
click at [1072, 102] on icon "Blockly Workspace" at bounding box center [1038, 105] width 96 height 48
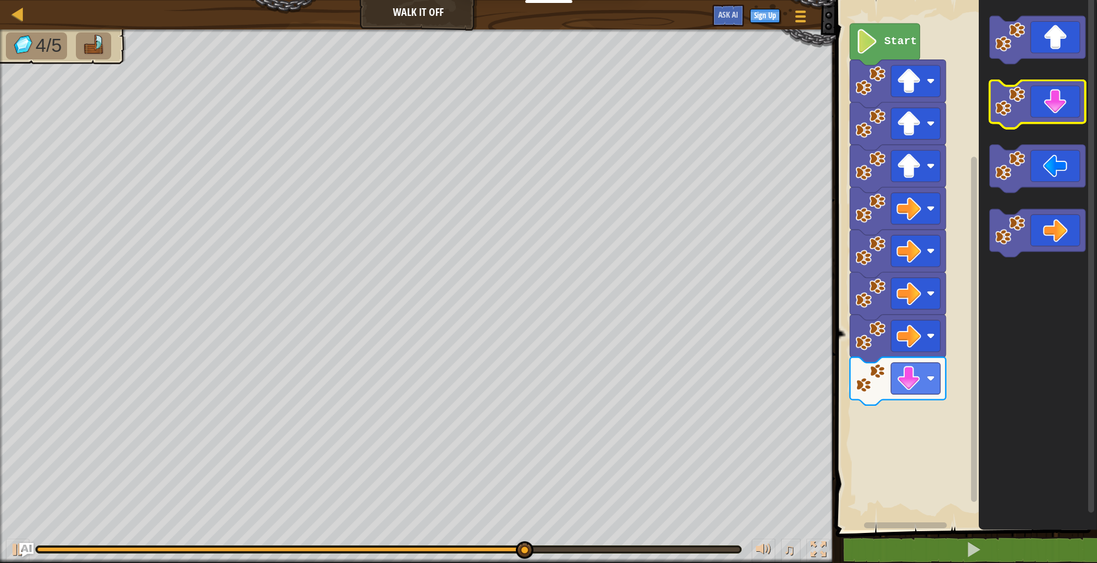
click at [1067, 108] on icon "Blockly Workspace" at bounding box center [1038, 105] width 96 height 48
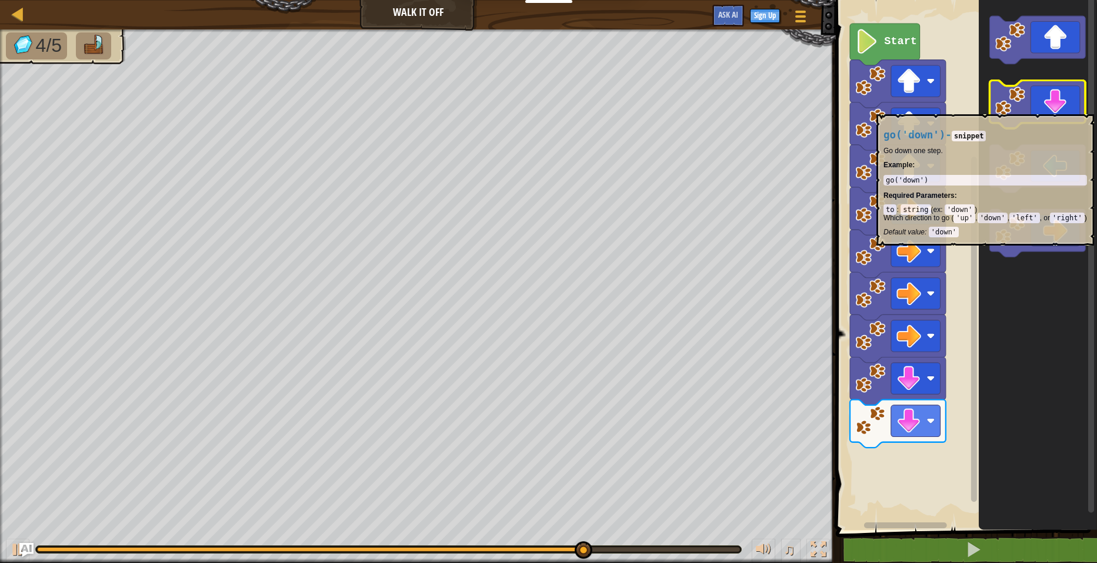
click at [1067, 108] on icon "Blockly Workspace" at bounding box center [1038, 105] width 96 height 48
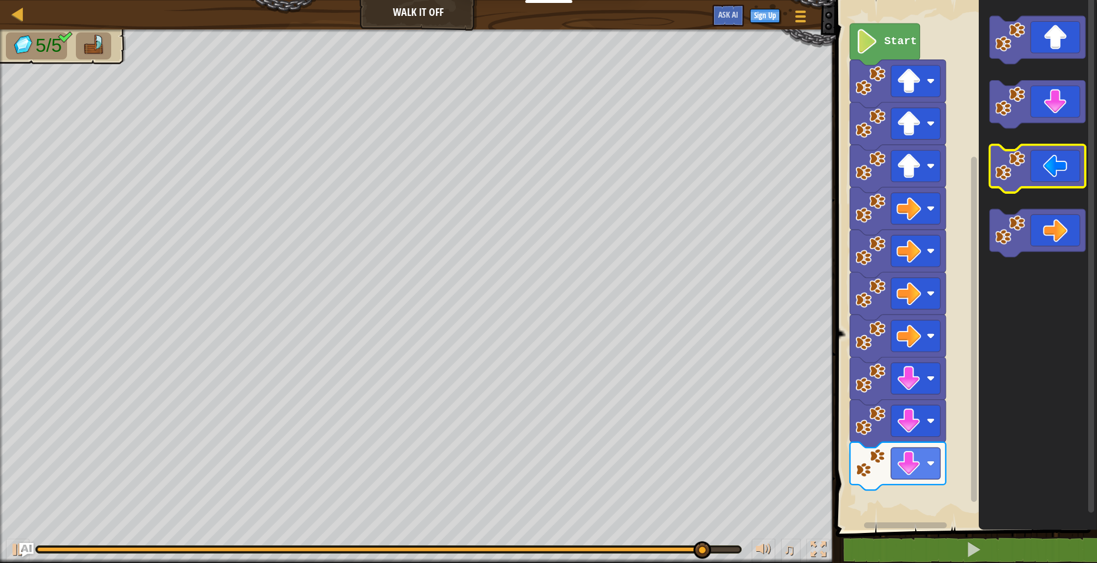
click at [1019, 165] on image "Blockly Workspace" at bounding box center [1011, 166] width 30 height 30
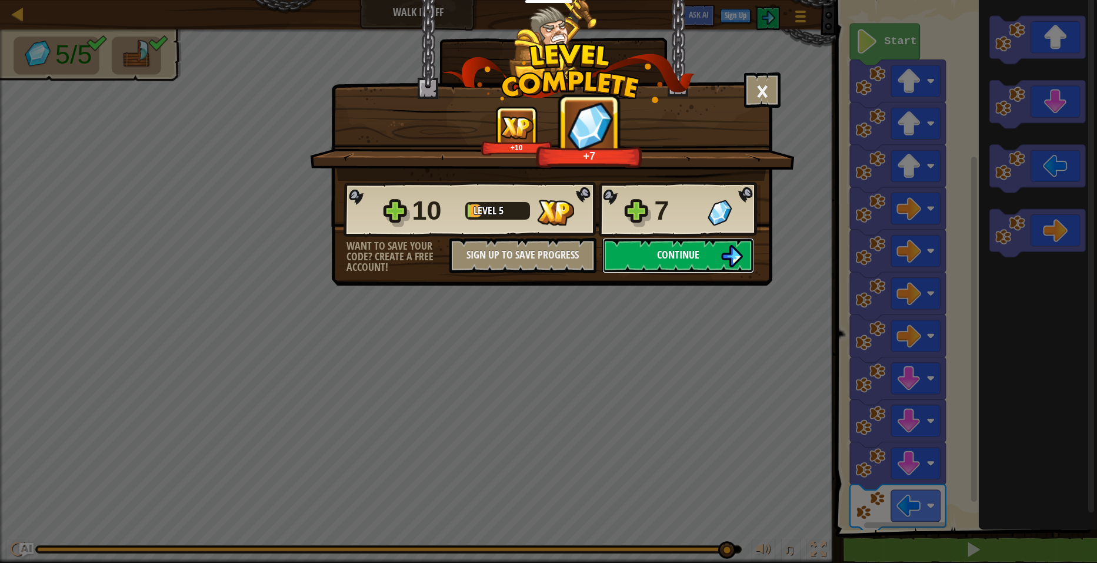
click at [660, 248] on span "Continue" at bounding box center [678, 254] width 42 height 15
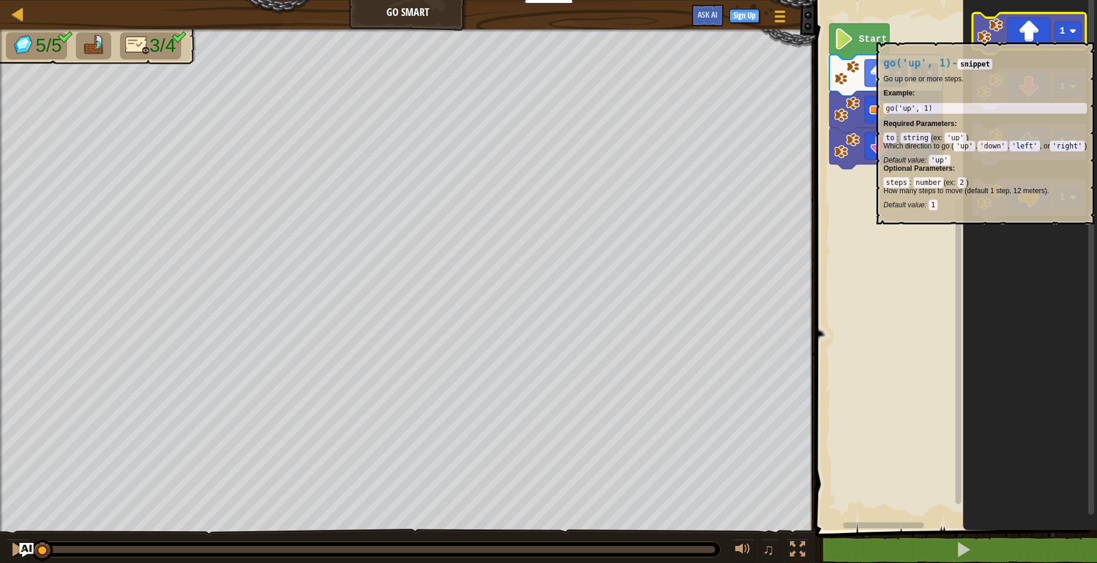
click at [1039, 36] on icon "Blockly Workspace" at bounding box center [1030, 33] width 114 height 41
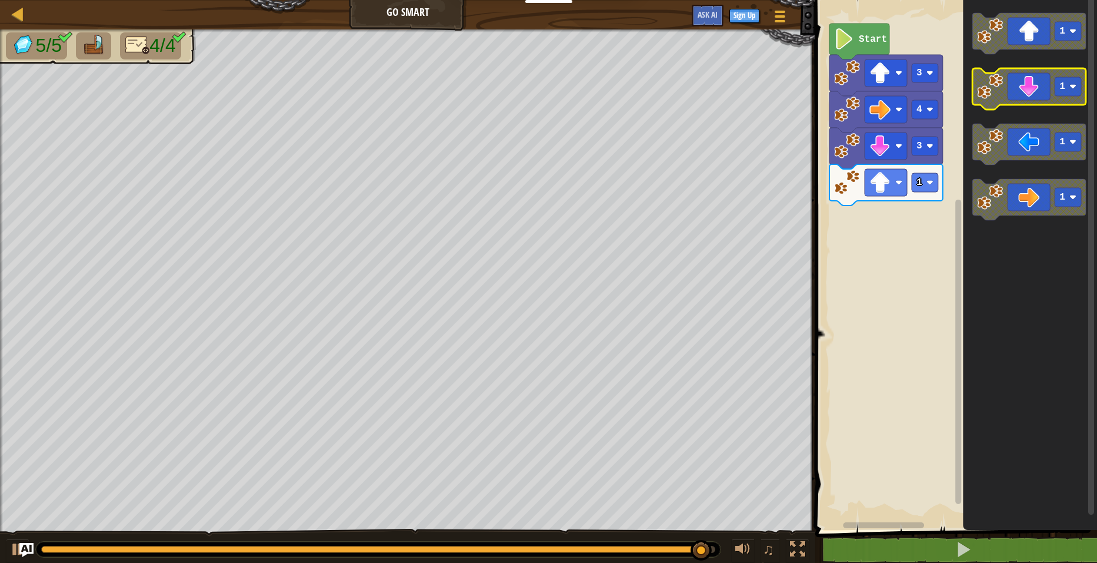
click at [1031, 89] on icon "Blockly Workspace" at bounding box center [1030, 88] width 114 height 41
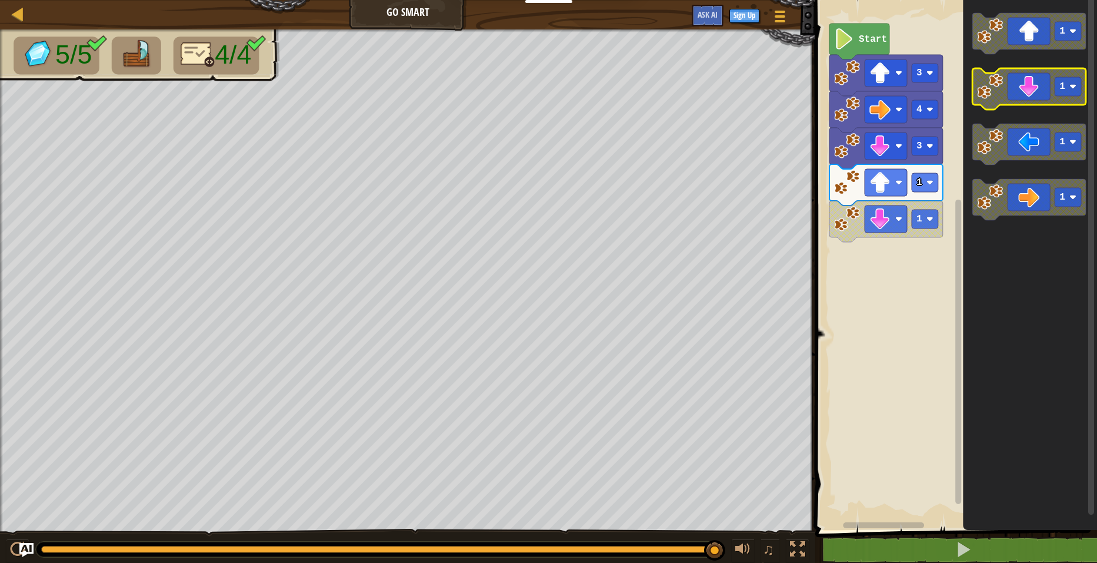
click at [1026, 89] on icon "Blockly Workspace" at bounding box center [1030, 88] width 114 height 41
click at [1026, 82] on icon "Blockly Workspace" at bounding box center [1030, 88] width 114 height 41
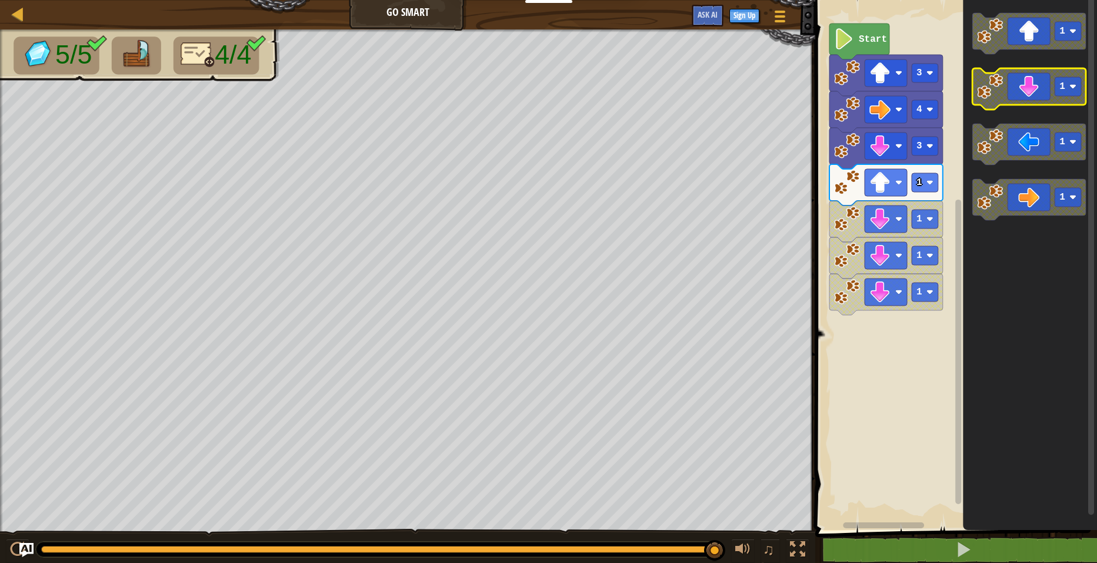
click at [1026, 82] on icon "Blockly Workspace" at bounding box center [1030, 88] width 114 height 41
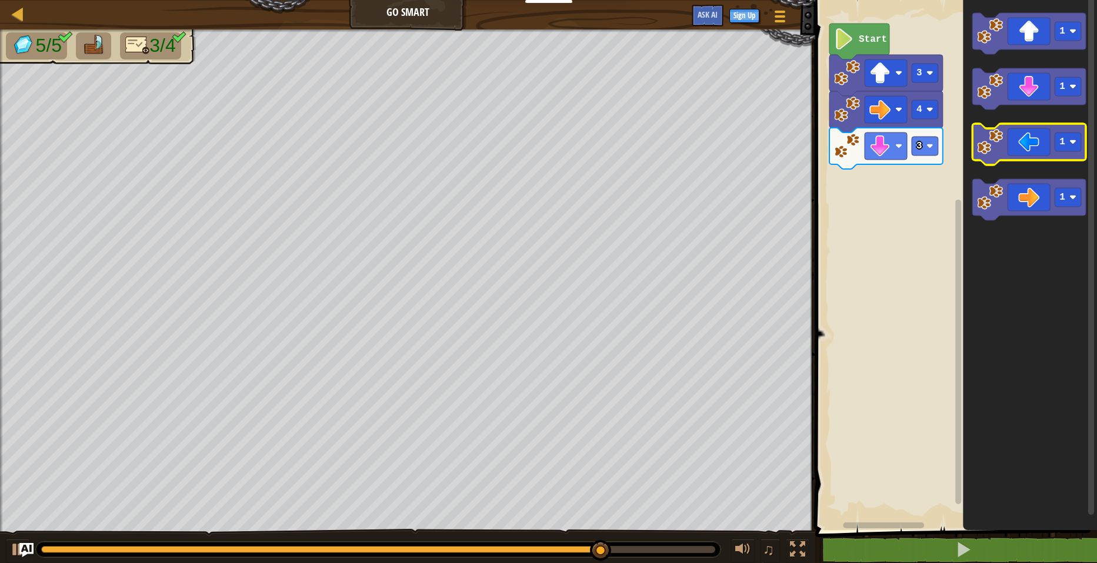
click at [1029, 145] on icon "Blockly Workspace" at bounding box center [1030, 144] width 114 height 41
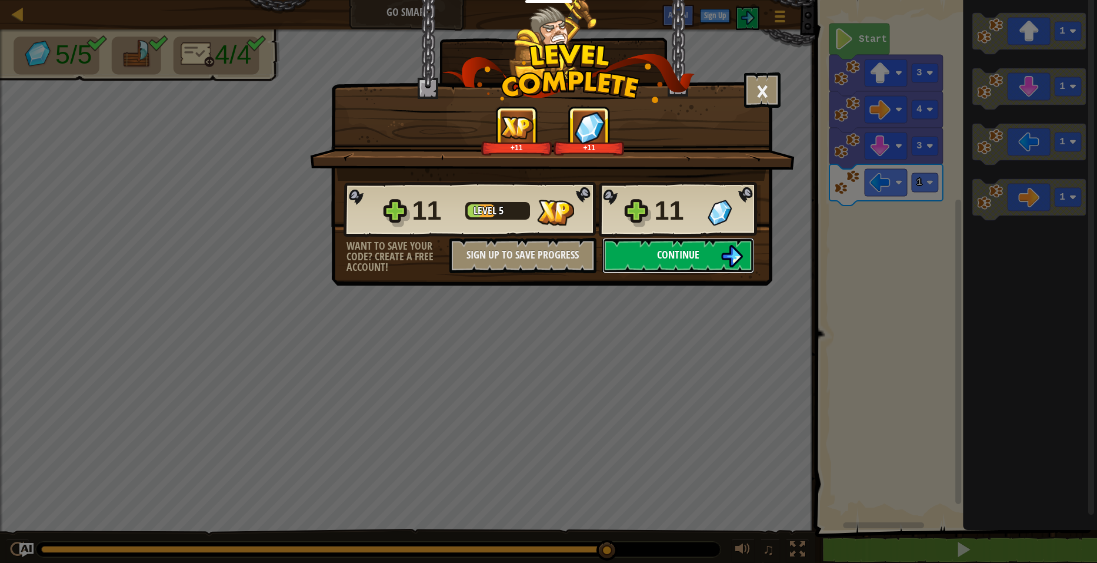
click at [671, 253] on span "Continue" at bounding box center [678, 254] width 42 height 15
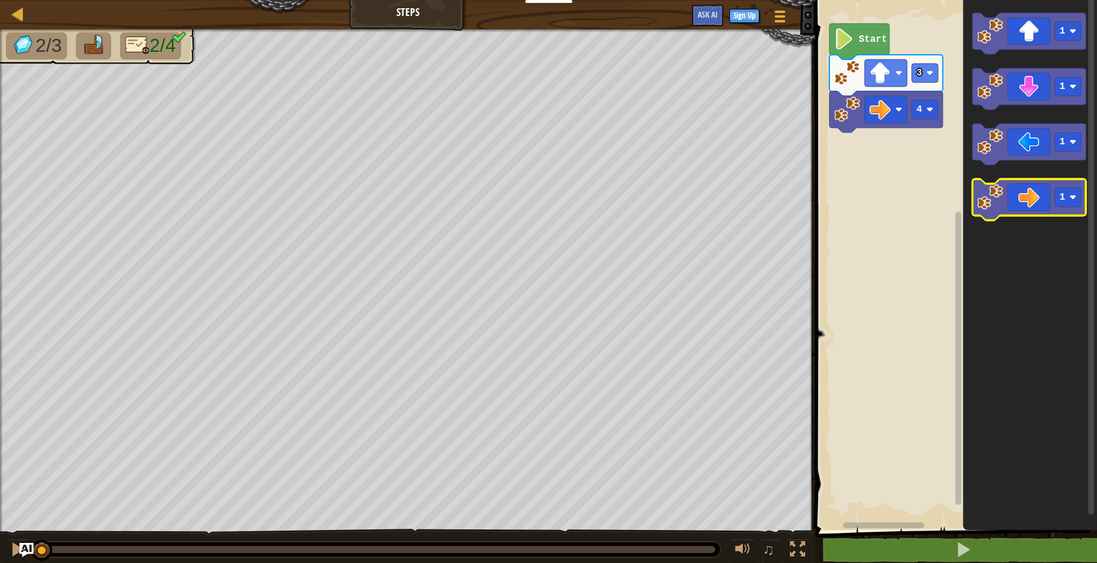
click at [997, 187] on image "Blockly Workspace" at bounding box center [990, 197] width 26 height 26
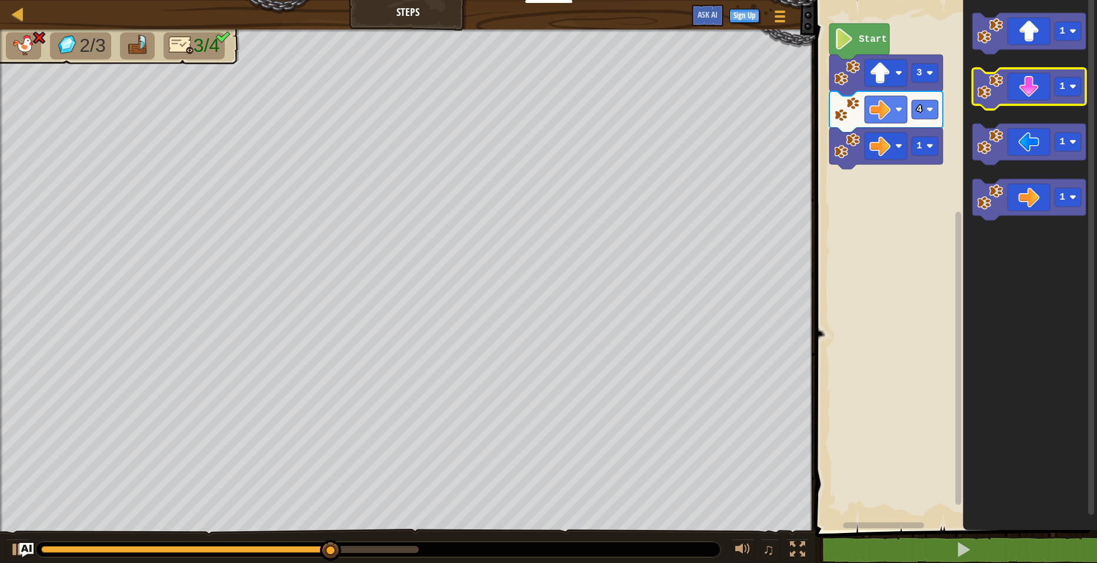
click at [1033, 101] on icon "Blockly Workspace" at bounding box center [1030, 88] width 114 height 41
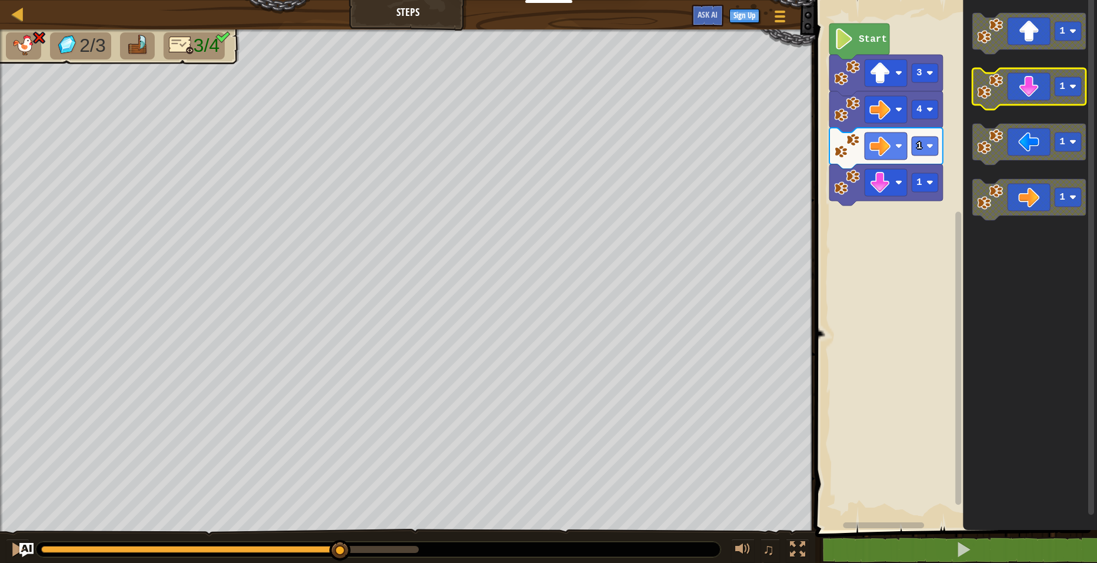
click at [1032, 100] on icon "Blockly Workspace" at bounding box center [1030, 88] width 114 height 41
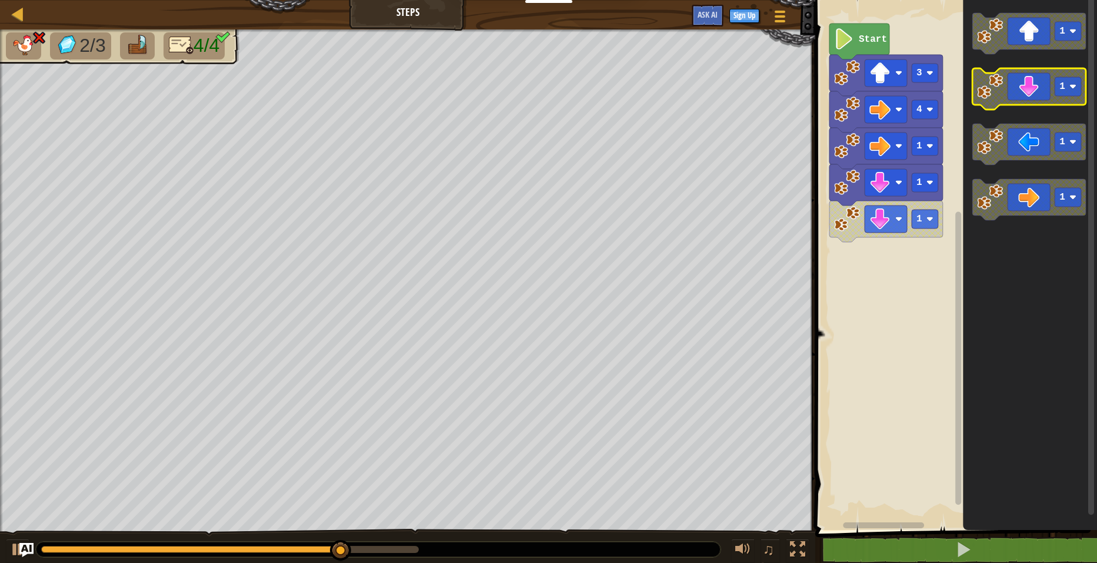
click at [1032, 100] on icon "Blockly Workspace" at bounding box center [1030, 88] width 114 height 41
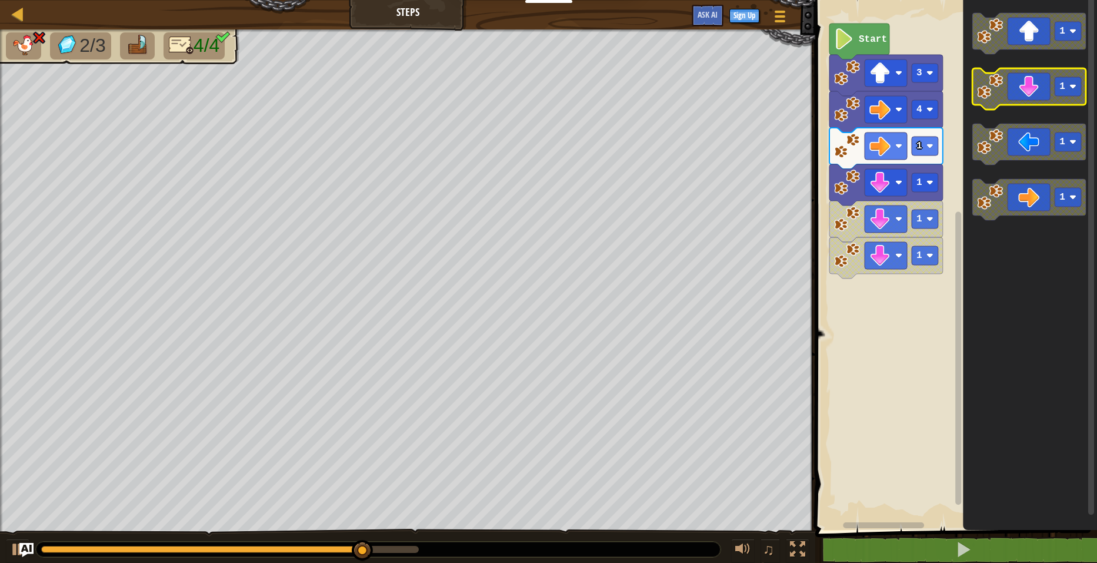
click at [1032, 100] on icon "Blockly Workspace" at bounding box center [1030, 88] width 114 height 41
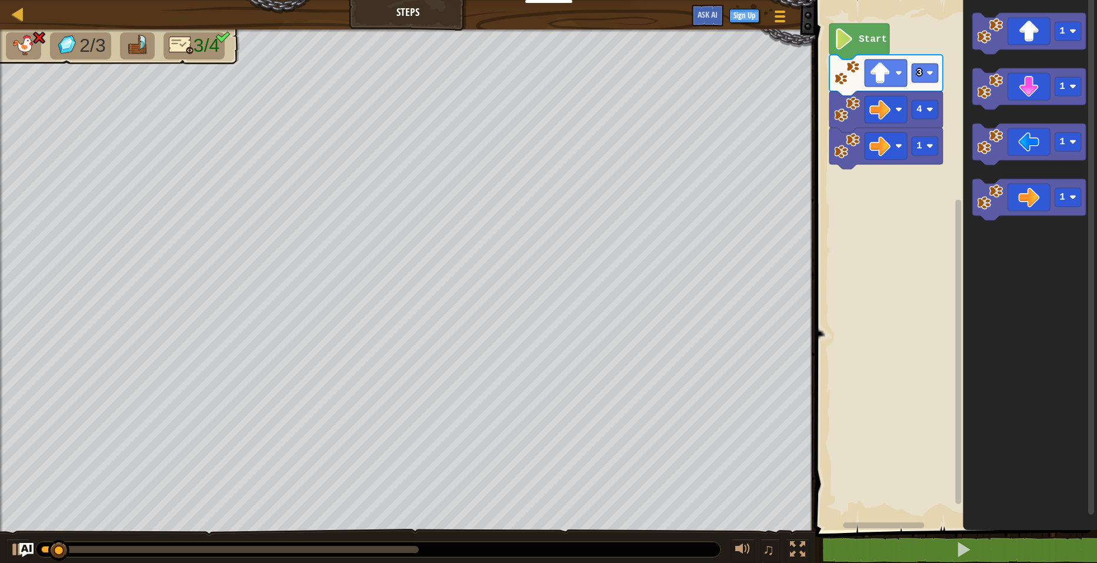
click at [919, 178] on rect "Blockly Workspace" at bounding box center [954, 261] width 285 height 535
click at [916, 165] on rect "Blockly Workspace" at bounding box center [954, 261] width 285 height 535
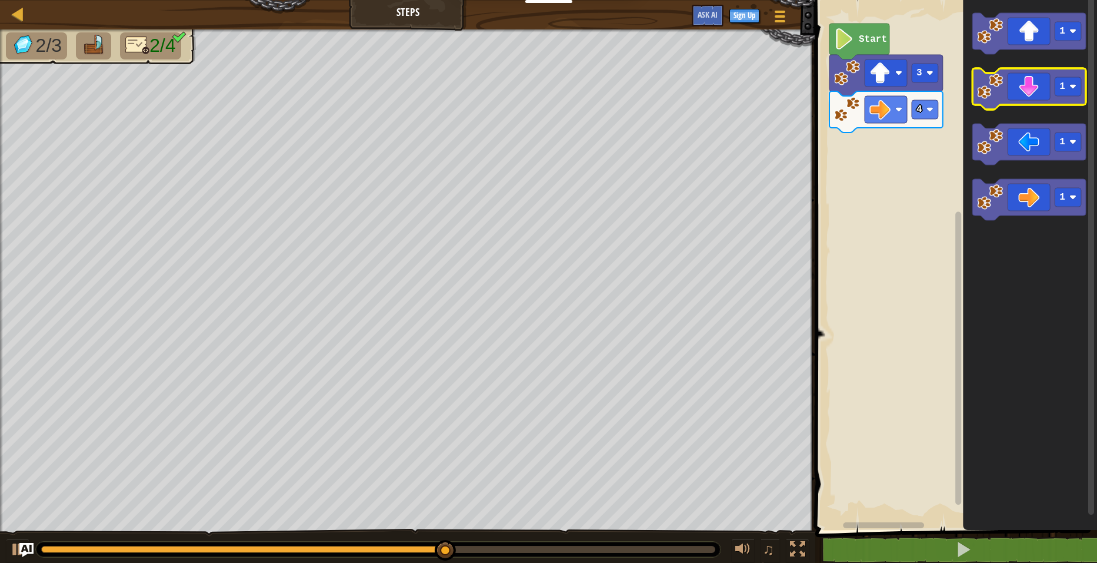
click at [1041, 98] on icon "Blockly Workspace" at bounding box center [1030, 88] width 114 height 41
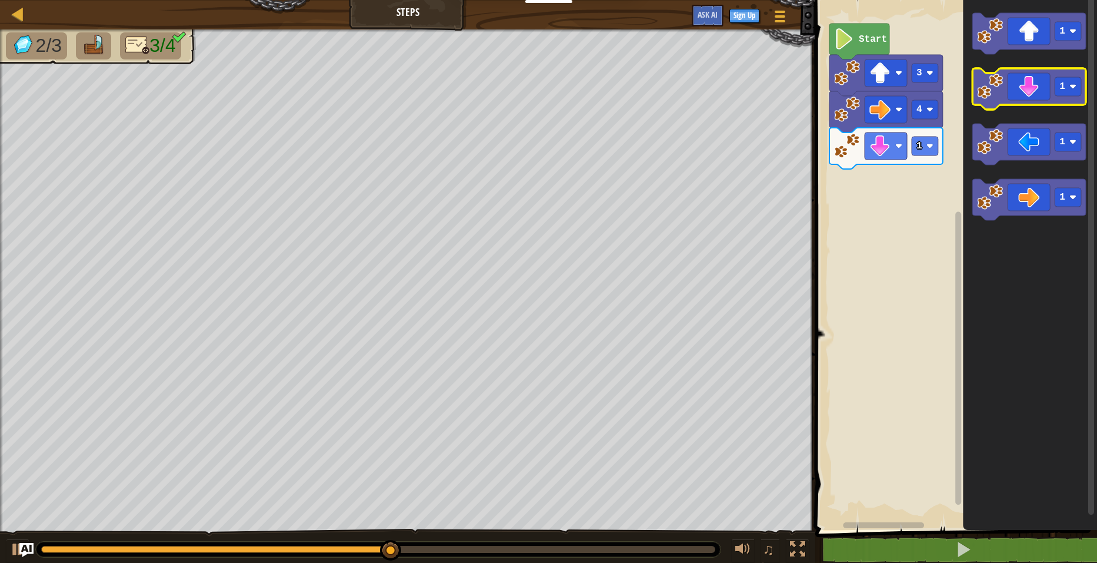
click at [1039, 95] on icon "Blockly Workspace" at bounding box center [1030, 88] width 114 height 41
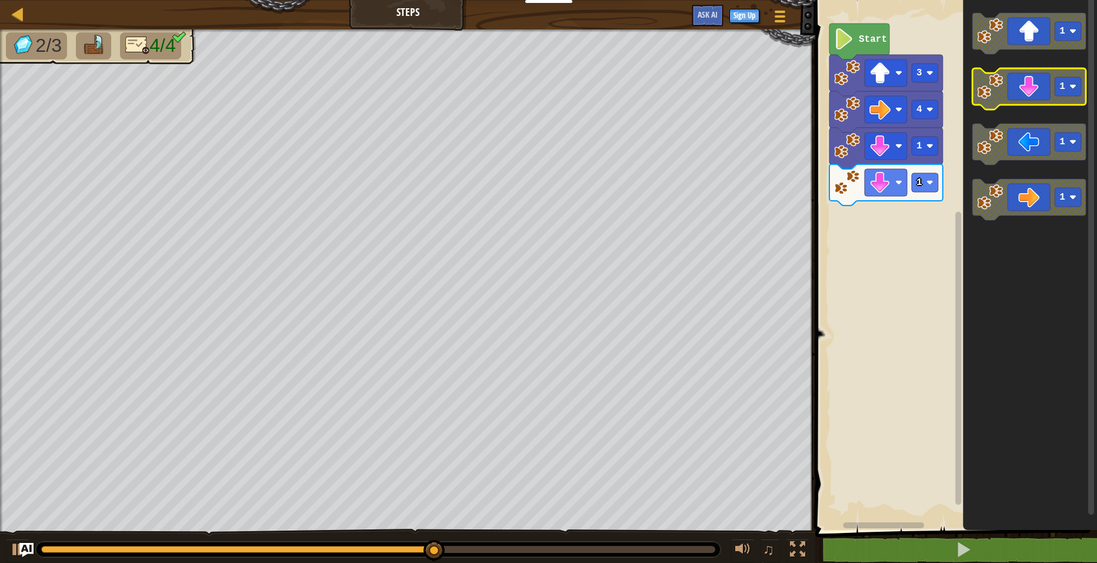
click at [1037, 103] on icon "Blockly Workspace" at bounding box center [1030, 88] width 114 height 41
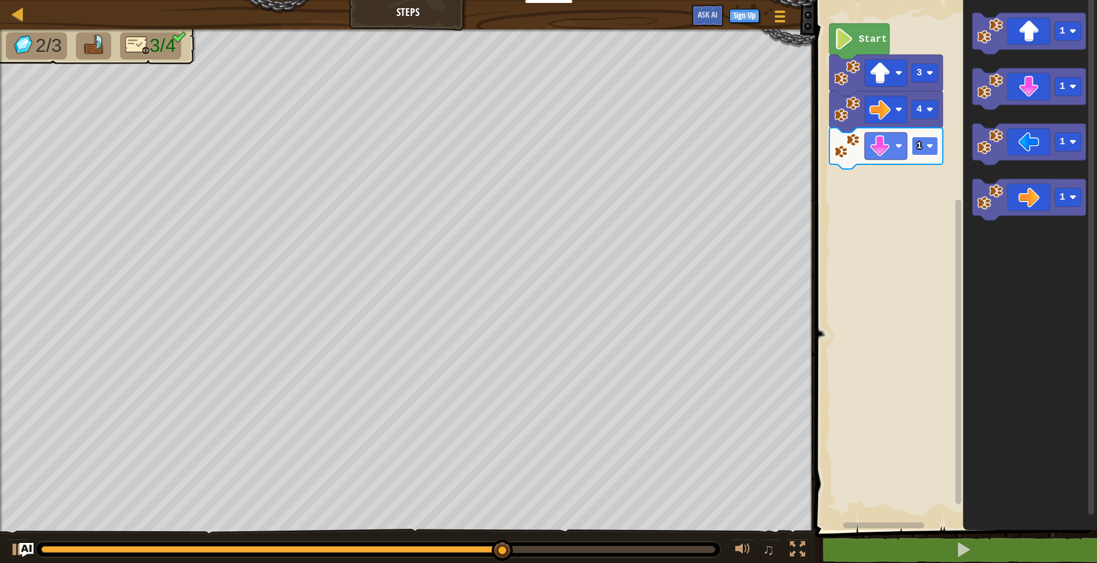
click at [931, 145] on image "Blockly Workspace" at bounding box center [930, 145] width 7 height 7
click at [926, 144] on rect "Blockly Workspace" at bounding box center [925, 146] width 26 height 19
click at [930, 144] on image "Blockly Workspace" at bounding box center [930, 145] width 7 height 7
click at [926, 144] on rect "Blockly Workspace" at bounding box center [925, 146] width 26 height 19
click at [919, 195] on rect "Blockly Workspace" at bounding box center [954, 261] width 285 height 535
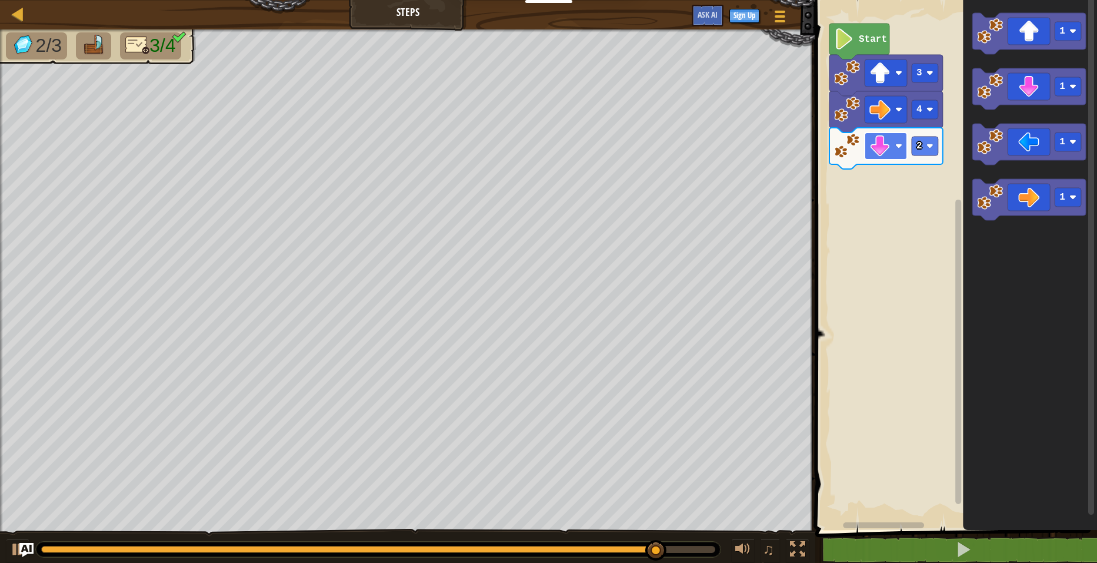
click at [890, 142] on image "Blockly Workspace" at bounding box center [880, 145] width 21 height 21
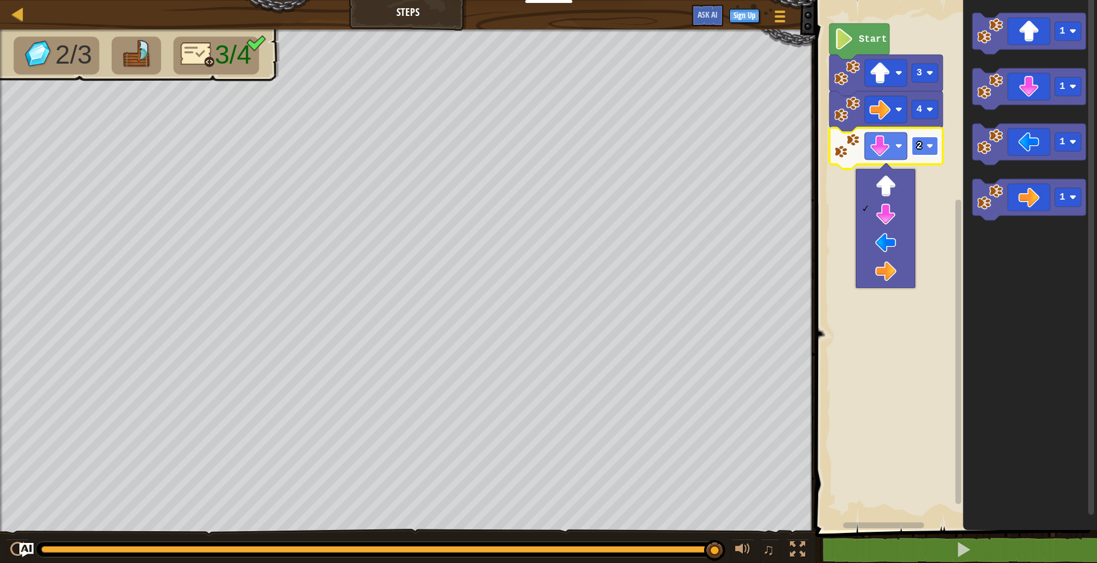
click at [914, 145] on rect "Blockly Workspace" at bounding box center [925, 146] width 26 height 19
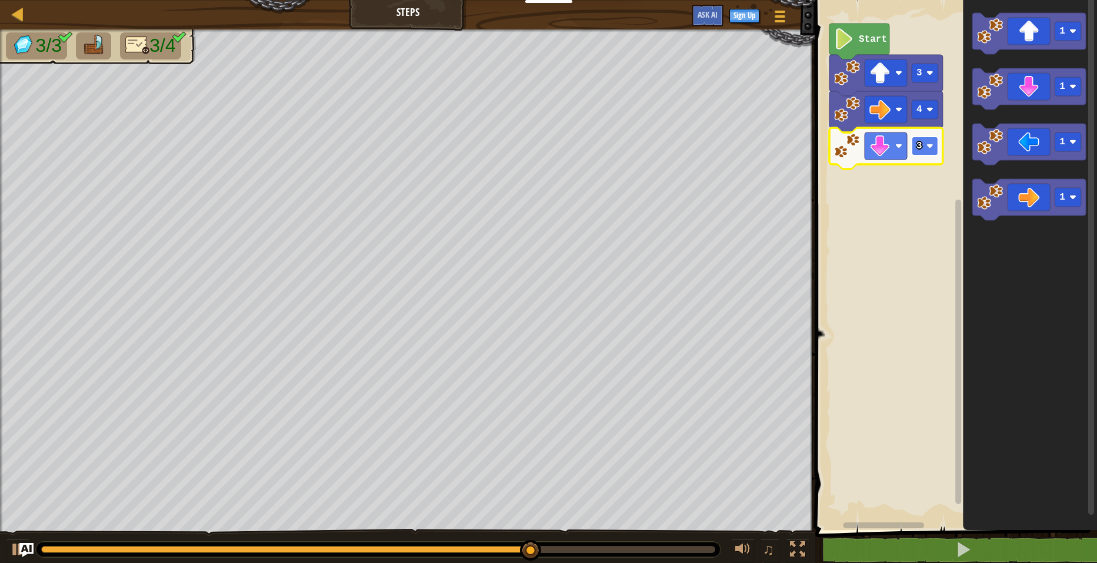
click at [930, 145] on image "Blockly Workspace" at bounding box center [930, 145] width 7 height 7
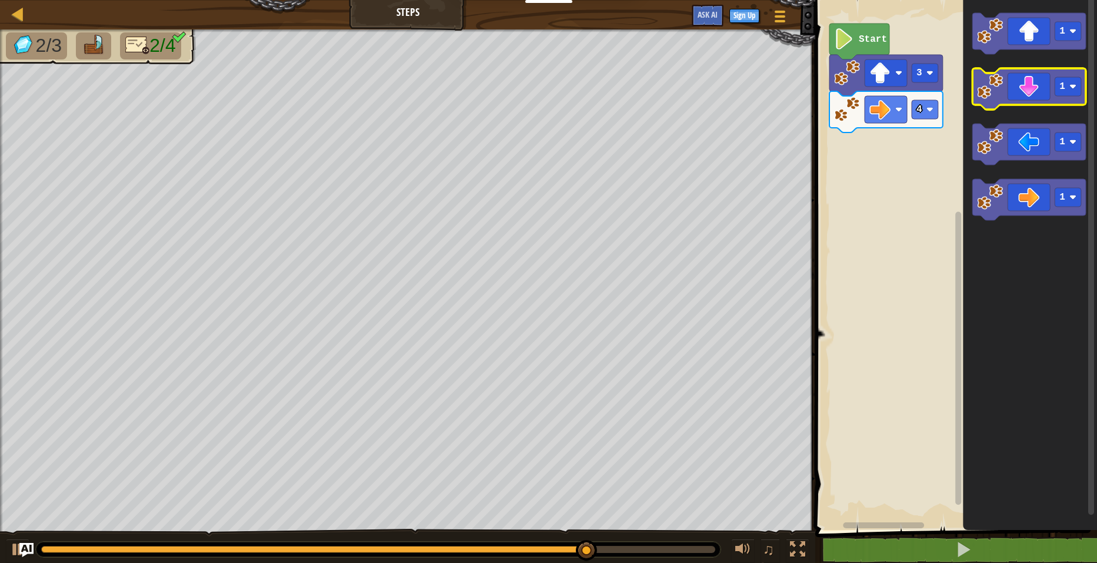
click at [1025, 98] on icon "Blockly Workspace" at bounding box center [1030, 88] width 114 height 41
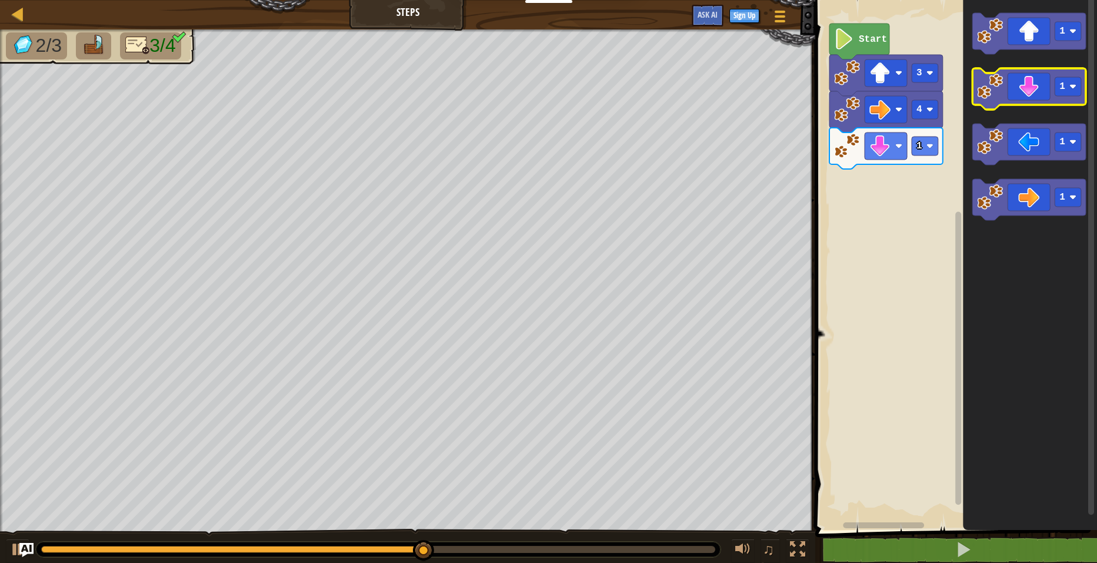
click at [1026, 92] on icon "Blockly Workspace" at bounding box center [1030, 88] width 114 height 41
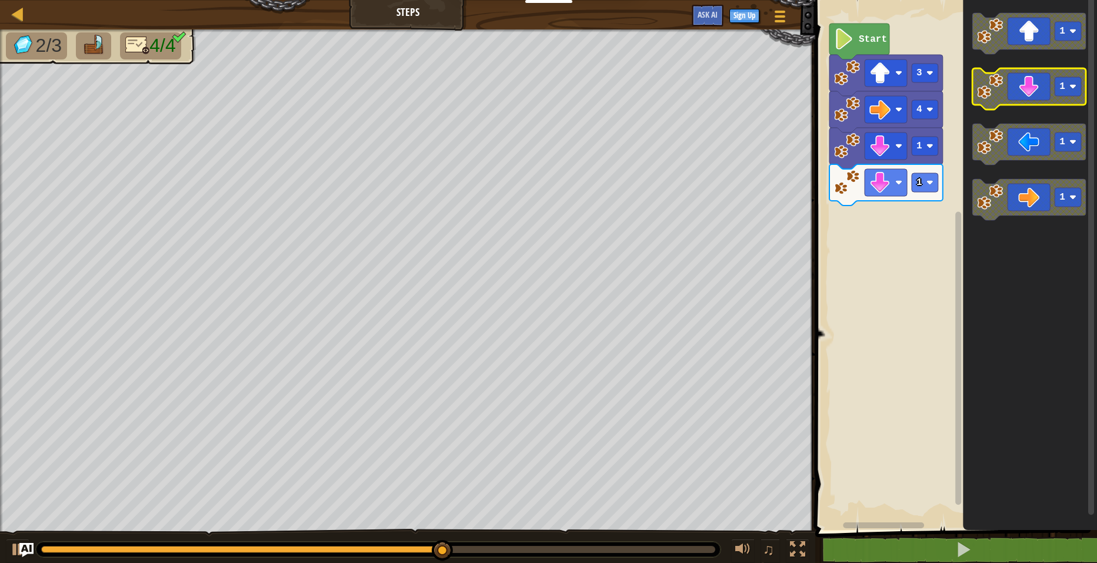
click at [1029, 95] on icon "Blockly Workspace" at bounding box center [1030, 88] width 114 height 41
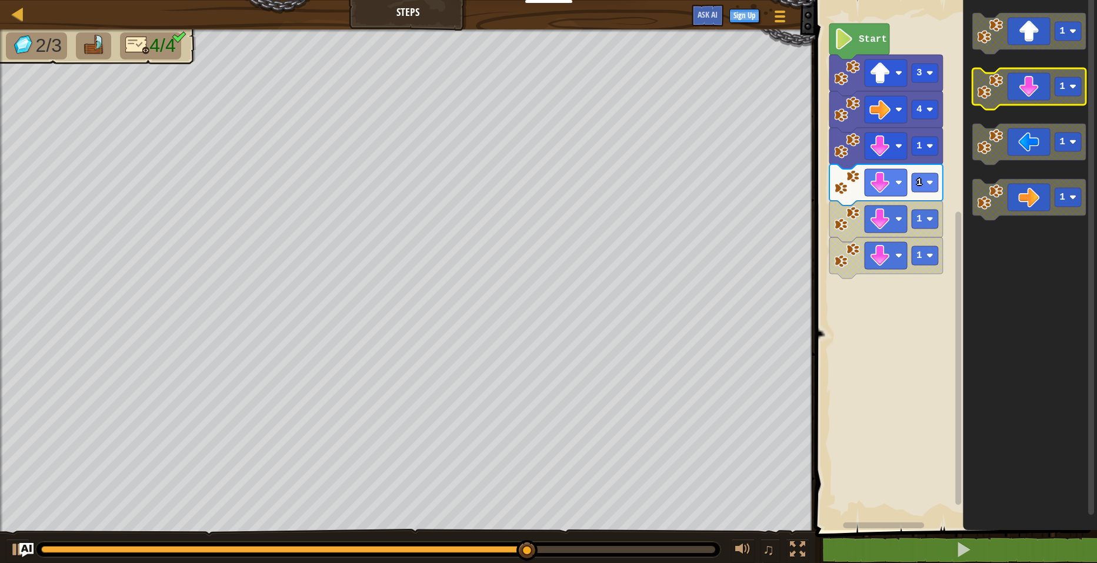
click at [1029, 95] on icon "Blockly Workspace" at bounding box center [1030, 88] width 114 height 41
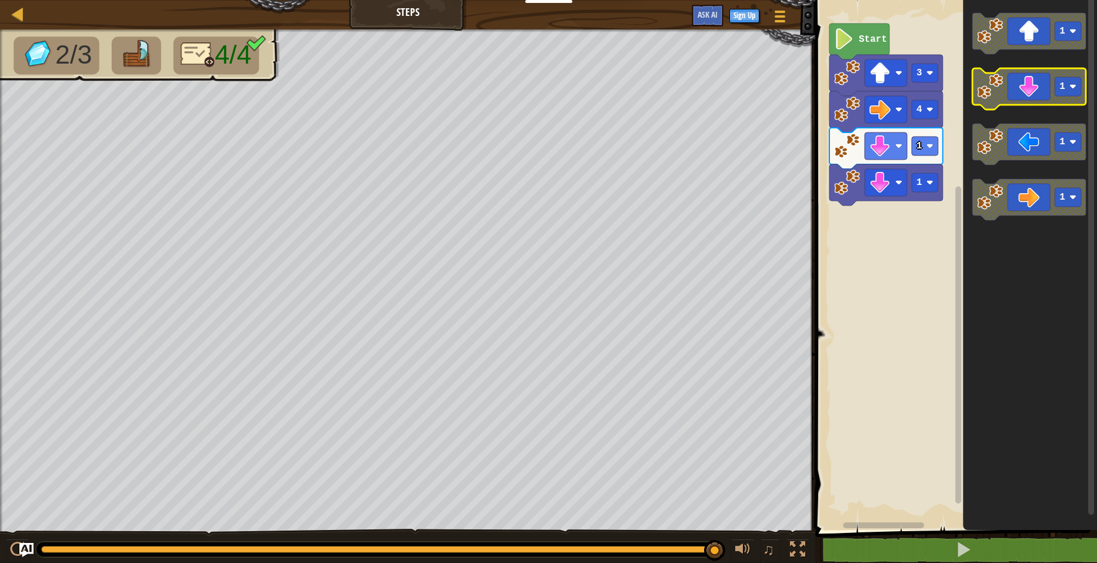
click at [1040, 101] on icon "Blockly Workspace" at bounding box center [1030, 88] width 114 height 41
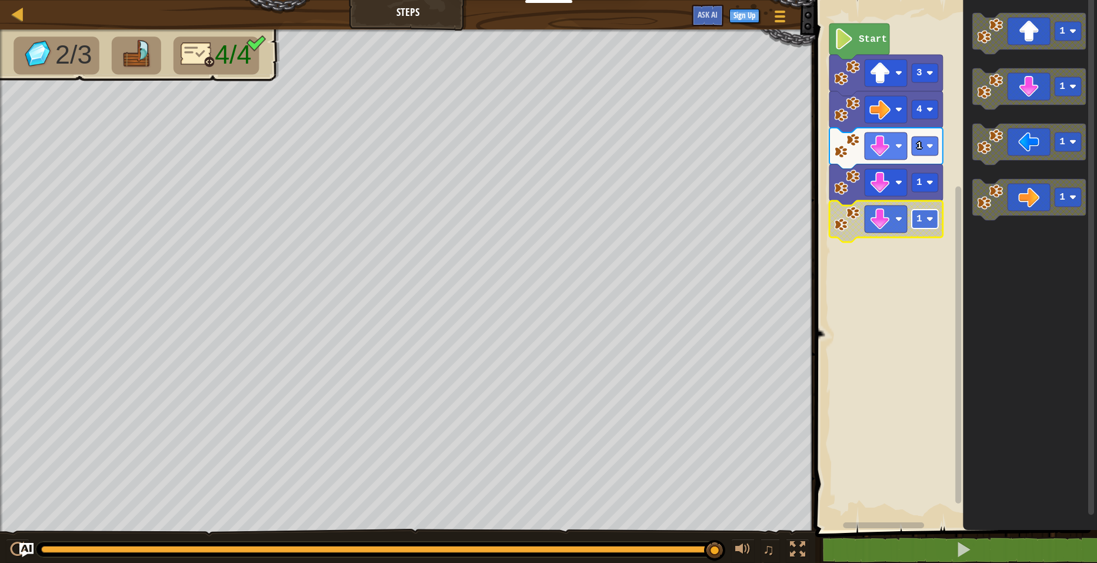
click at [933, 219] on image "Blockly Workspace" at bounding box center [930, 218] width 7 height 7
click at [936, 217] on rect "Blockly Workspace" at bounding box center [925, 218] width 26 height 19
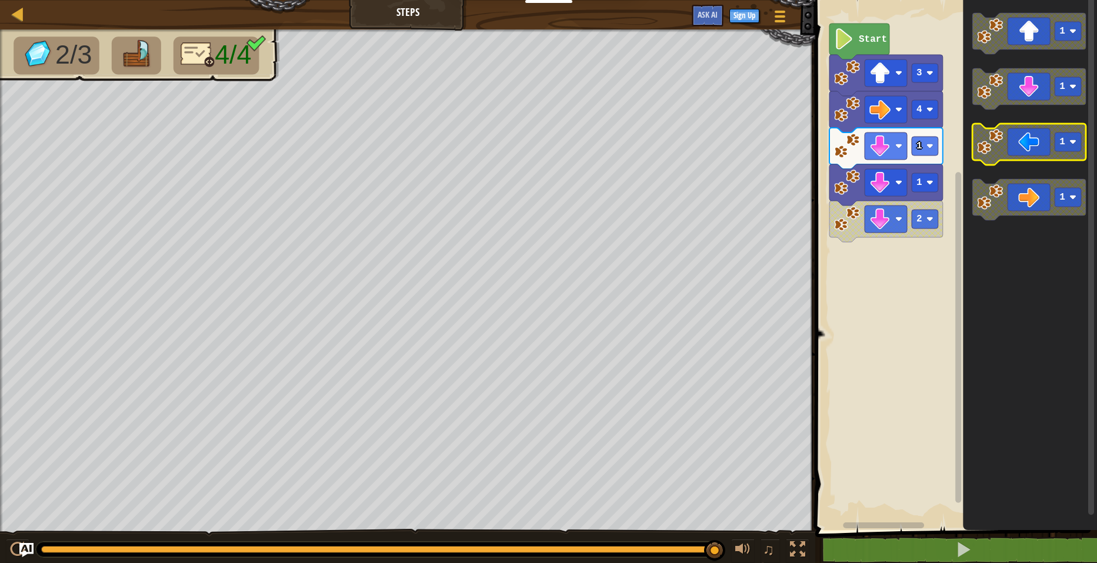
click at [1073, 142] on image "Blockly Workspace" at bounding box center [1073, 141] width 7 height 7
click at [1029, 141] on icon "Blockly Workspace" at bounding box center [1030, 144] width 114 height 41
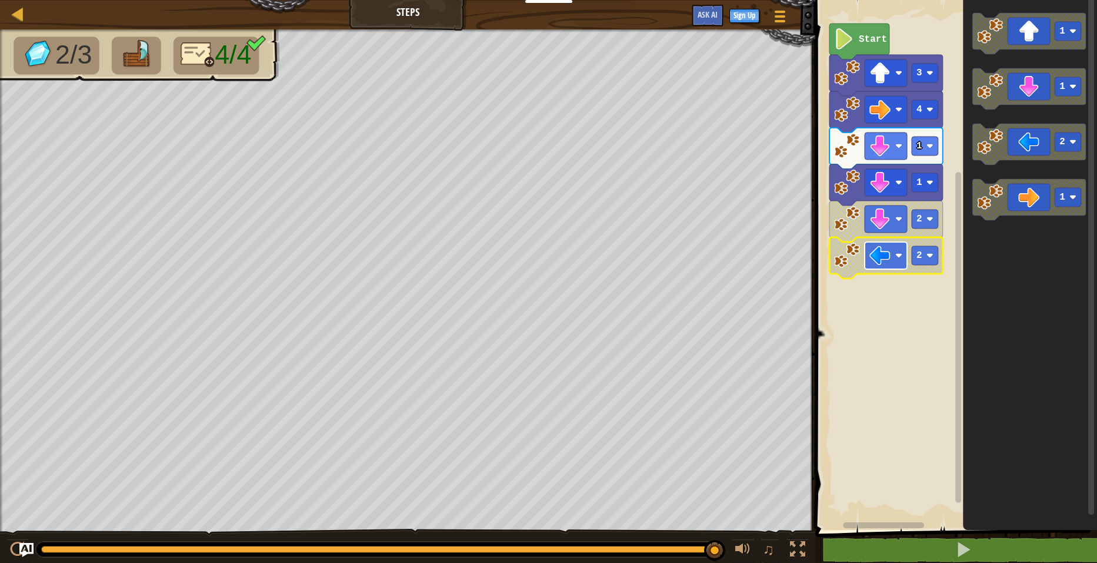
click at [891, 254] on g "Blockly Workspace" at bounding box center [886, 255] width 42 height 27
click at [930, 214] on rect "Blockly Workspace" at bounding box center [925, 218] width 26 height 19
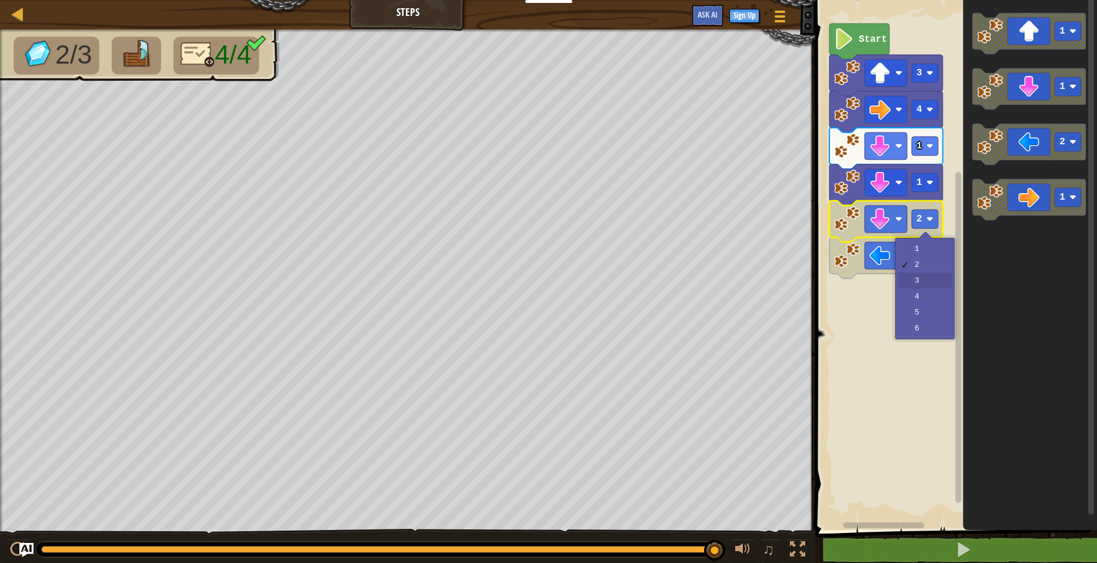
drag, startPoint x: 917, startPoint y: 275, endPoint x: 911, endPoint y: 275, distance: 5.9
click at [894, 218] on rect "Blockly Workspace" at bounding box center [886, 218] width 42 height 27
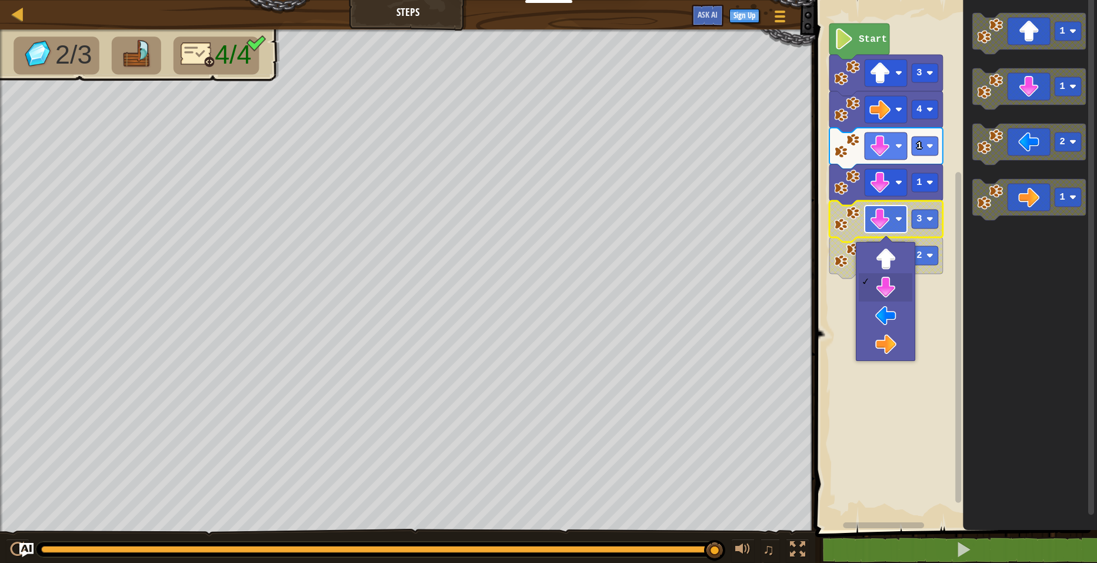
click at [900, 213] on rect "Blockly Workspace" at bounding box center [886, 218] width 42 height 27
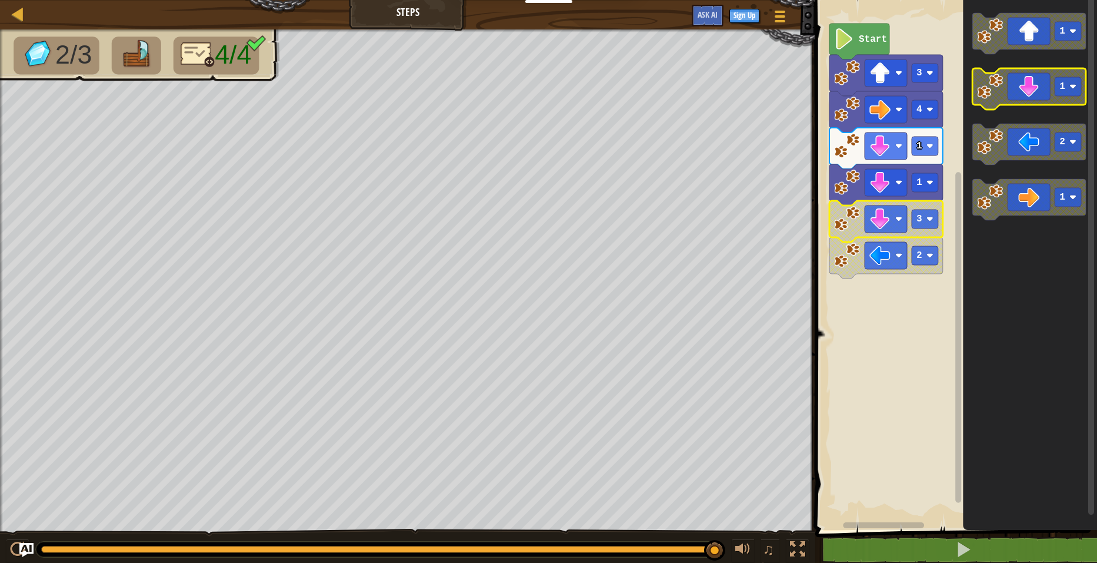
click at [1029, 89] on icon "Blockly Workspace" at bounding box center [1030, 88] width 114 height 41
click at [1073, 81] on rect "Blockly Workspace" at bounding box center [1068, 86] width 26 height 19
click at [1033, 91] on icon "Blockly Workspace" at bounding box center [1030, 88] width 114 height 41
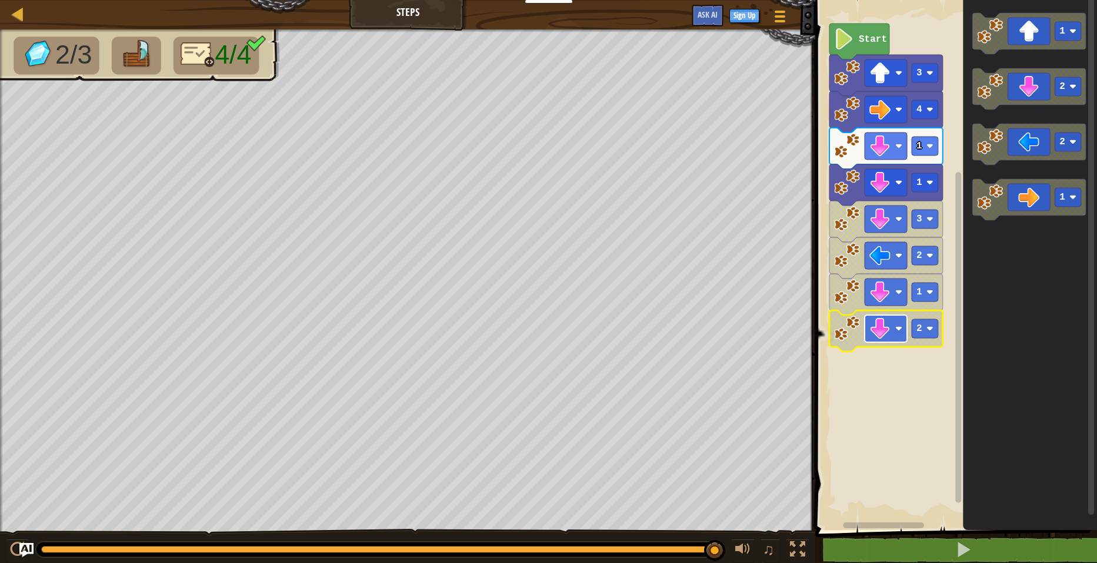
click at [886, 332] on image "Blockly Workspace" at bounding box center [880, 328] width 21 height 21
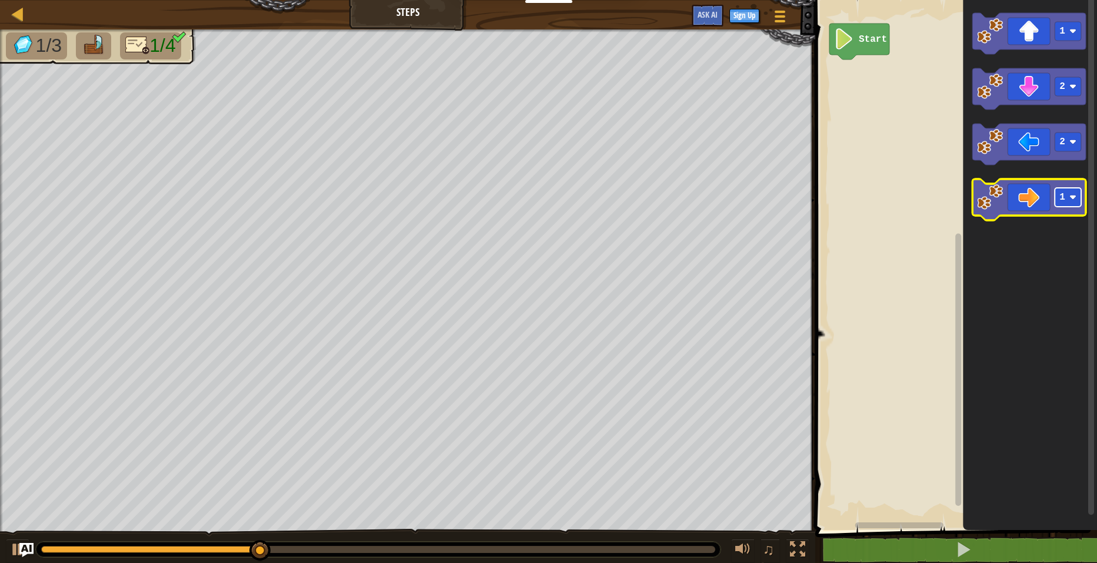
click at [1070, 196] on rect "Blockly Workspace" at bounding box center [1068, 197] width 26 height 19
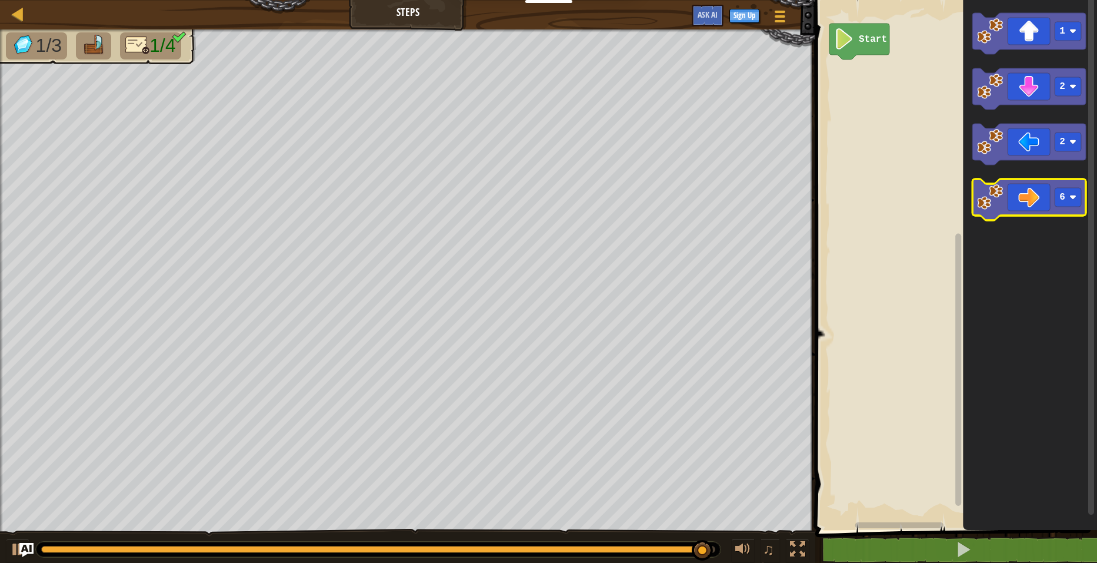
click at [1031, 197] on icon "Blockly Workspace" at bounding box center [1030, 199] width 114 height 41
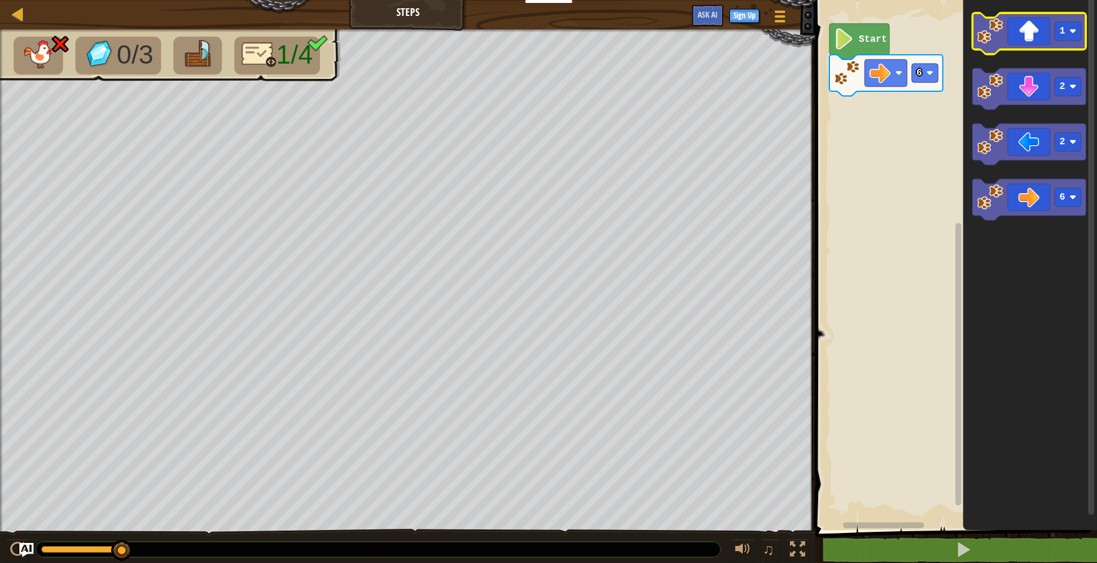
click at [1070, 15] on icon "1 2 2 6" at bounding box center [1030, 261] width 134 height 535
click at [1074, 34] on image "Blockly Workspace" at bounding box center [1073, 31] width 7 height 7
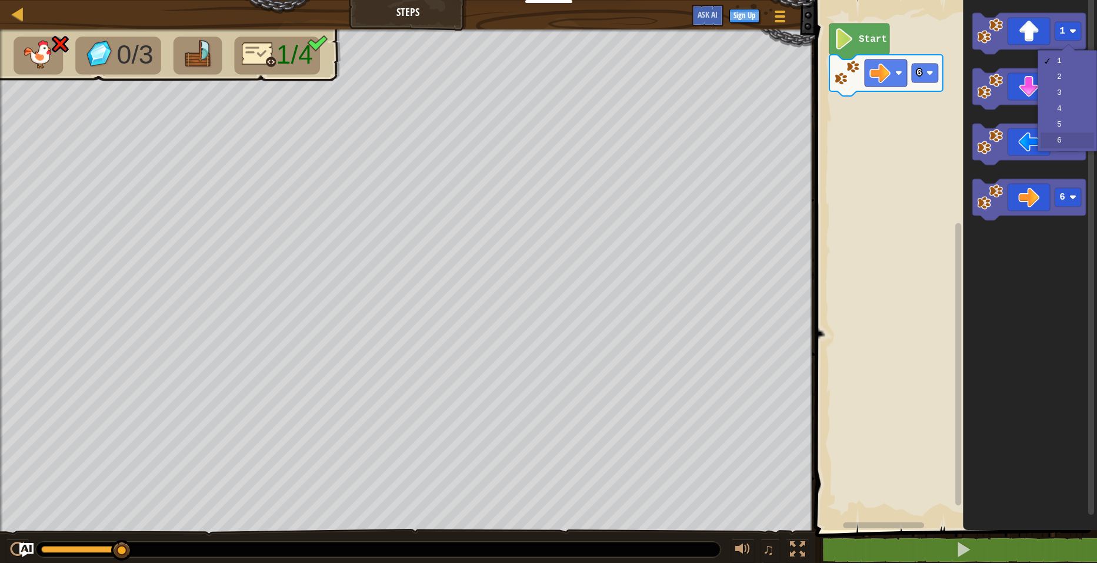
drag, startPoint x: 1073, startPoint y: 139, endPoint x: 1067, endPoint y: 128, distance: 11.8
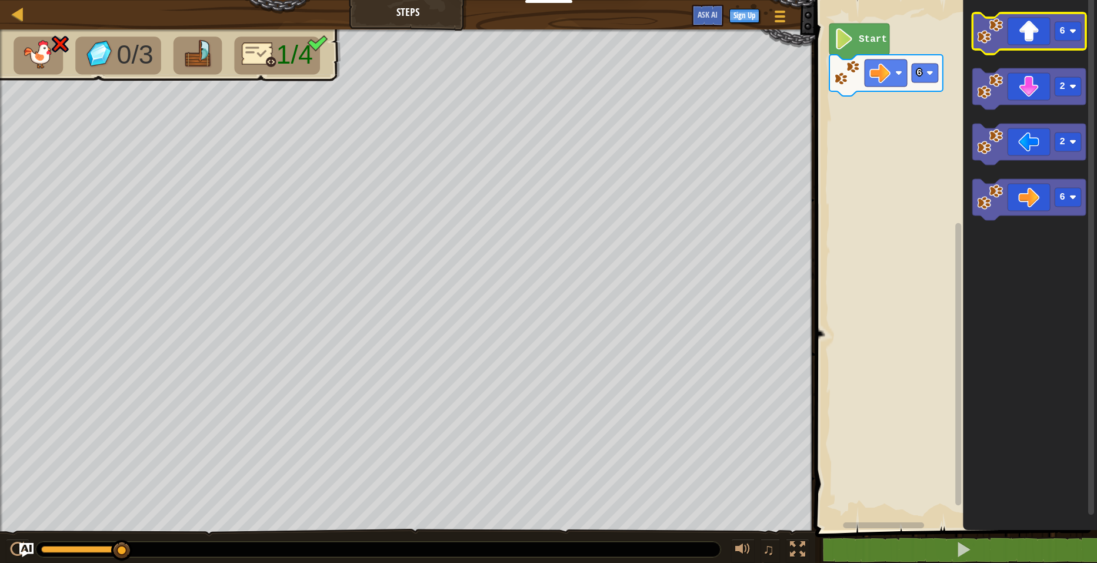
click at [1026, 38] on icon "Blockly Workspace" at bounding box center [1030, 33] width 114 height 41
click at [1034, 29] on icon "Blockly Workspace" at bounding box center [1030, 33] width 114 height 41
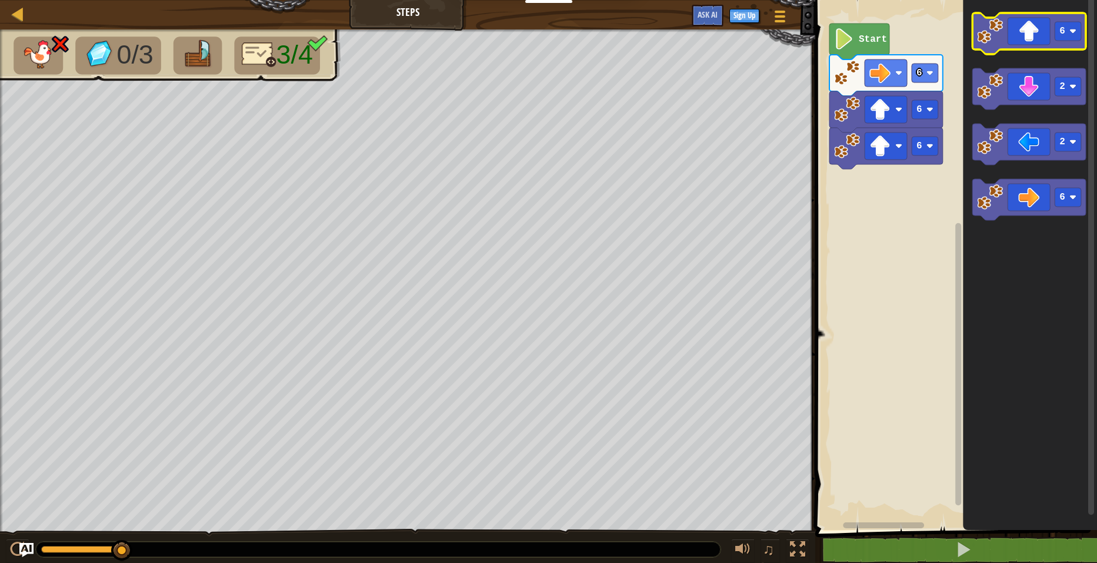
click at [1023, 49] on icon "Blockly Workspace" at bounding box center [1030, 33] width 114 height 41
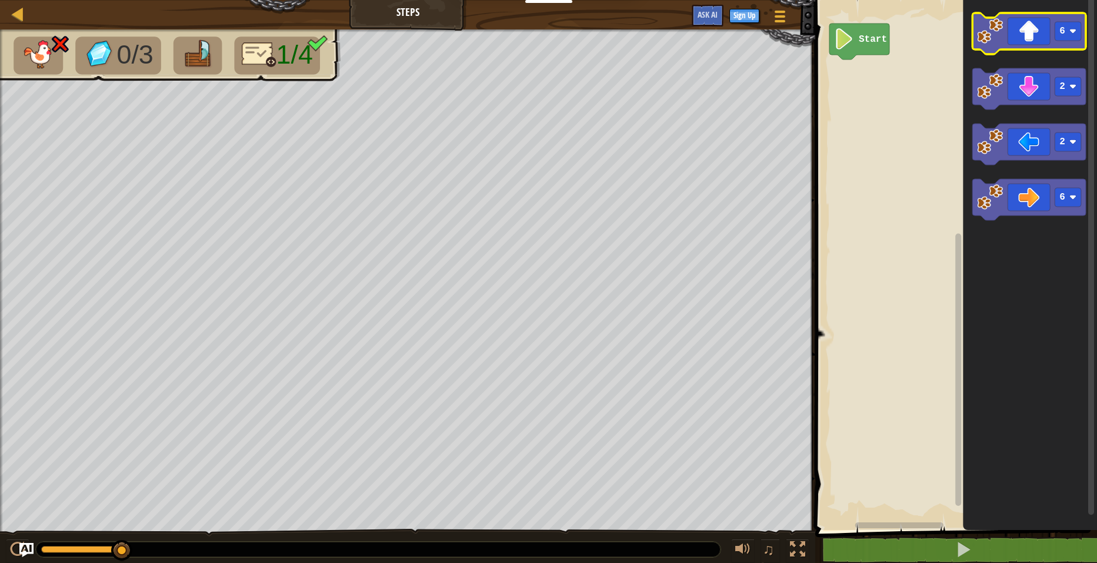
click at [1036, 34] on icon "Blockly Workspace" at bounding box center [1030, 33] width 114 height 41
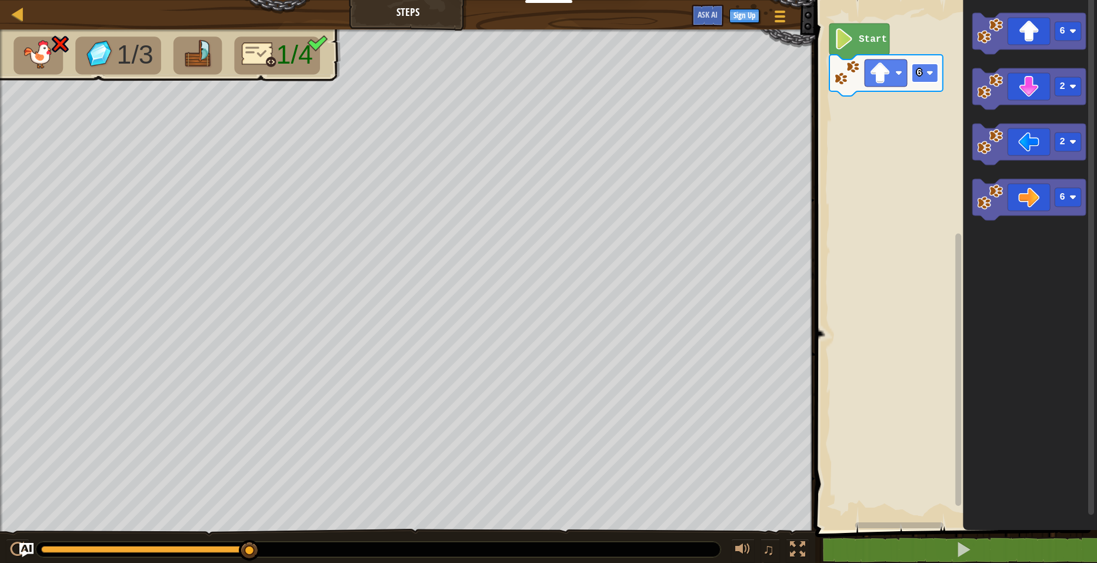
click at [926, 75] on rect "Blockly Workspace" at bounding box center [925, 73] width 26 height 19
click at [877, 81] on image "Blockly Workspace" at bounding box center [880, 72] width 21 height 21
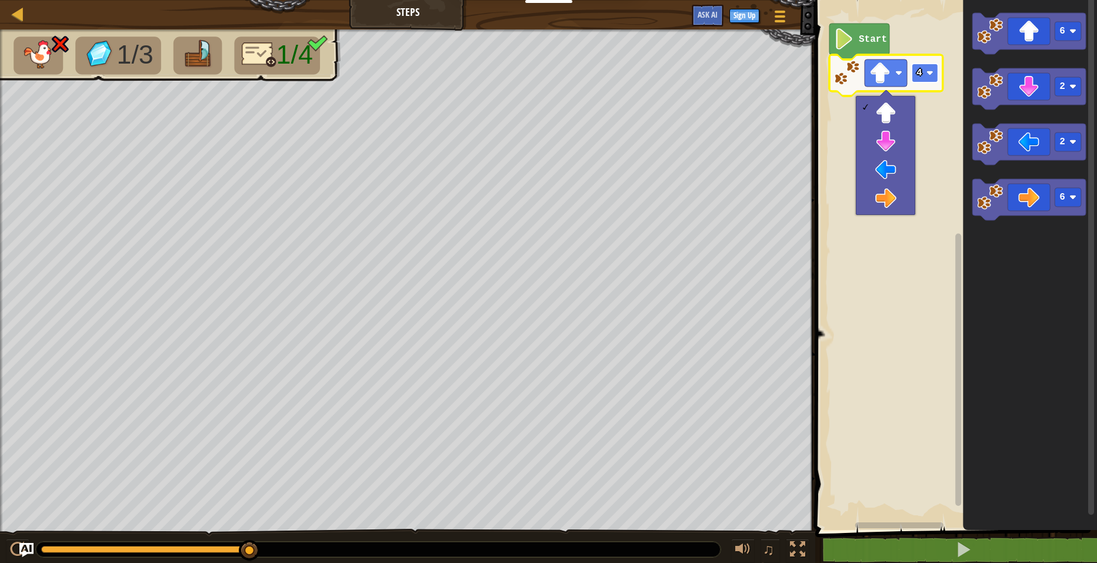
click at [931, 69] on rect "Blockly Workspace" at bounding box center [925, 73] width 26 height 19
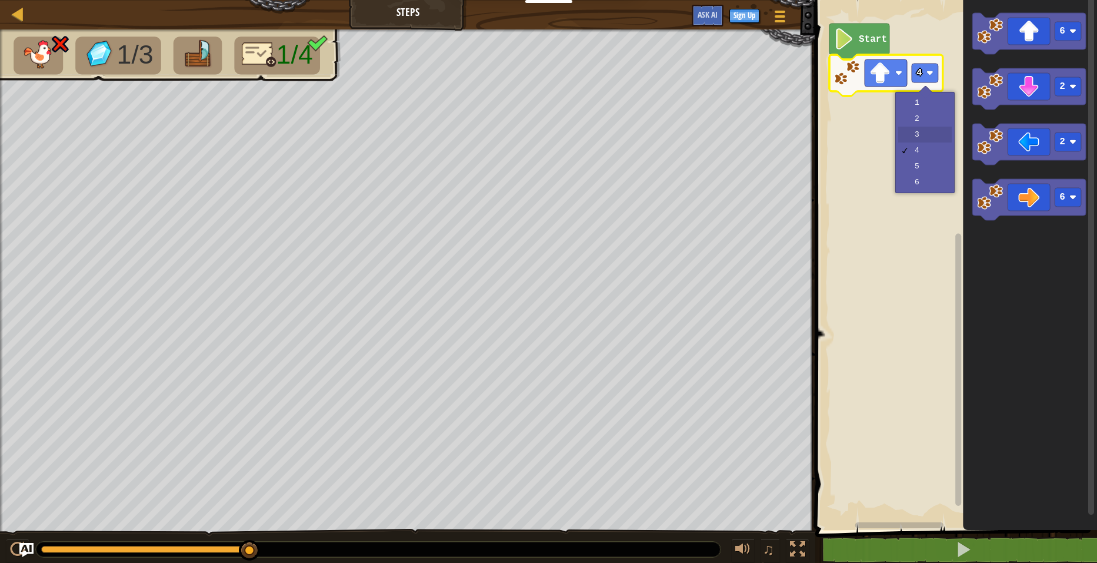
drag, startPoint x: 923, startPoint y: 135, endPoint x: 943, endPoint y: 105, distance: 36.1
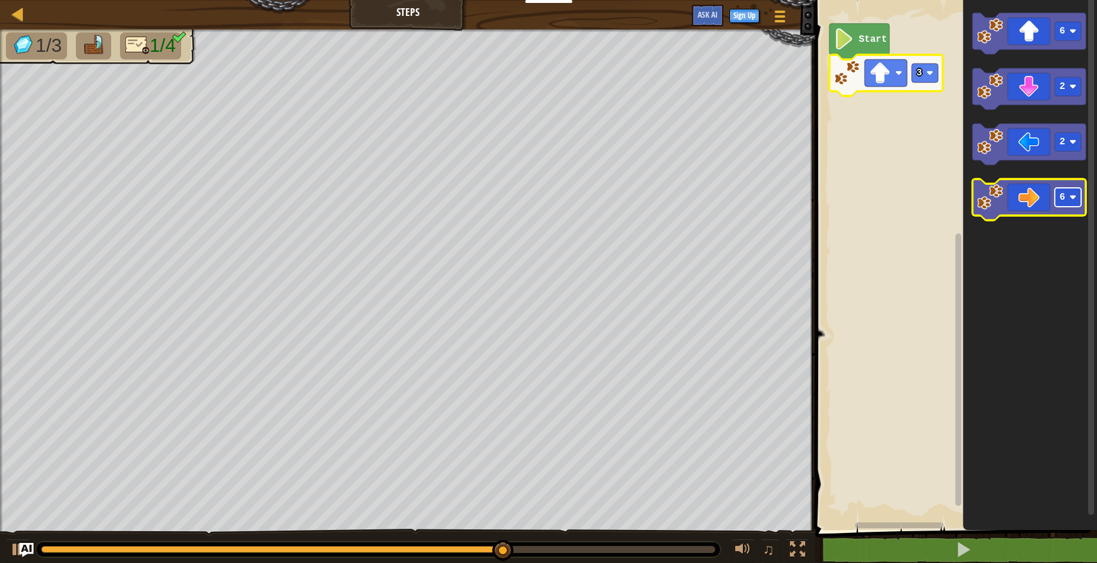
click at [1074, 199] on image "Blockly Workspace" at bounding box center [1073, 197] width 7 height 7
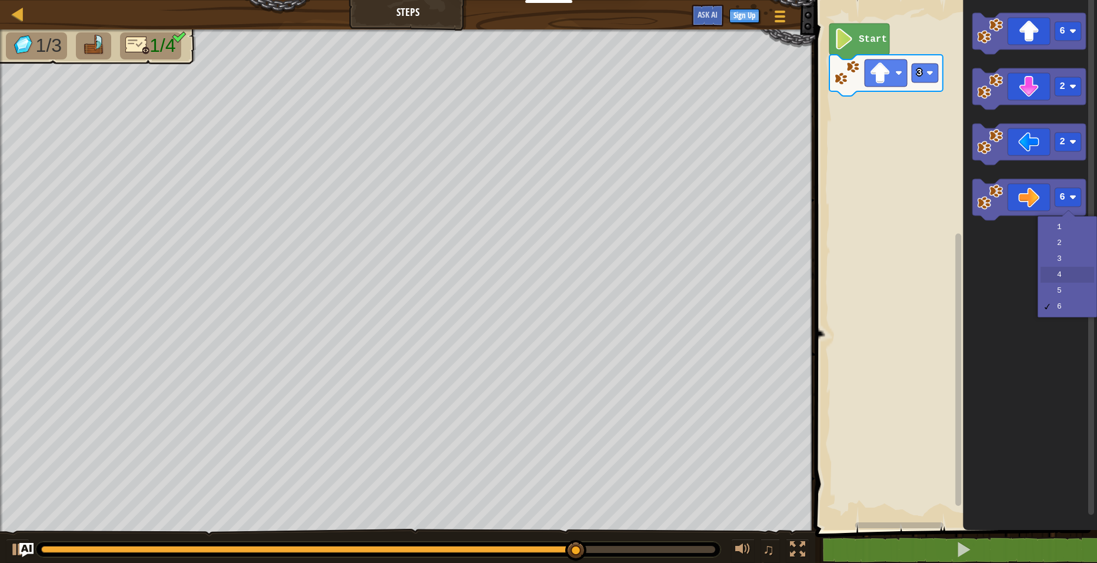
drag, startPoint x: 1070, startPoint y: 277, endPoint x: 1071, endPoint y: 254, distance: 23.0
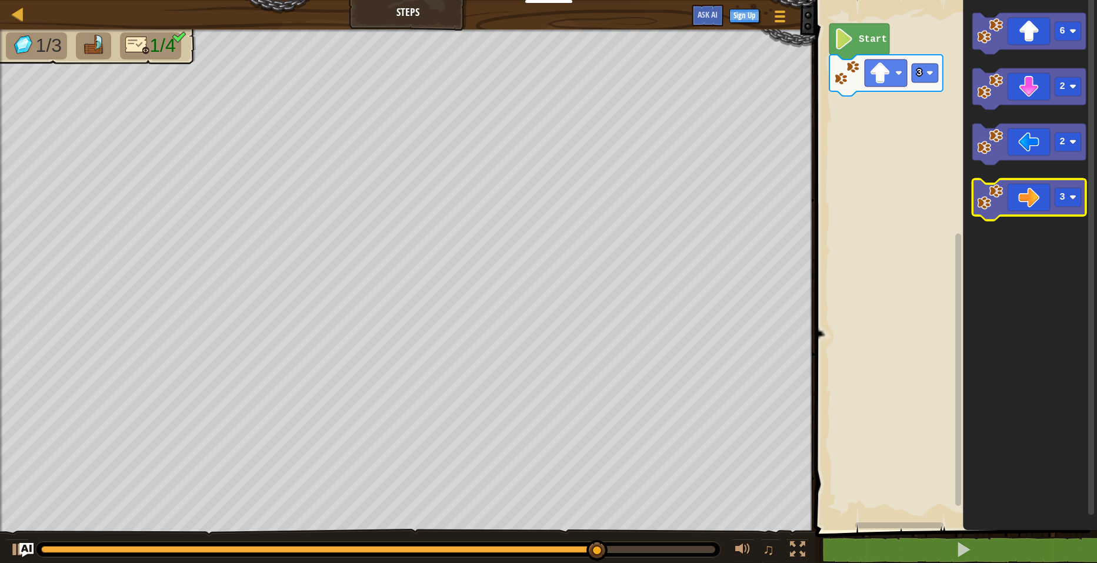
click at [1029, 185] on icon "Blockly Workspace" at bounding box center [1030, 199] width 114 height 41
click at [1029, 211] on icon "Blockly Workspace" at bounding box center [1030, 199] width 114 height 41
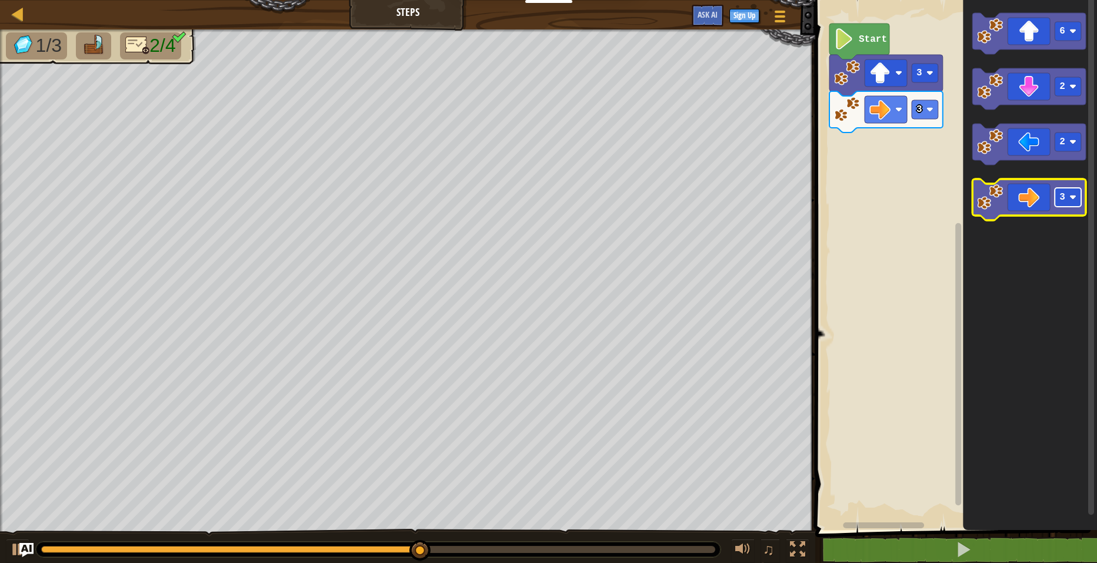
click at [1074, 201] on image "Blockly Workspace" at bounding box center [1073, 197] width 7 height 7
click at [1041, 197] on icon "Blockly Workspace" at bounding box center [1030, 199] width 114 height 41
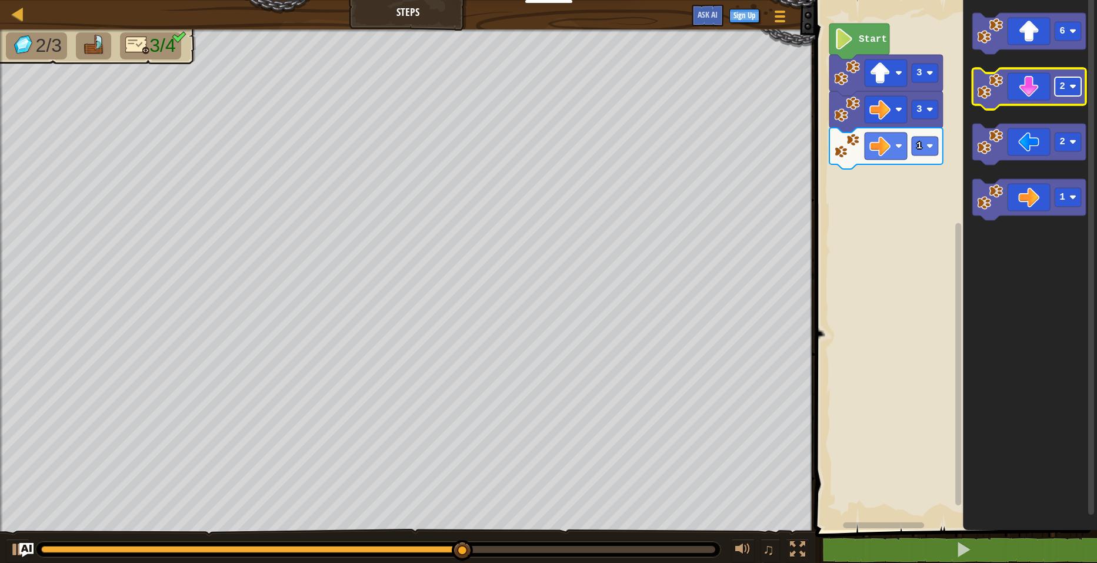
click at [1070, 82] on rect "Blockly Workspace" at bounding box center [1068, 86] width 26 height 19
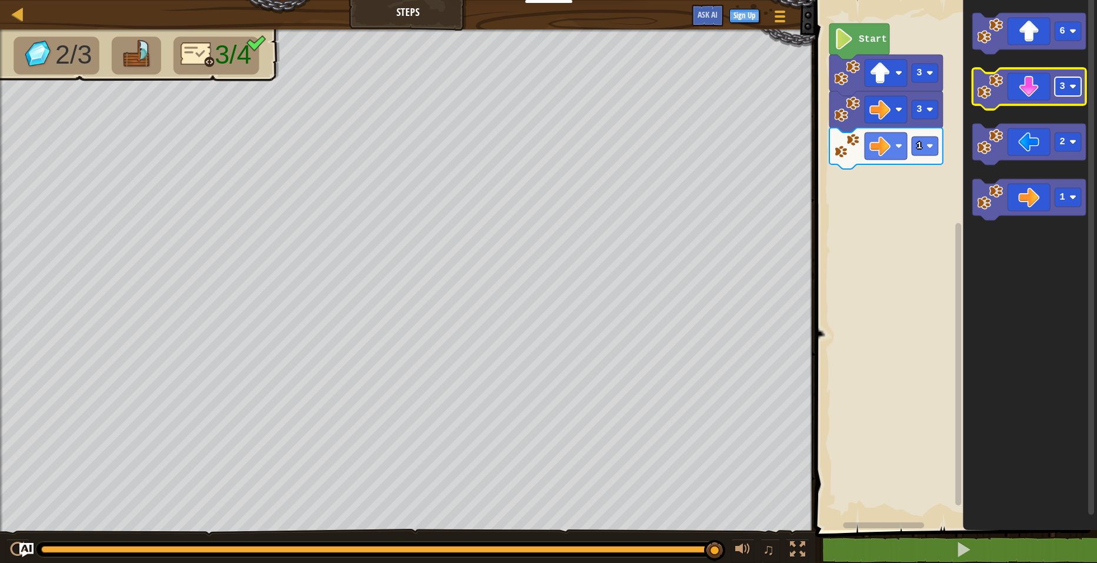
click at [1077, 86] on rect "Blockly Workspace" at bounding box center [1068, 86] width 26 height 19
click at [1036, 96] on icon "Blockly Workspace" at bounding box center [1030, 88] width 114 height 41
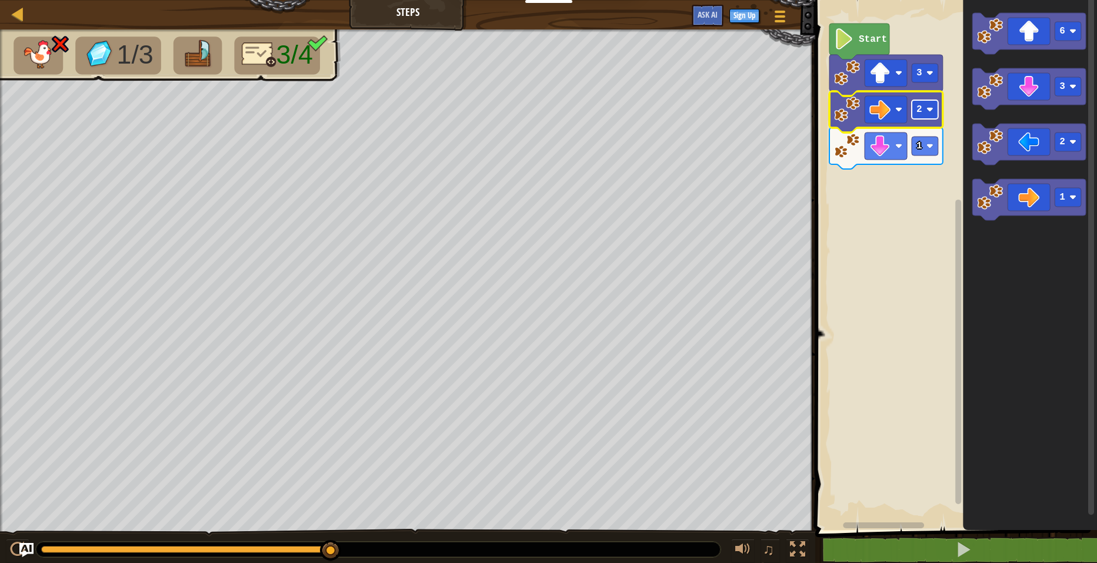
click at [927, 111] on image "Blockly Workspace" at bounding box center [930, 109] width 7 height 7
click at [927, 110] on image "Blockly Workspace" at bounding box center [930, 109] width 7 height 7
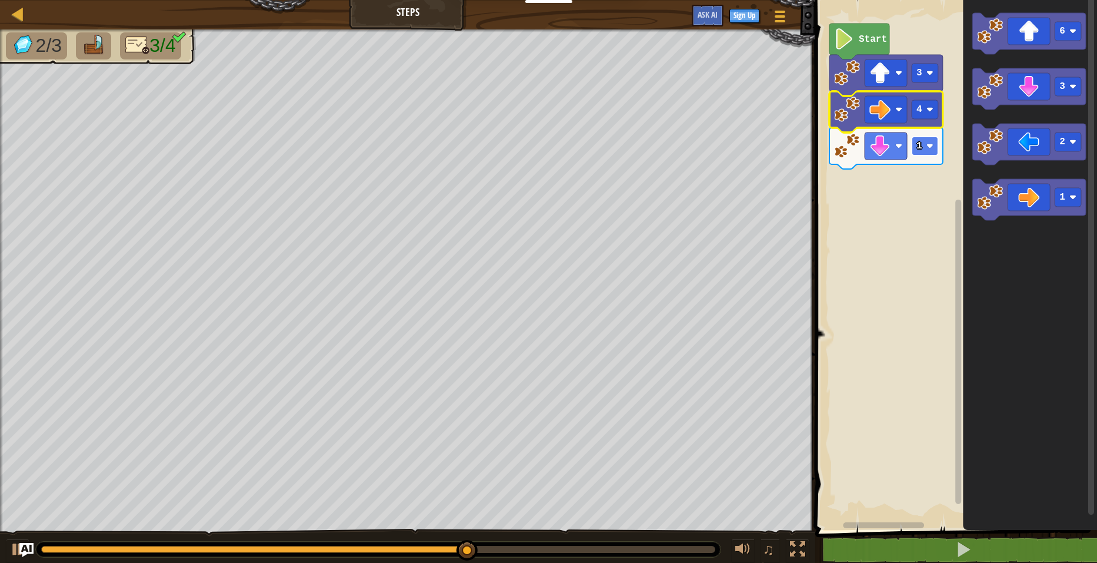
click at [931, 145] on image "Blockly Workspace" at bounding box center [930, 145] width 7 height 7
click at [927, 144] on image "Blockly Workspace" at bounding box center [930, 145] width 7 height 7
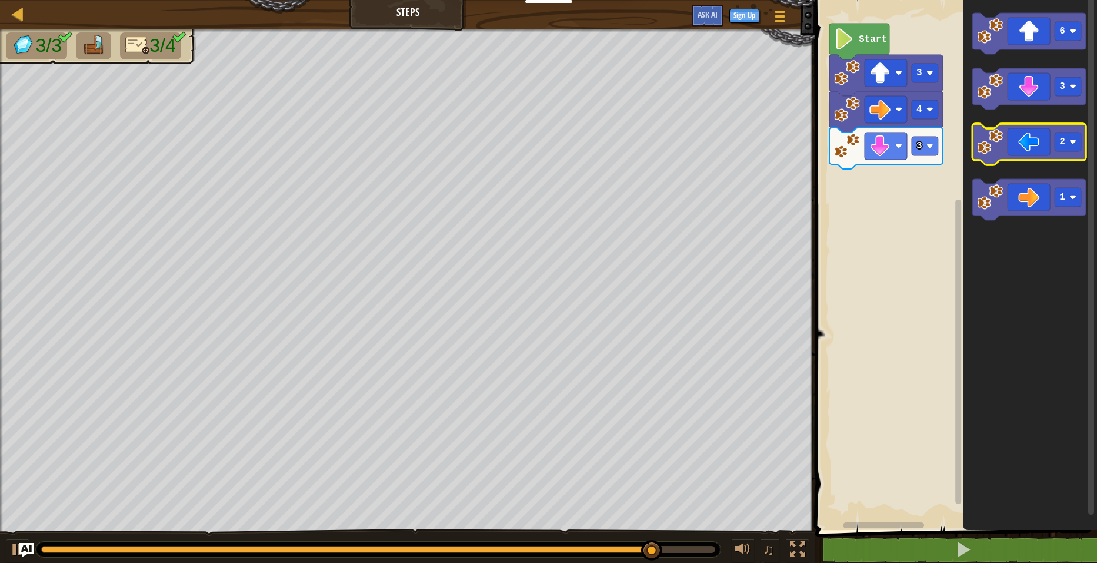
click at [1021, 144] on icon "Blockly Workspace" at bounding box center [1030, 144] width 114 height 41
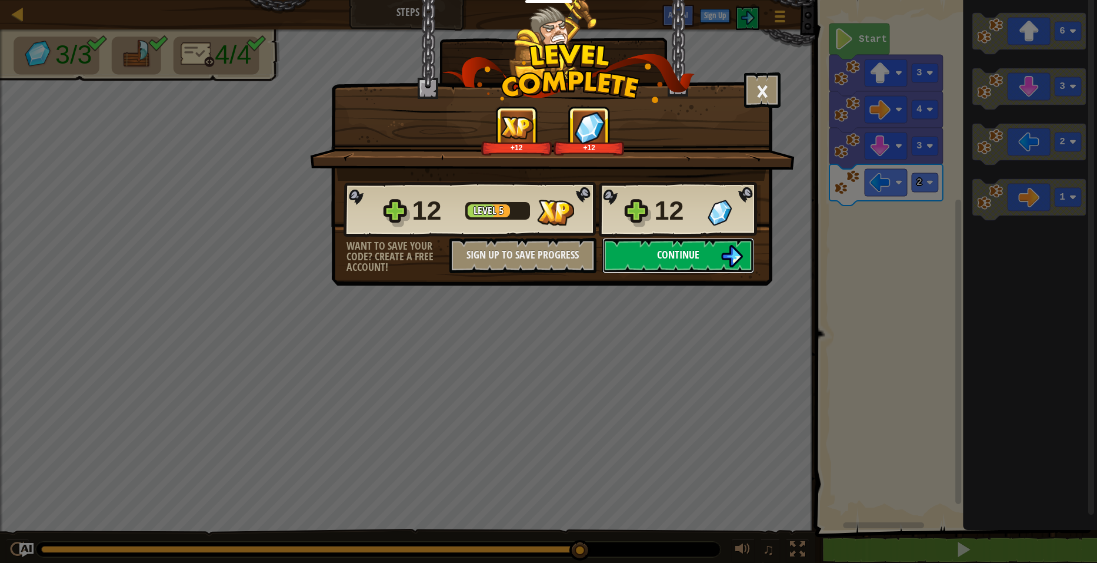
click at [687, 250] on span "Continue" at bounding box center [678, 254] width 42 height 15
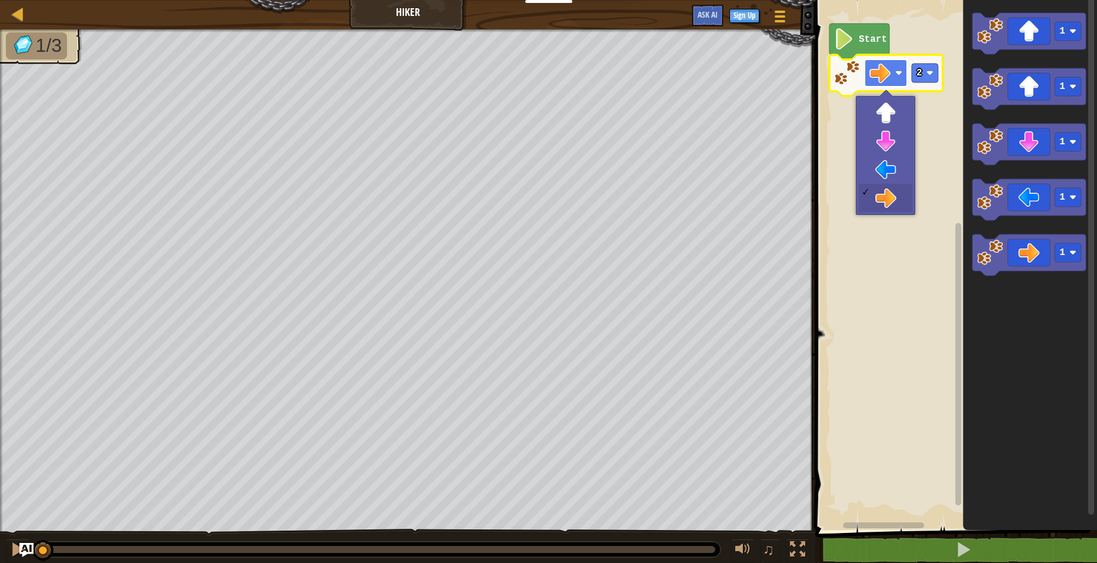
click at [890, 68] on image "Blockly Workspace" at bounding box center [880, 72] width 21 height 21
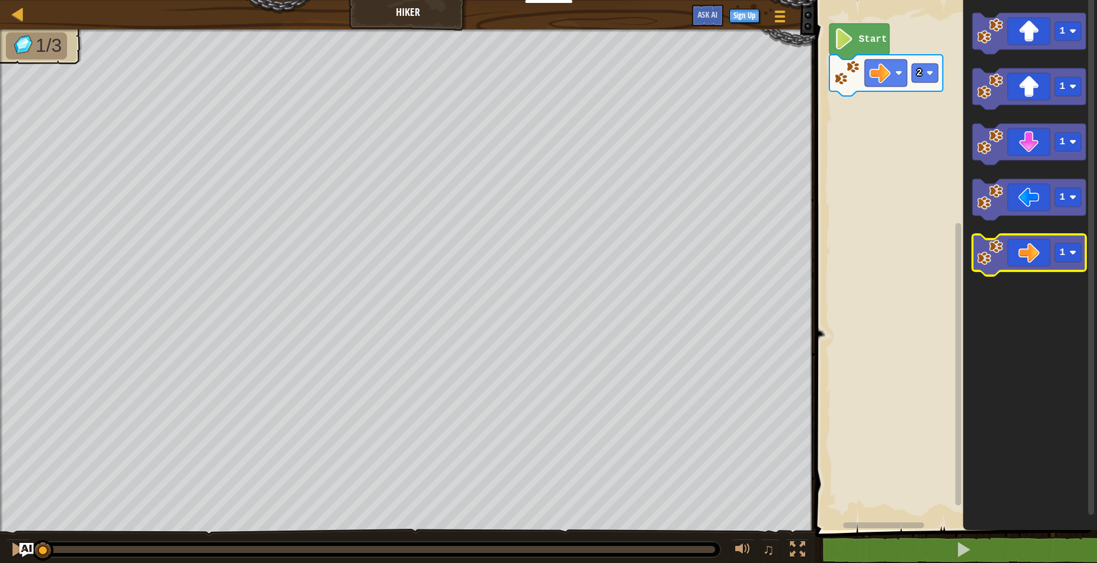
click at [1036, 262] on icon "Blockly Workspace" at bounding box center [1030, 254] width 114 height 41
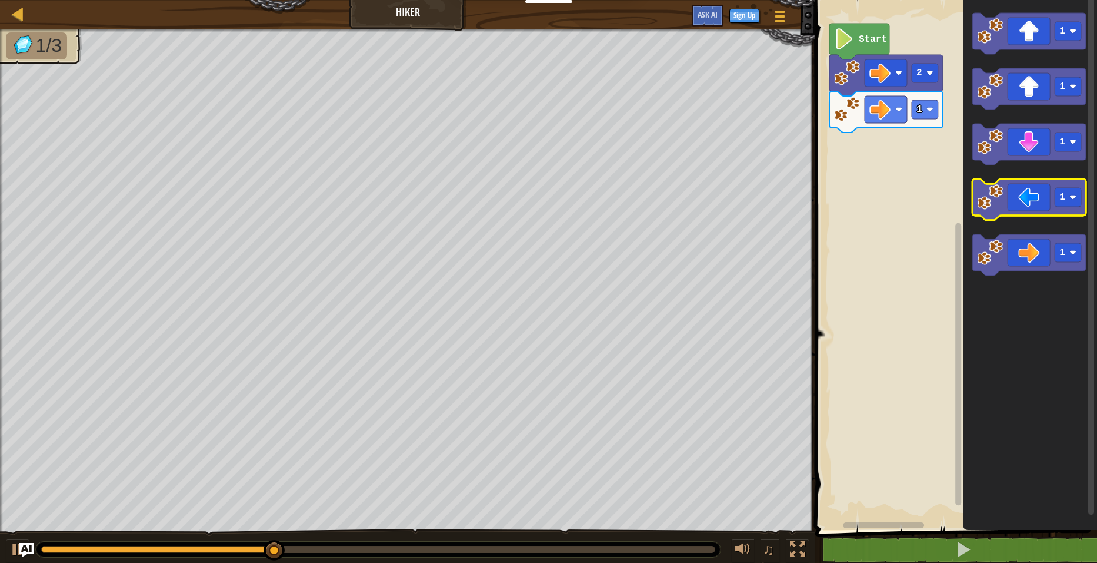
click at [1032, 204] on icon "Blockly Workspace" at bounding box center [1030, 199] width 114 height 41
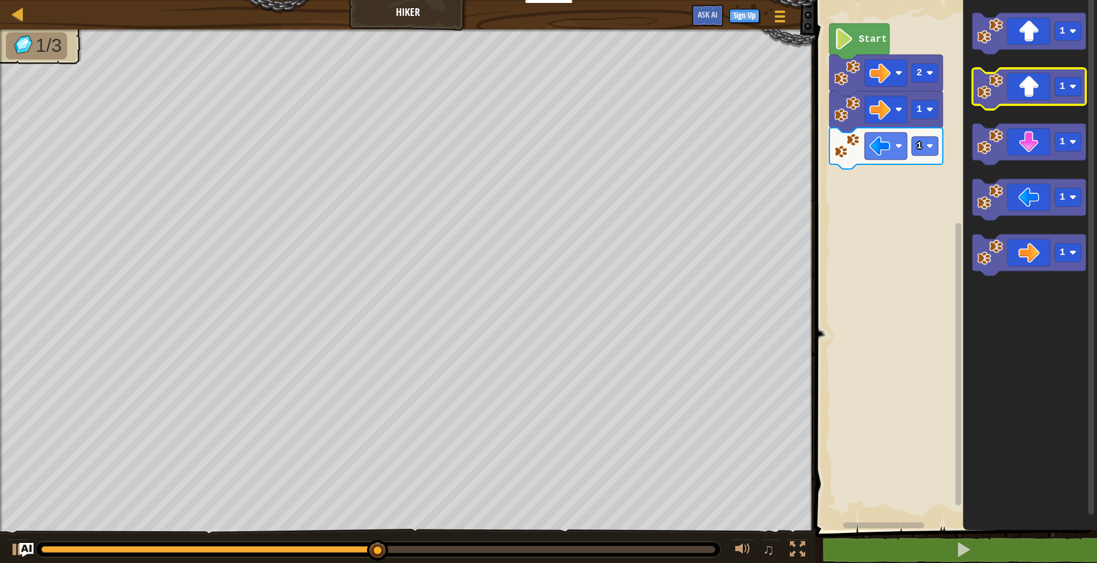
click at [1032, 95] on icon "Blockly Workspace" at bounding box center [1030, 88] width 114 height 41
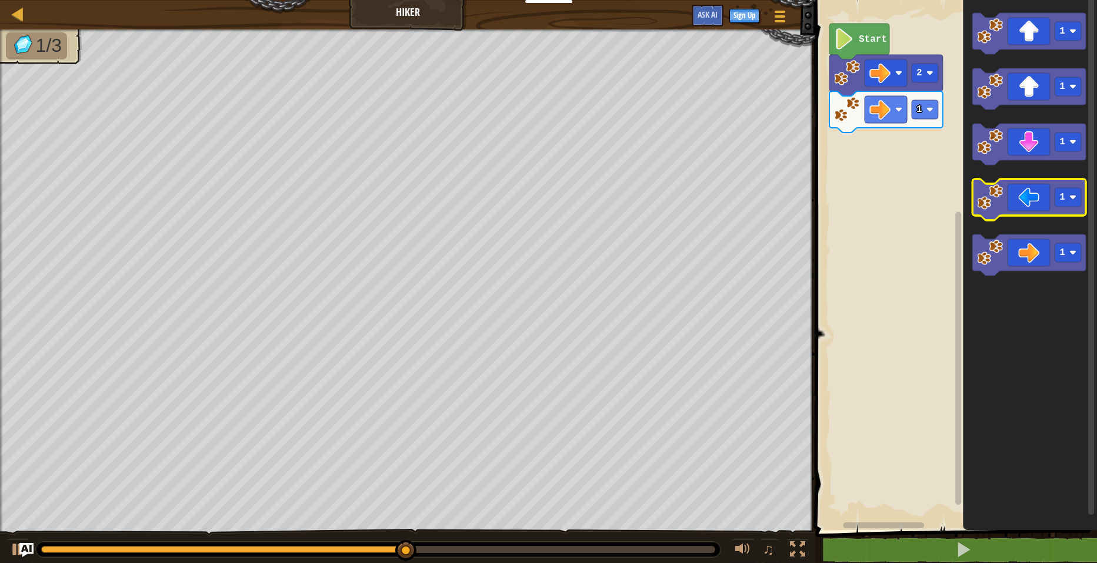
click at [1021, 195] on icon "Blockly Workspace" at bounding box center [1030, 199] width 114 height 41
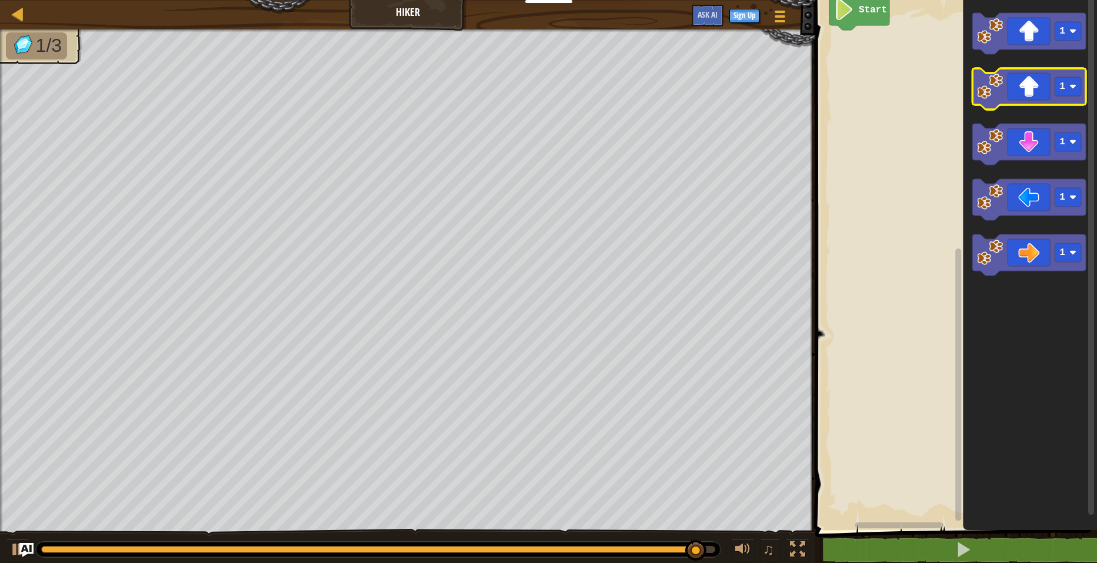
click at [1020, 81] on icon "Blockly Workspace" at bounding box center [1030, 88] width 114 height 41
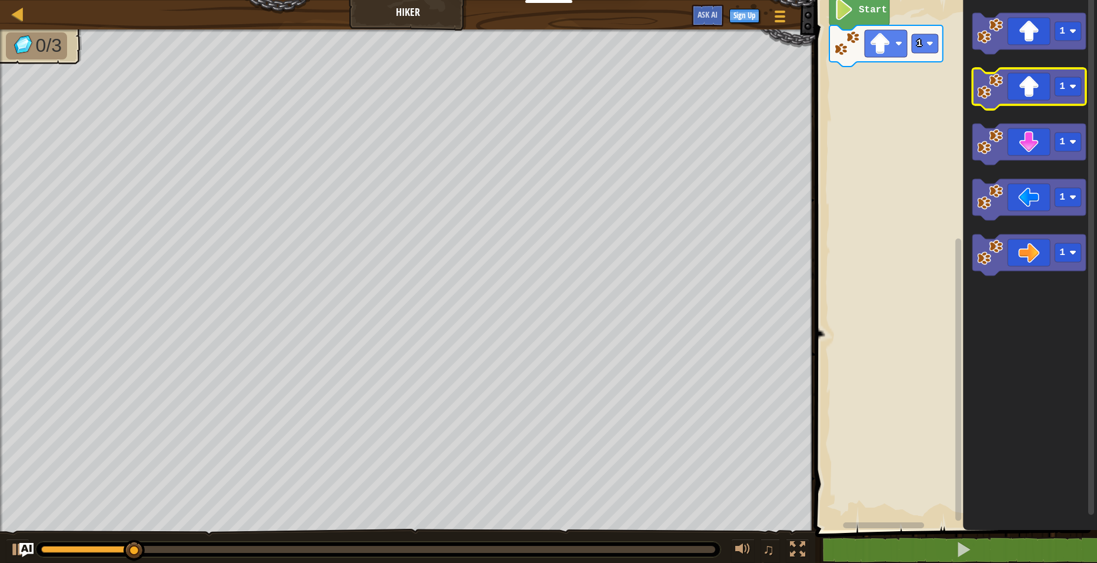
click at [1020, 81] on icon "Blockly Workspace" at bounding box center [1030, 88] width 114 height 41
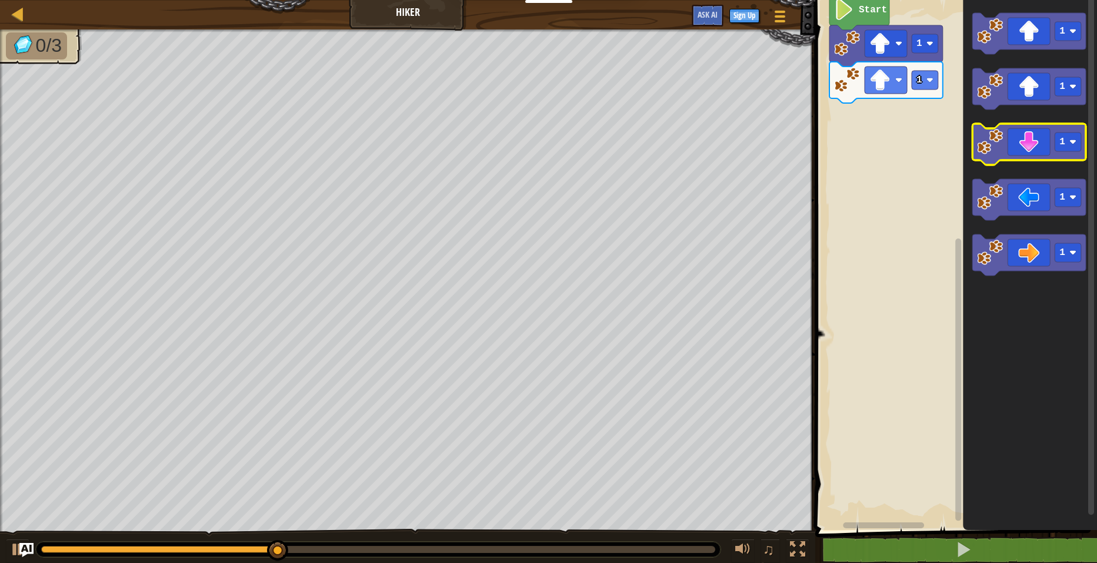
click at [1026, 152] on icon "Blockly Workspace" at bounding box center [1030, 144] width 114 height 41
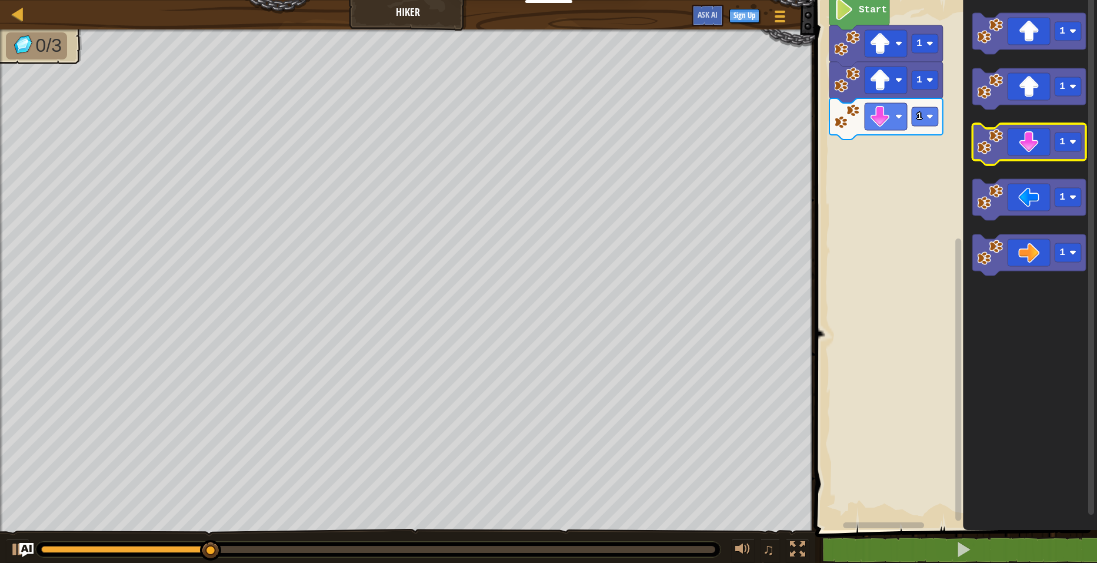
click at [1026, 149] on icon "Blockly Workspace" at bounding box center [1030, 144] width 114 height 41
click at [1050, 134] on icon "Blockly Workspace" at bounding box center [1030, 144] width 114 height 41
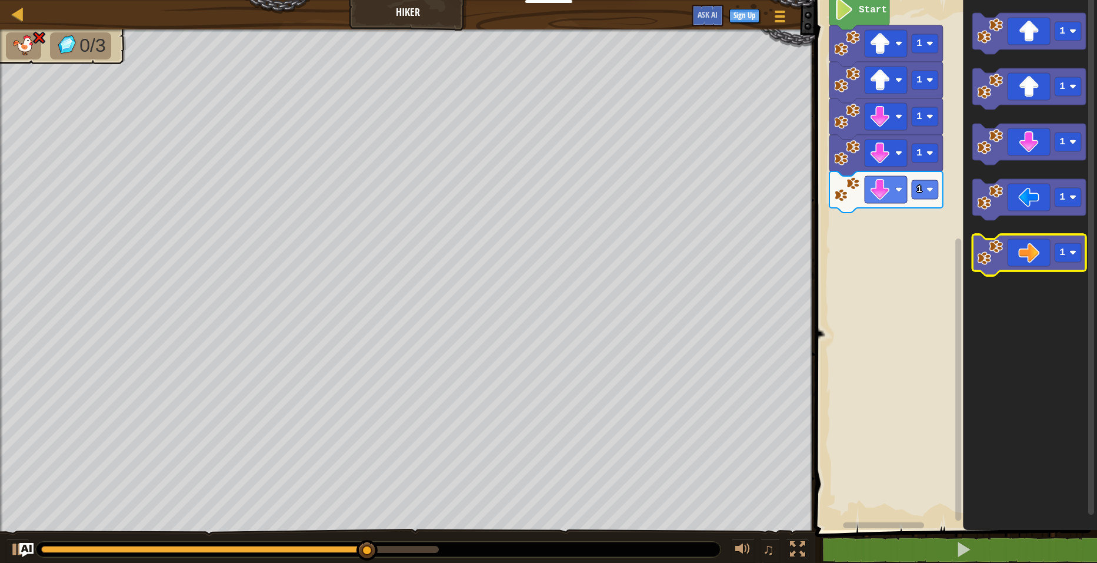
click at [1052, 246] on icon "Blockly Workspace" at bounding box center [1030, 254] width 114 height 41
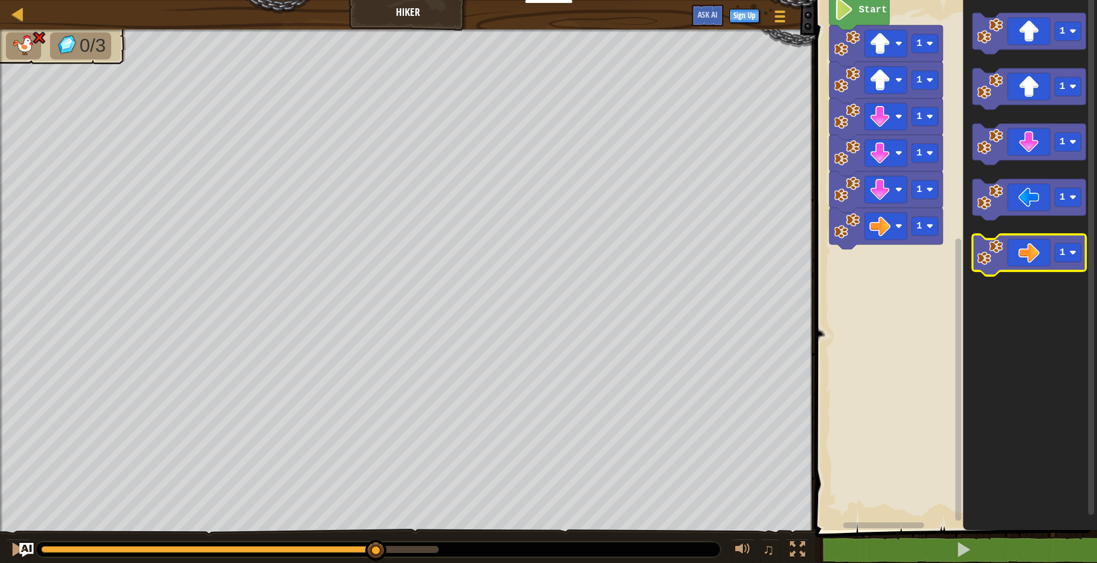
click at [1050, 246] on icon "Blockly Workspace" at bounding box center [1030, 254] width 114 height 41
click at [1040, 241] on icon "Blockly Workspace" at bounding box center [1030, 254] width 114 height 41
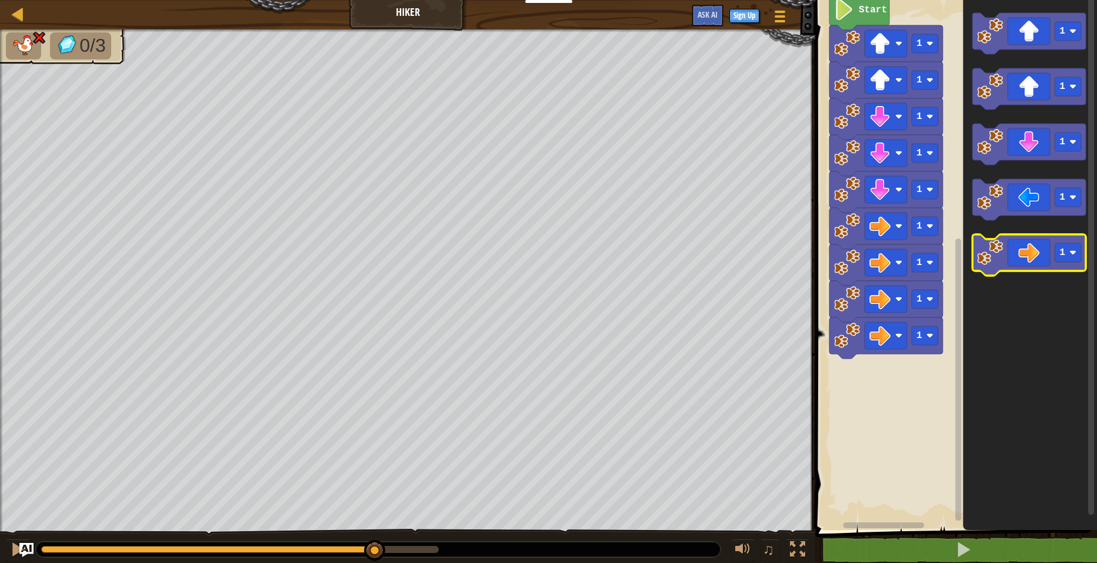
click at [1024, 239] on icon "Blockly Workspace" at bounding box center [1030, 254] width 114 height 41
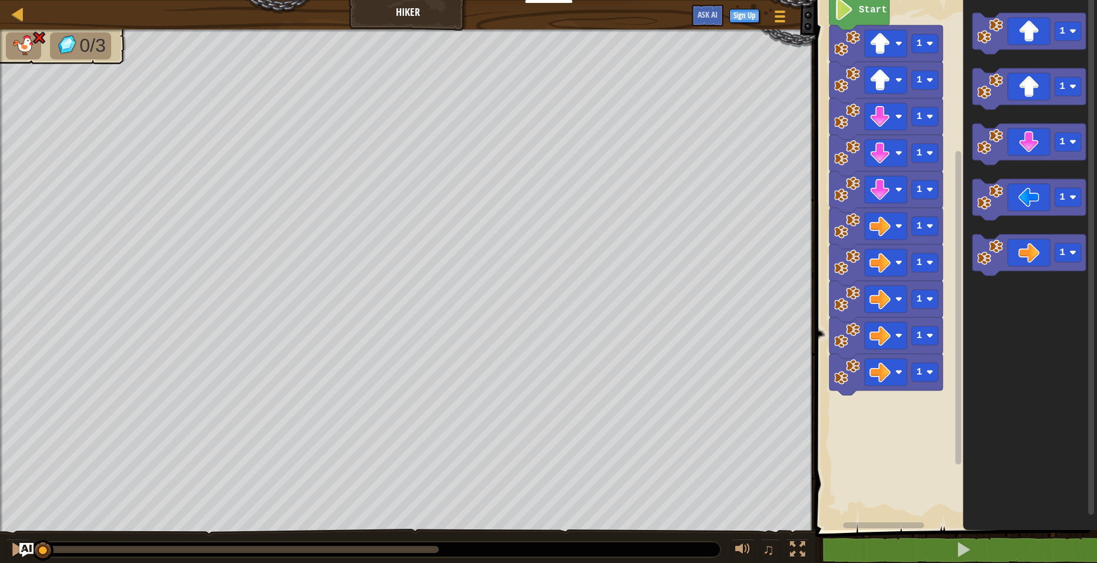
click at [972, 236] on icon "Blockly Workspace" at bounding box center [1030, 261] width 134 height 535
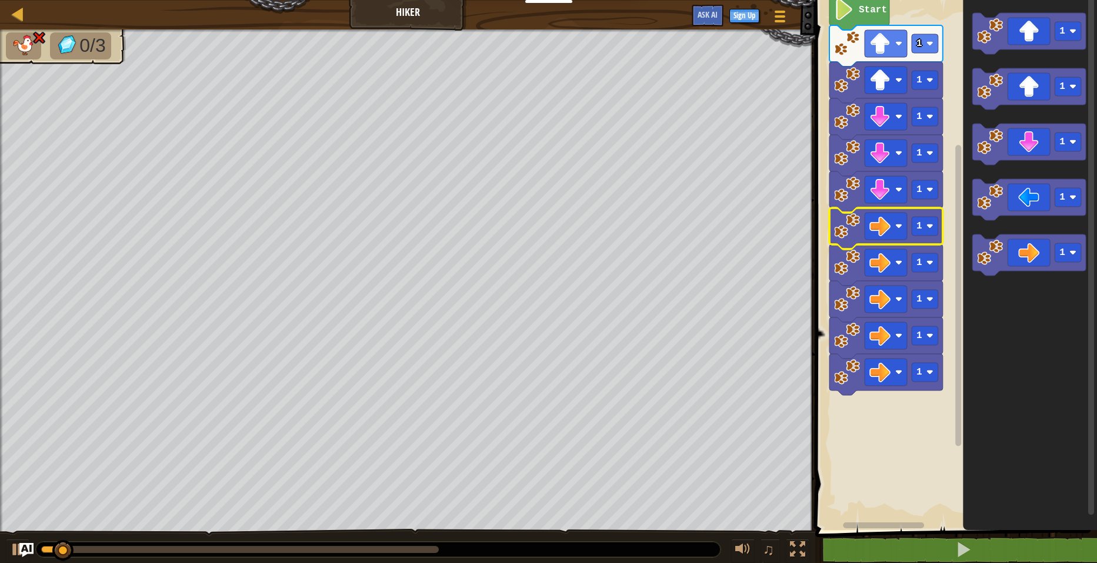
click at [938, 237] on icon "Blockly Workspace" at bounding box center [887, 228] width 114 height 41
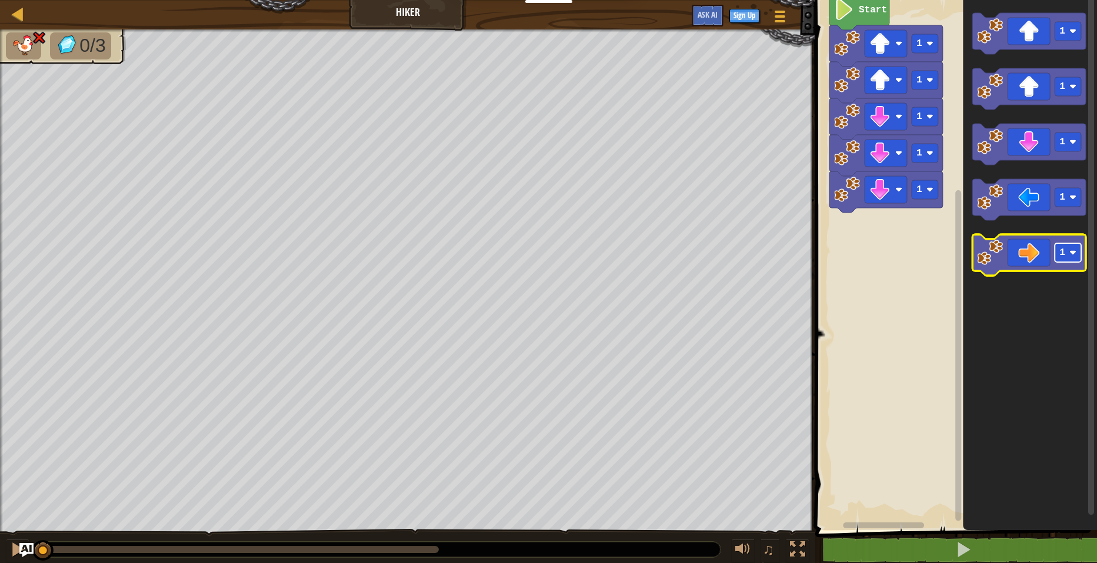
click at [1071, 260] on rect "Blockly Workspace" at bounding box center [1068, 252] width 26 height 19
click at [1068, 258] on rect "Blockly Workspace" at bounding box center [1068, 252] width 26 height 19
click at [1055, 248] on rect "Blockly Workspace" at bounding box center [1068, 252] width 26 height 19
click at [1054, 244] on icon "Blockly Workspace" at bounding box center [1030, 254] width 114 height 41
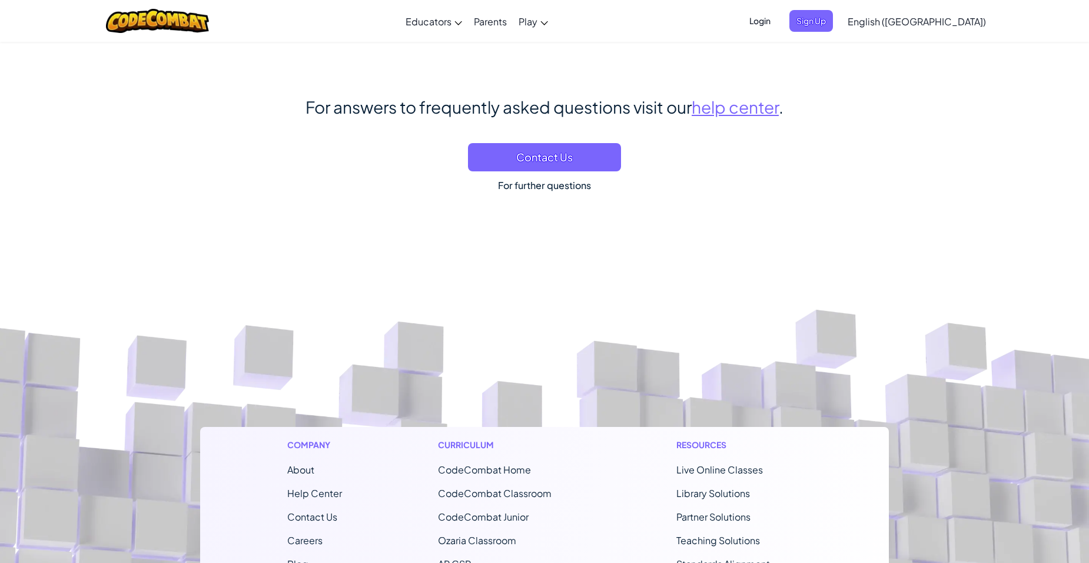
scroll to position [7252, 0]
